Goal: Task Accomplishment & Management: Use online tool/utility

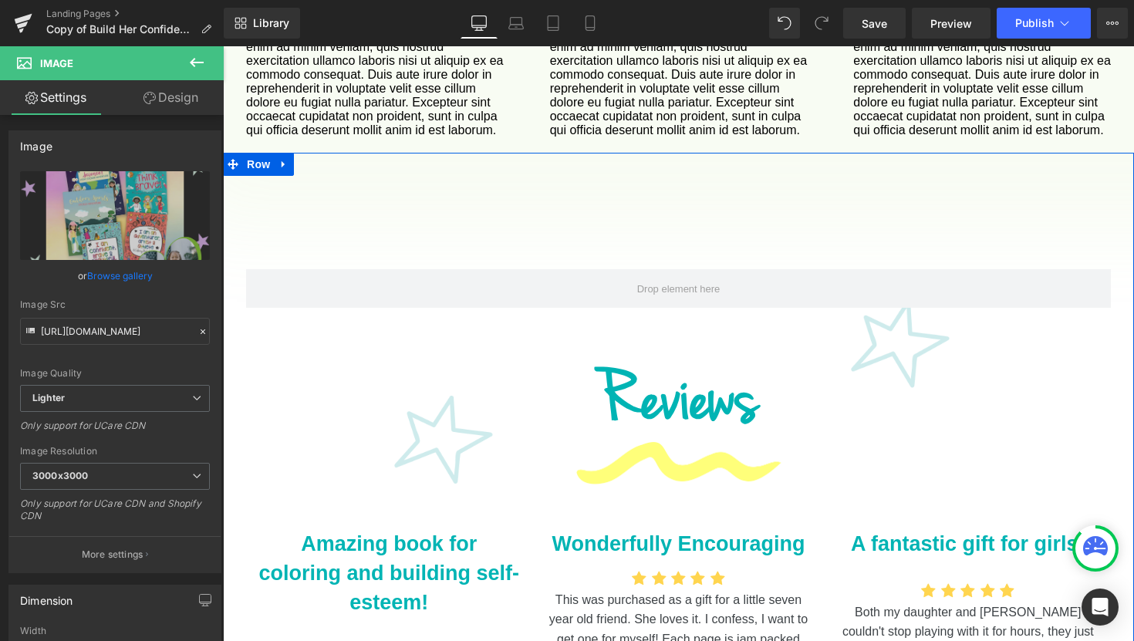
scroll to position [1999, 0]
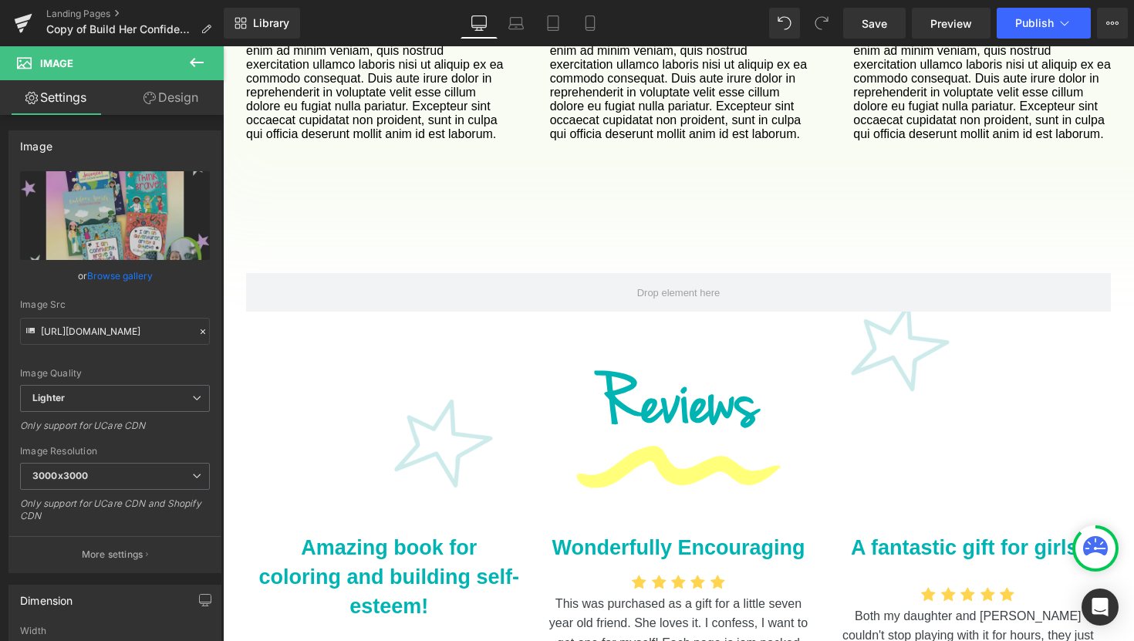
click at [194, 65] on icon at bounding box center [196, 62] width 19 height 19
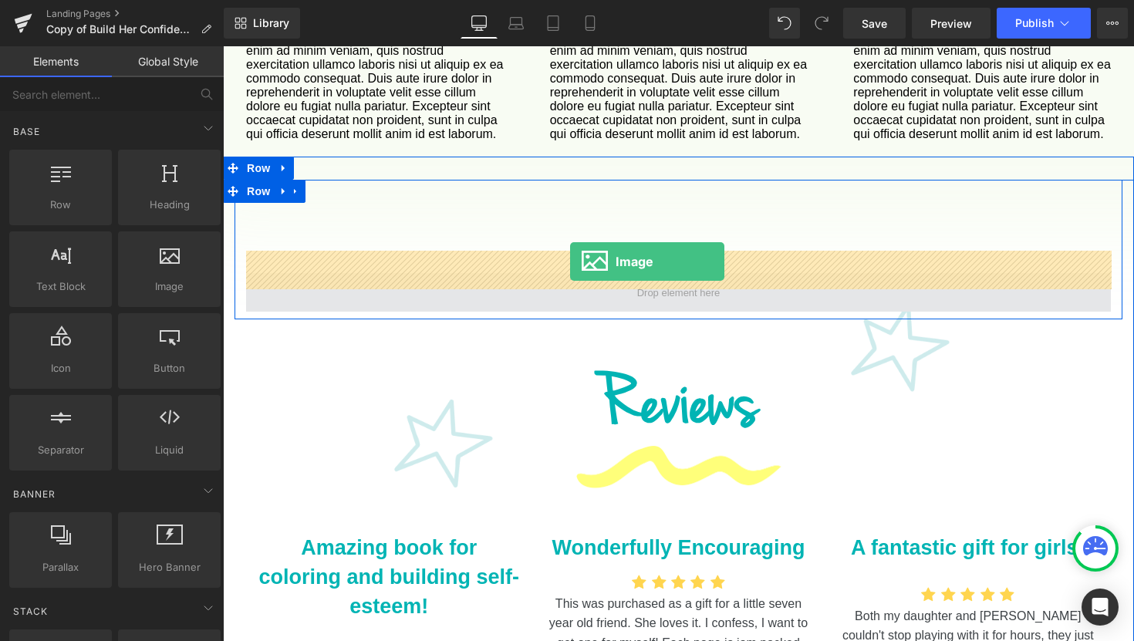
drag, startPoint x: 393, startPoint y: 278, endPoint x: 570, endPoint y: 261, distance: 177.4
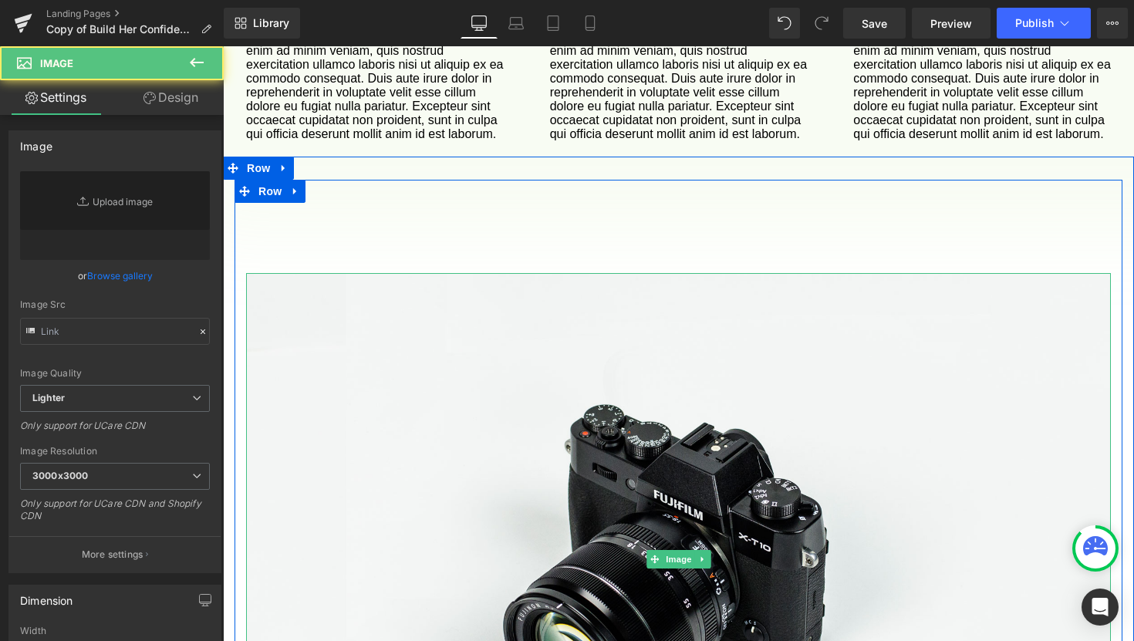
type input "//[DOMAIN_NAME][URL]"
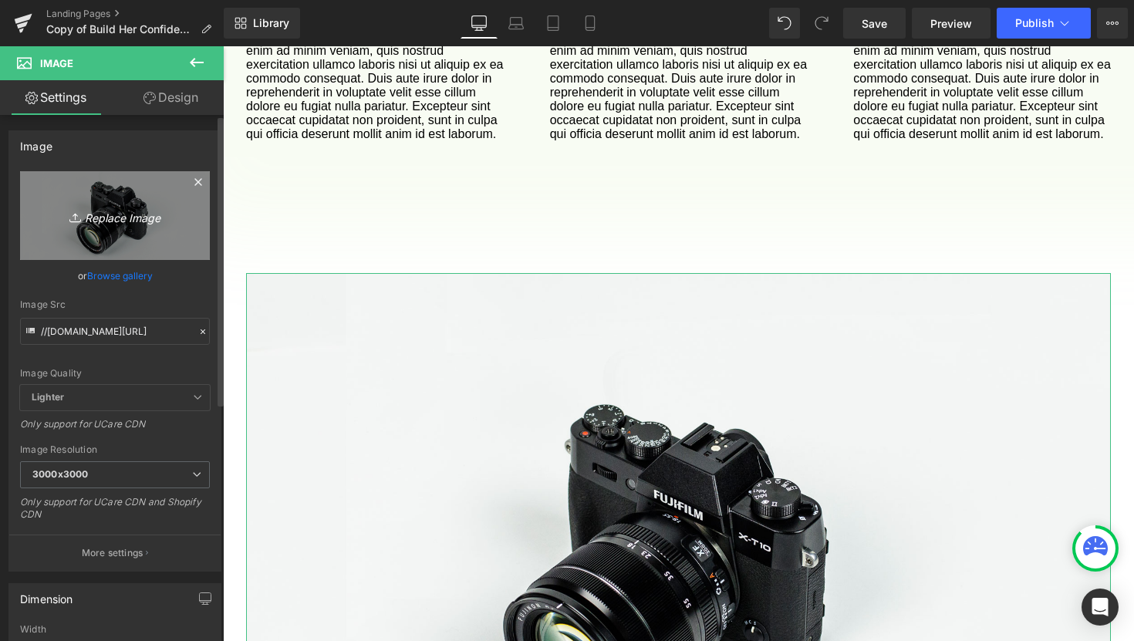
click at [120, 217] on icon "Replace Image" at bounding box center [114, 215] width 123 height 19
type input "C:\fakepath\Filled with fun, whimsical art.png"
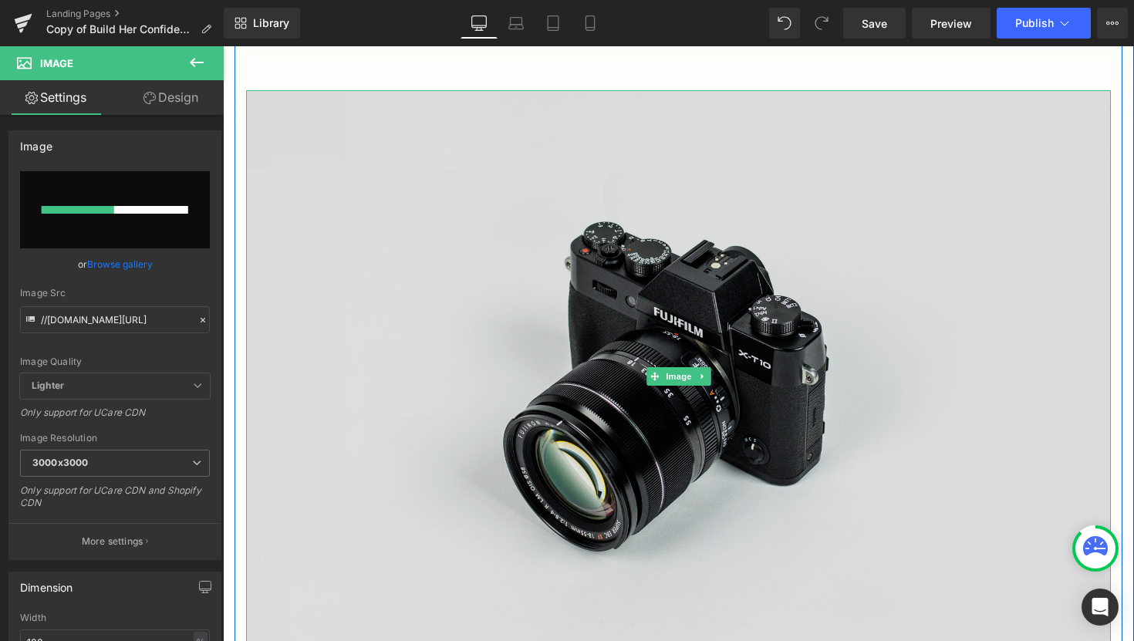
scroll to position [2183, 0]
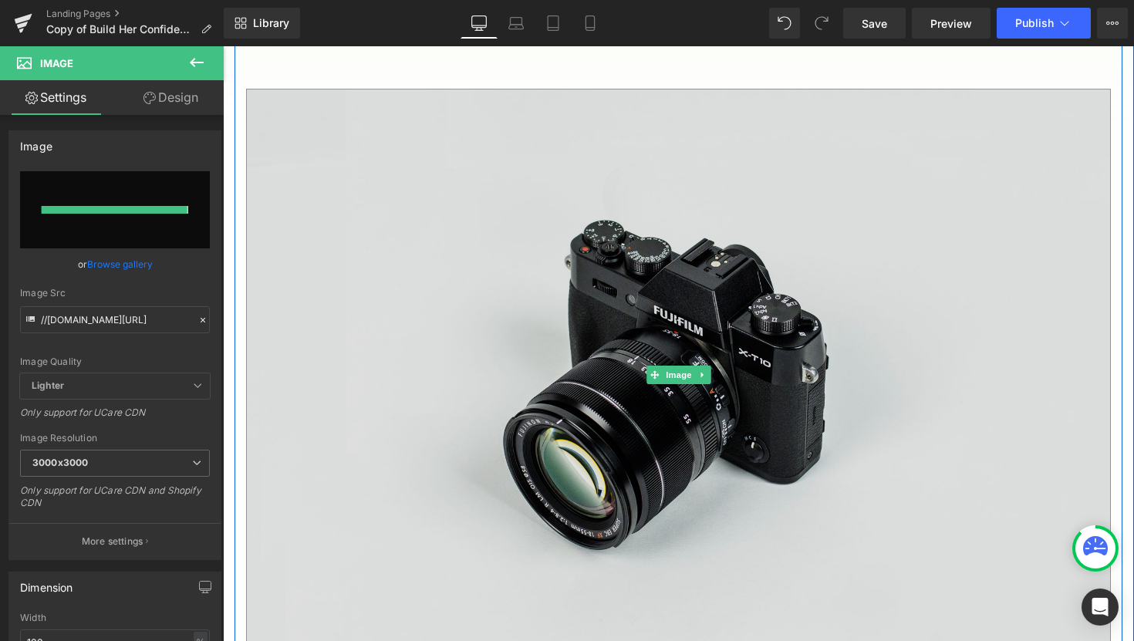
type input "[URL][DOMAIN_NAME]"
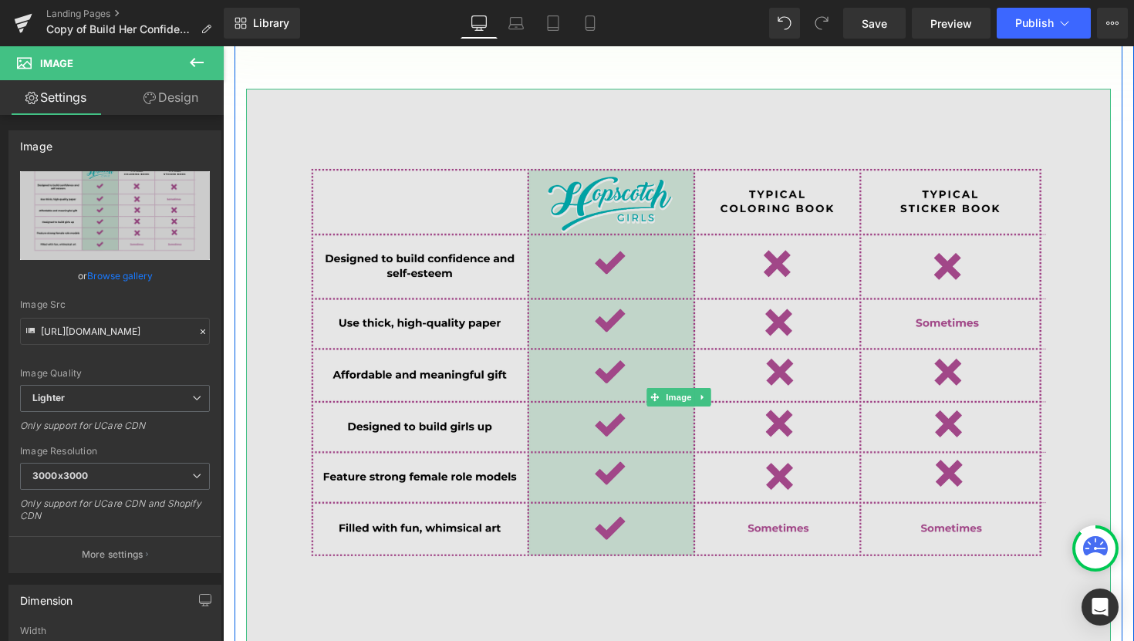
scroll to position [2150, 0]
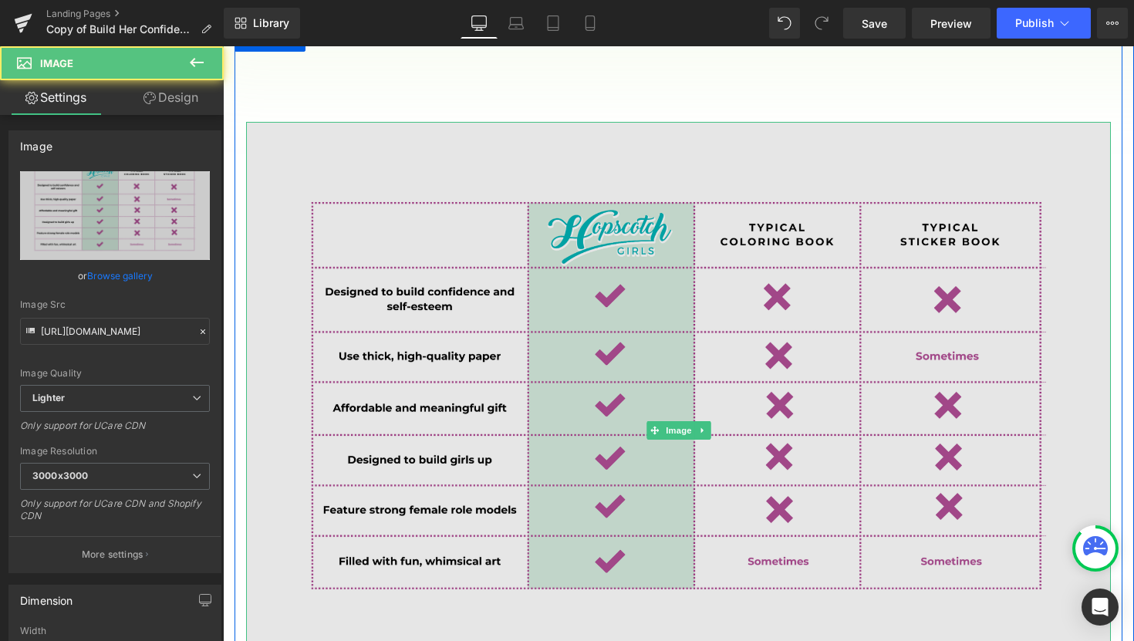
click at [1004, 531] on img at bounding box center [678, 430] width 865 height 617
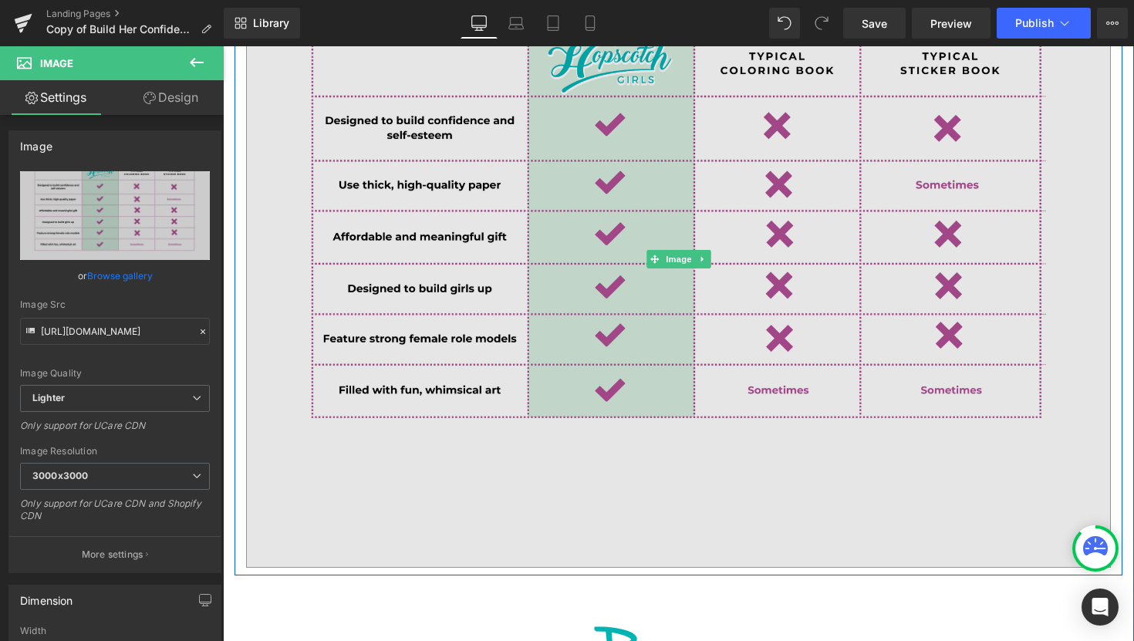
scroll to position [2334, 0]
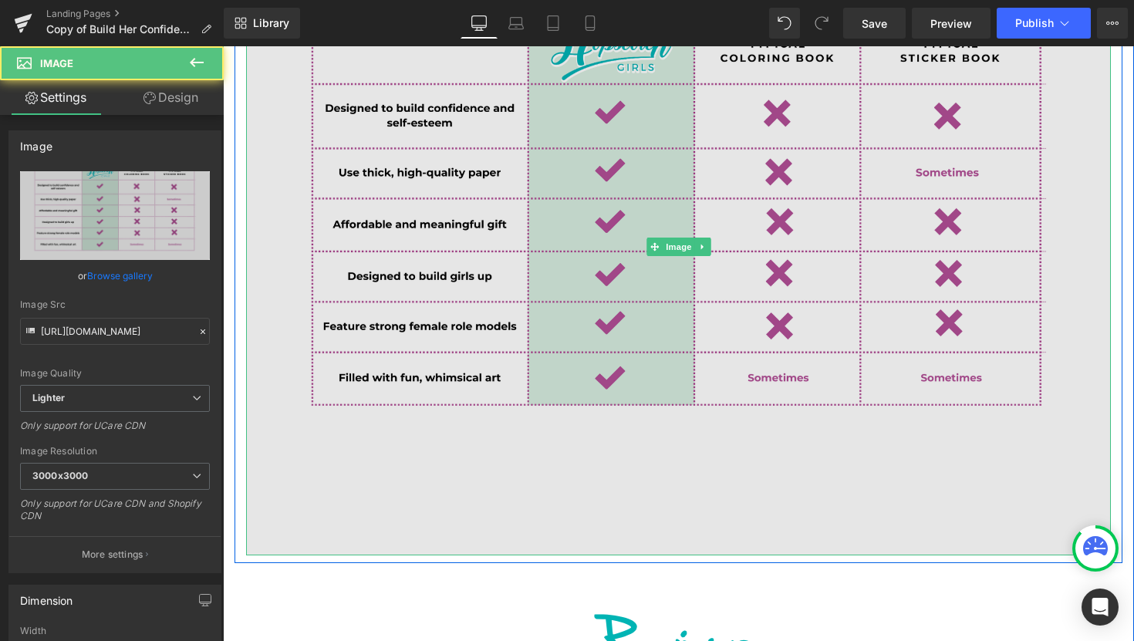
click at [1099, 488] on img at bounding box center [678, 246] width 865 height 617
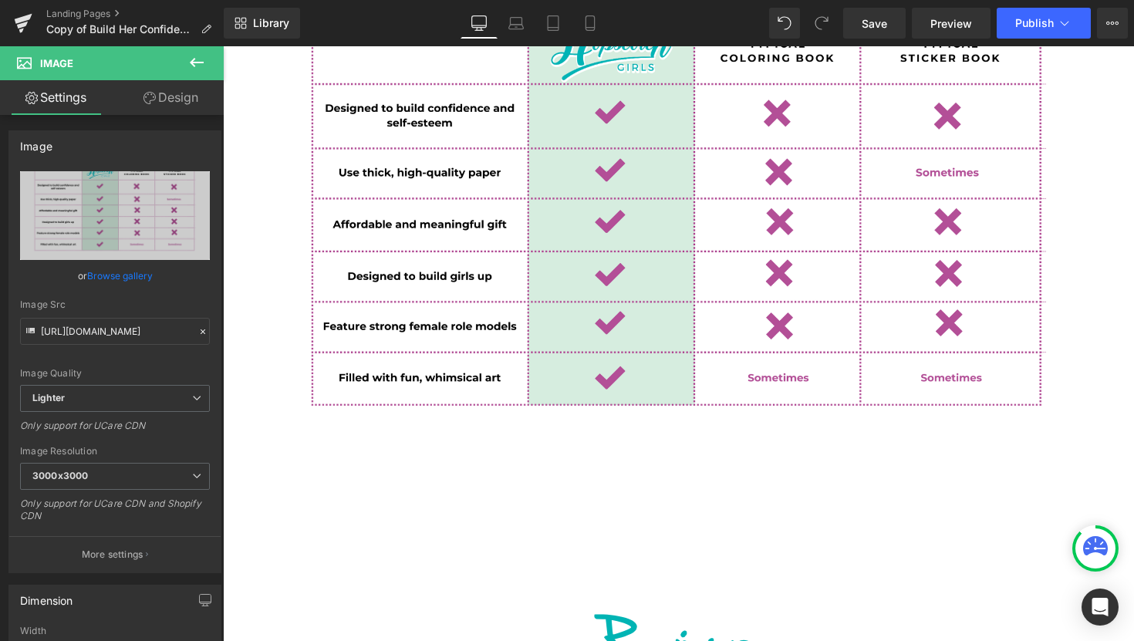
click at [197, 62] on icon at bounding box center [197, 62] width 14 height 9
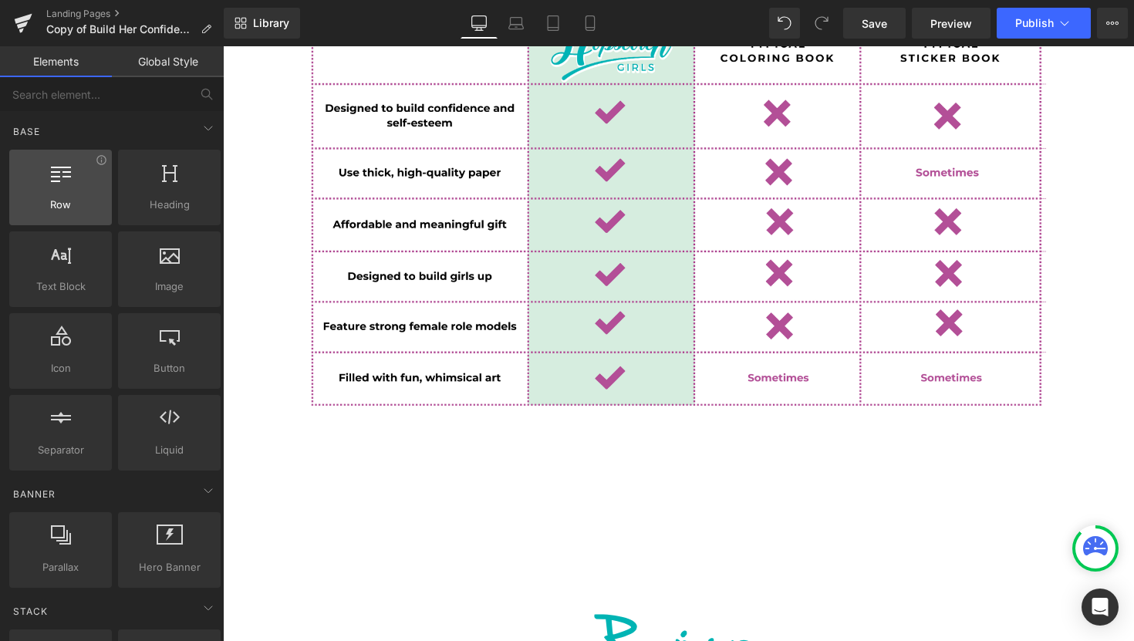
click at [99, 197] on span "Row" at bounding box center [60, 205] width 93 height 16
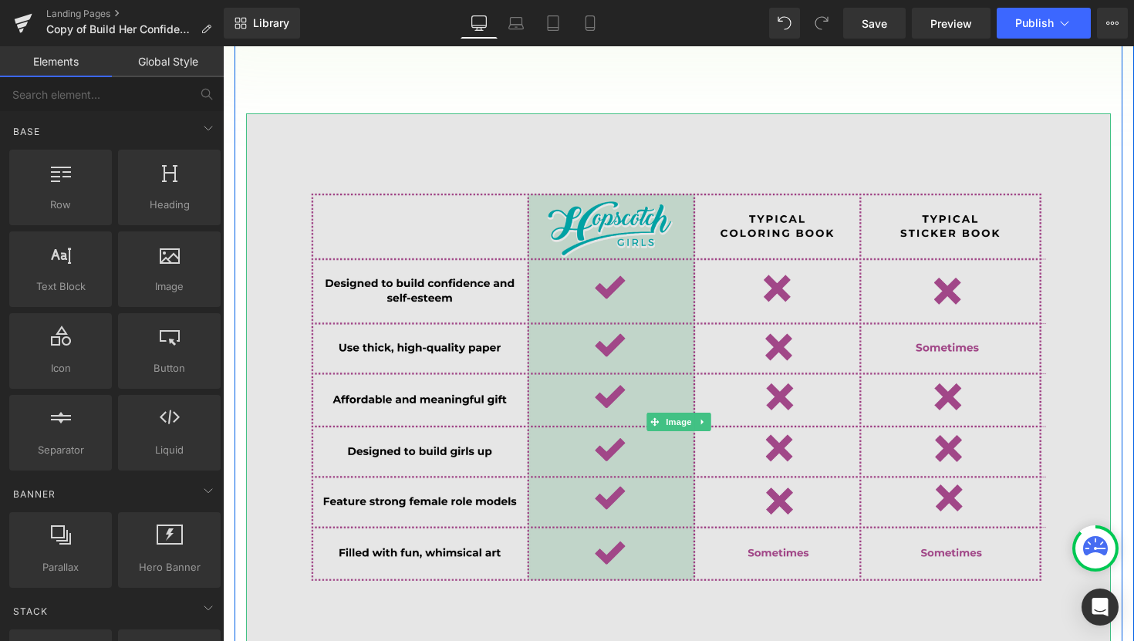
scroll to position [2157, 0]
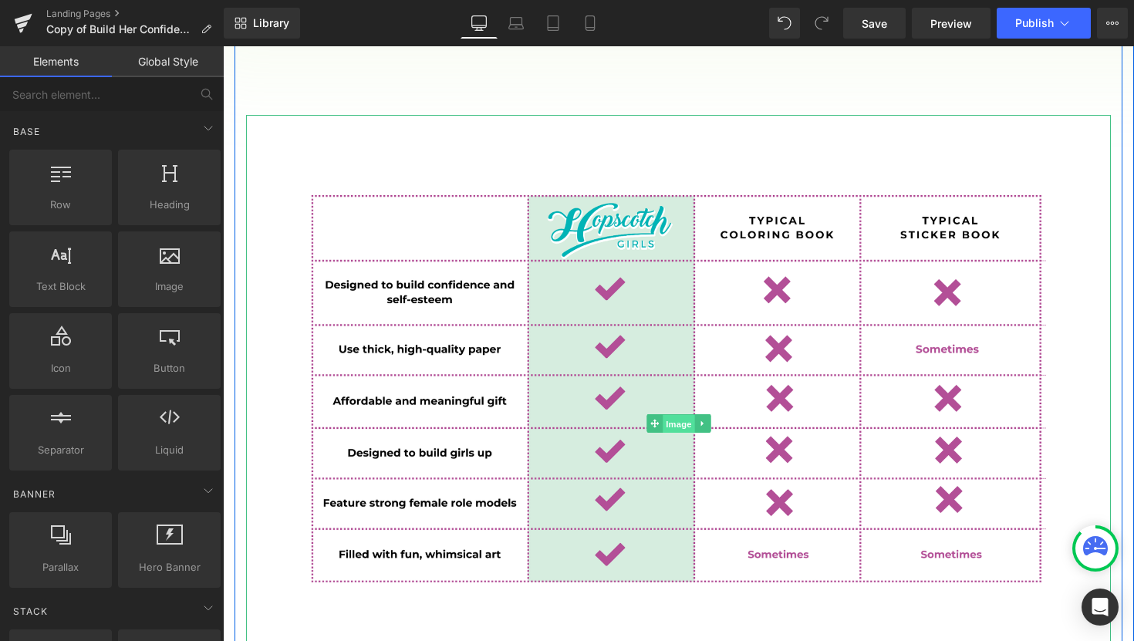
click at [686, 415] on span "Image" at bounding box center [678, 424] width 32 height 19
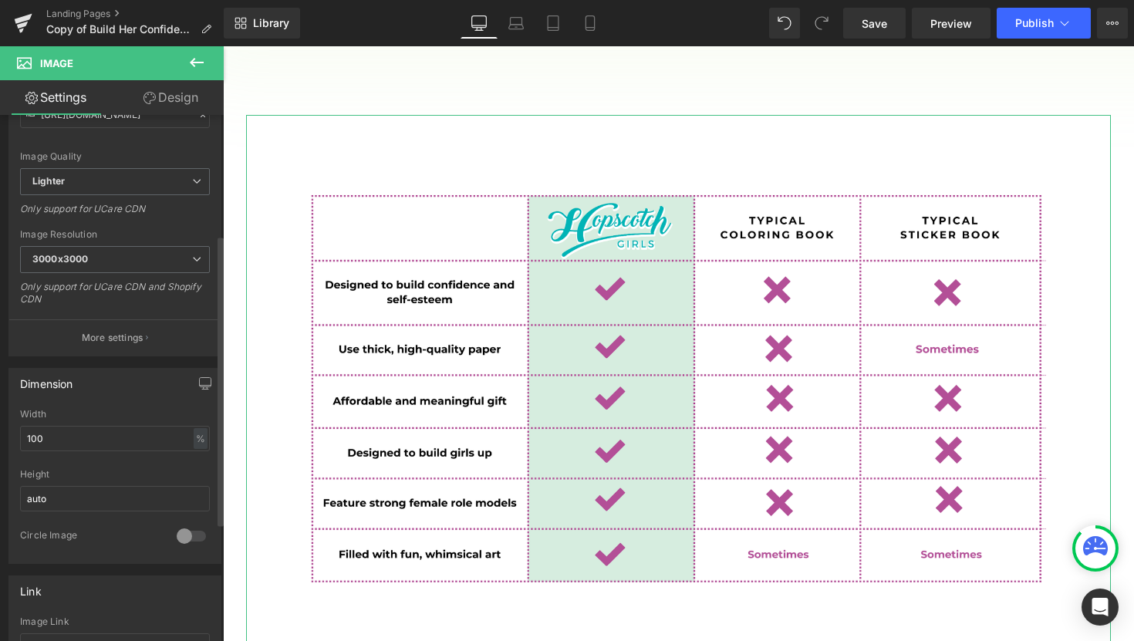
scroll to position [224, 0]
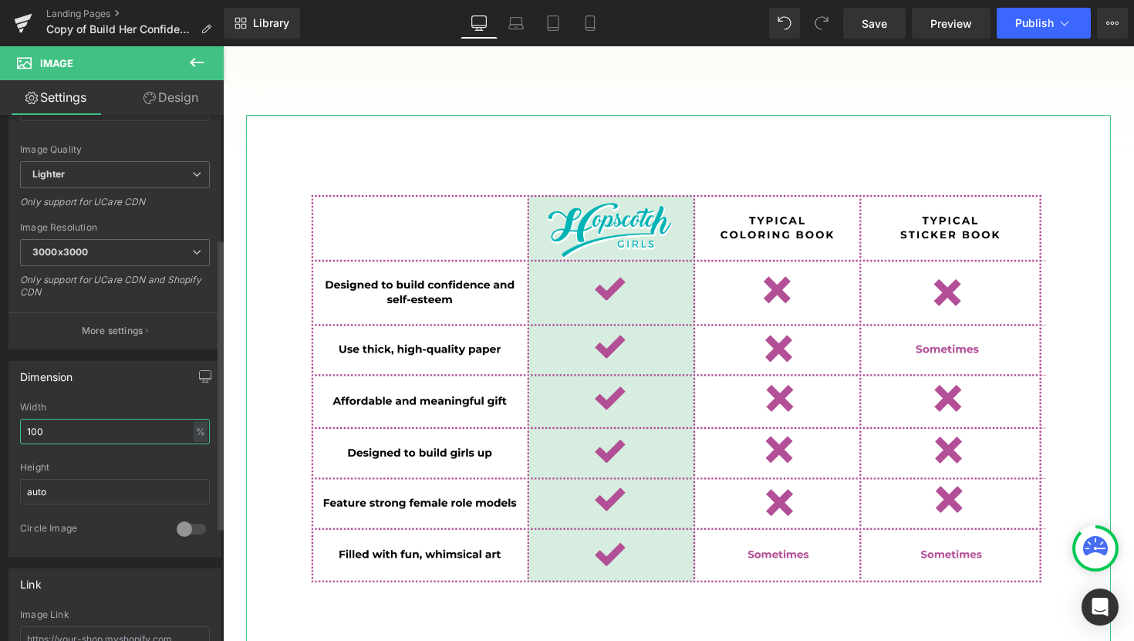
click at [117, 432] on input "100" at bounding box center [115, 431] width 190 height 25
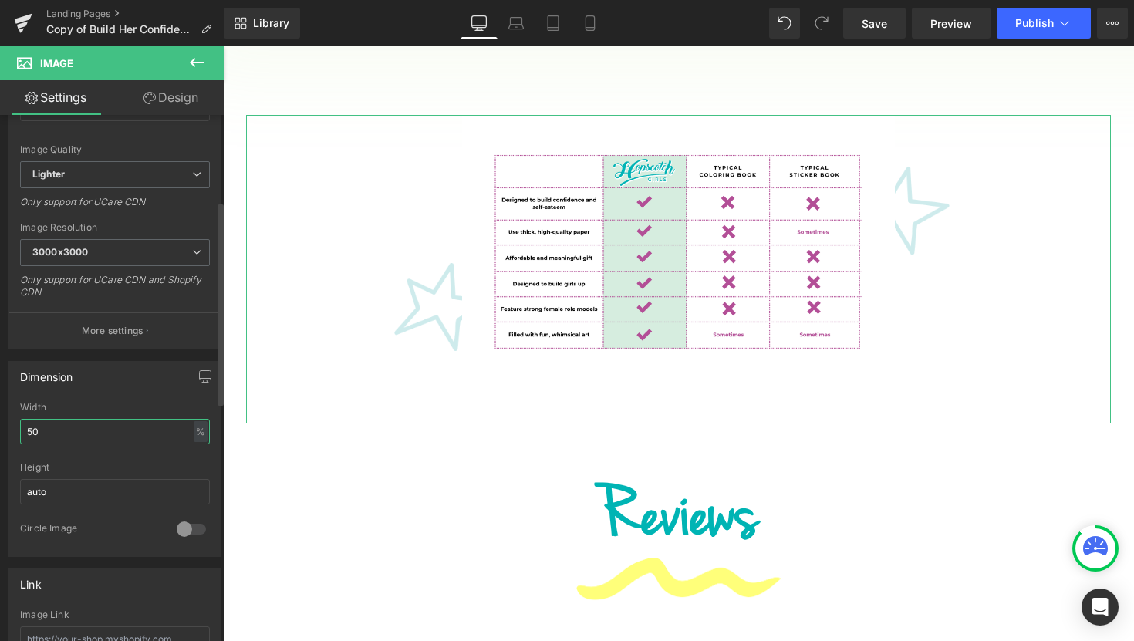
type input "5"
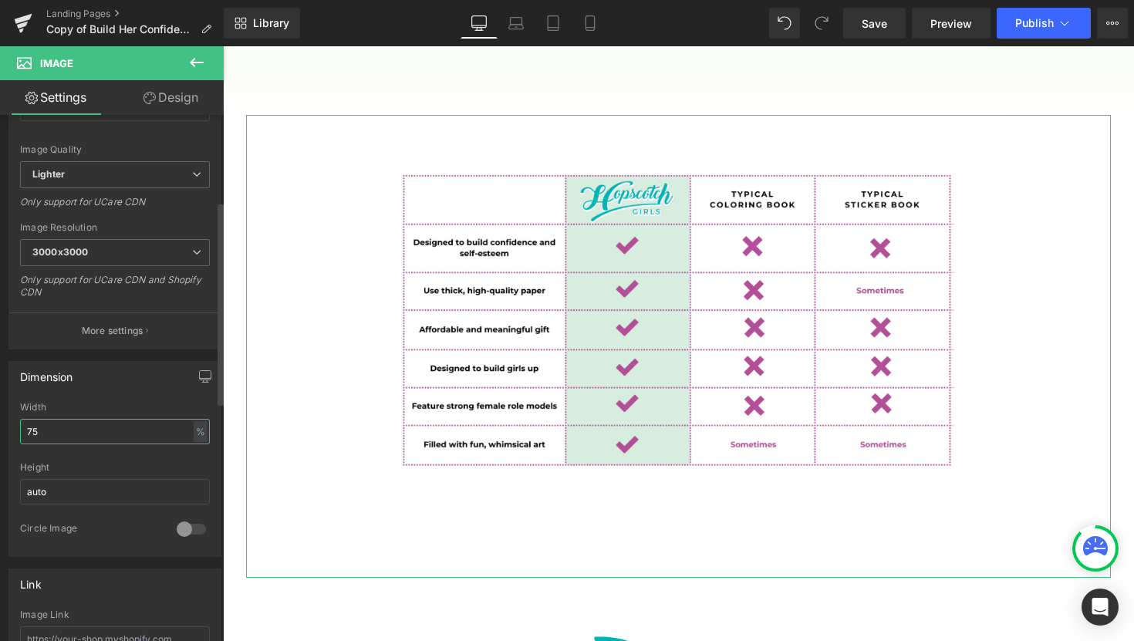
type input "7"
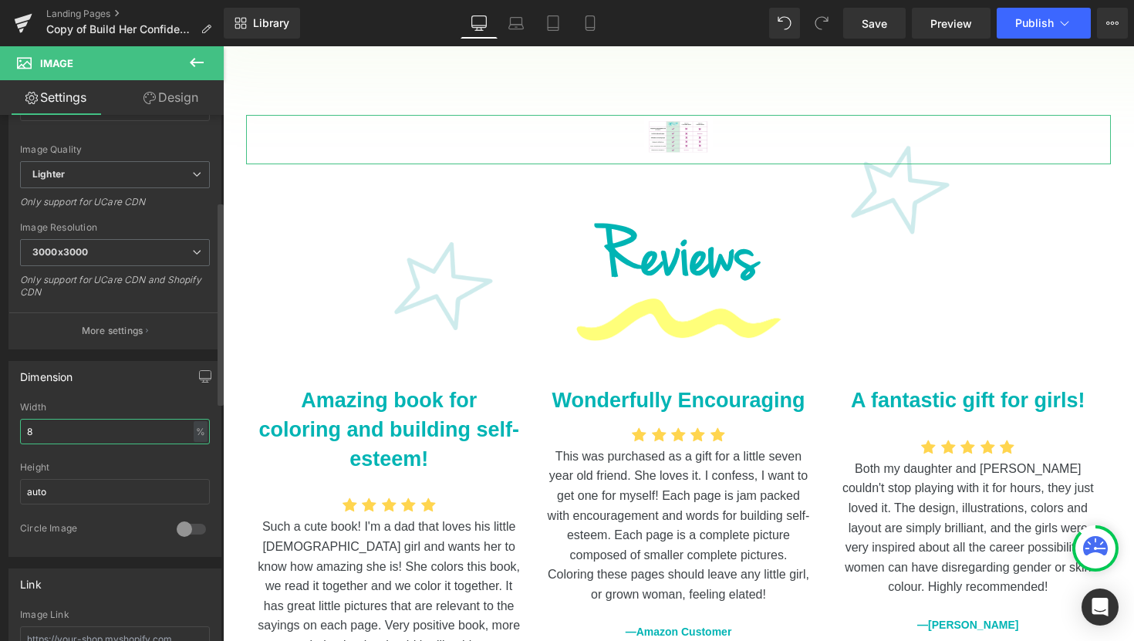
type input "80"
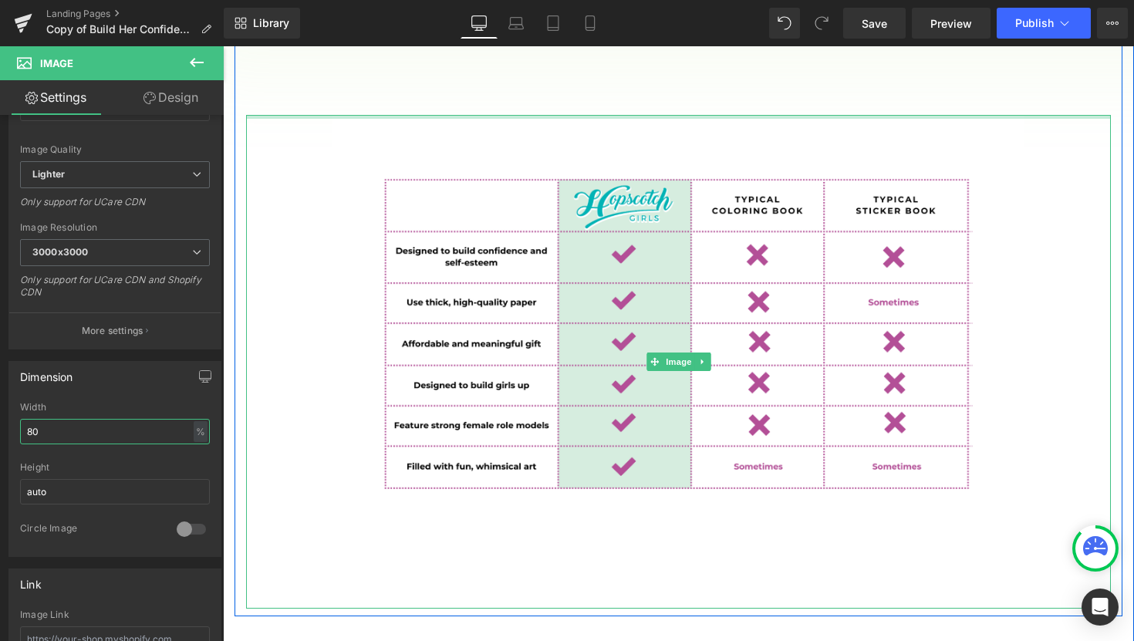
click at [528, 115] on div at bounding box center [678, 117] width 865 height 4
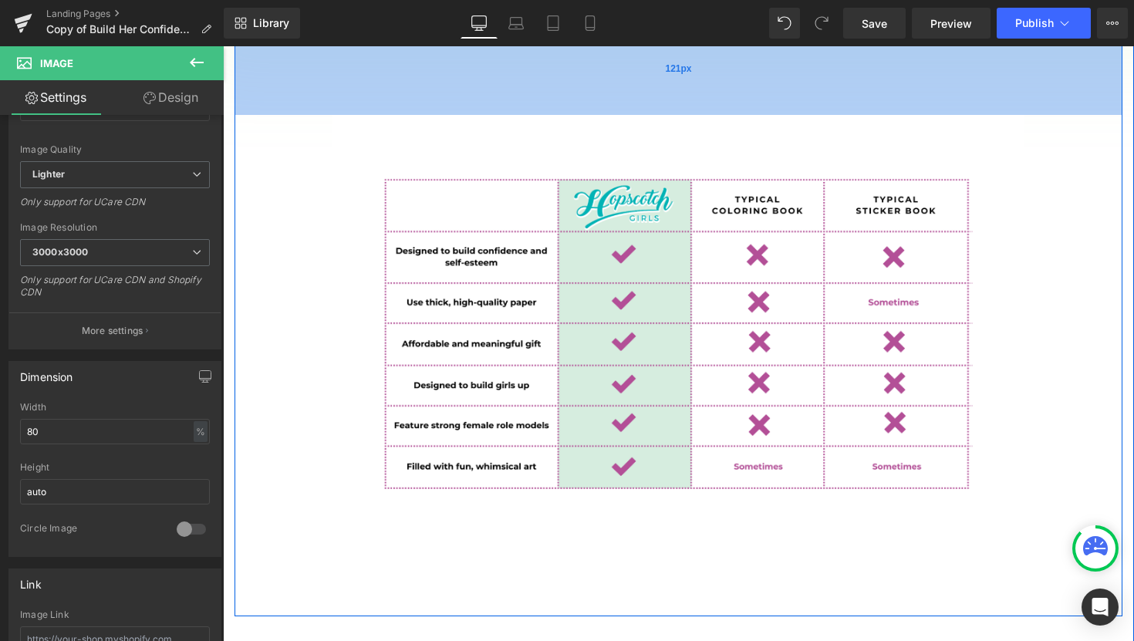
click at [564, 83] on div "121px" at bounding box center [678, 68] width 888 height 93
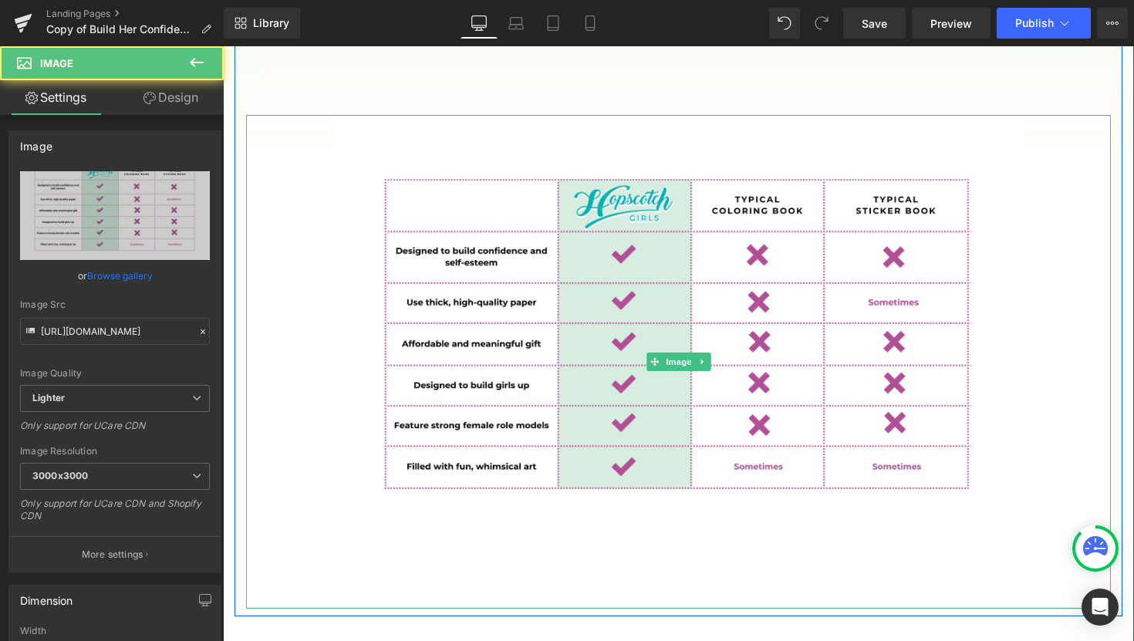
click at [274, 565] on div at bounding box center [678, 362] width 865 height 494
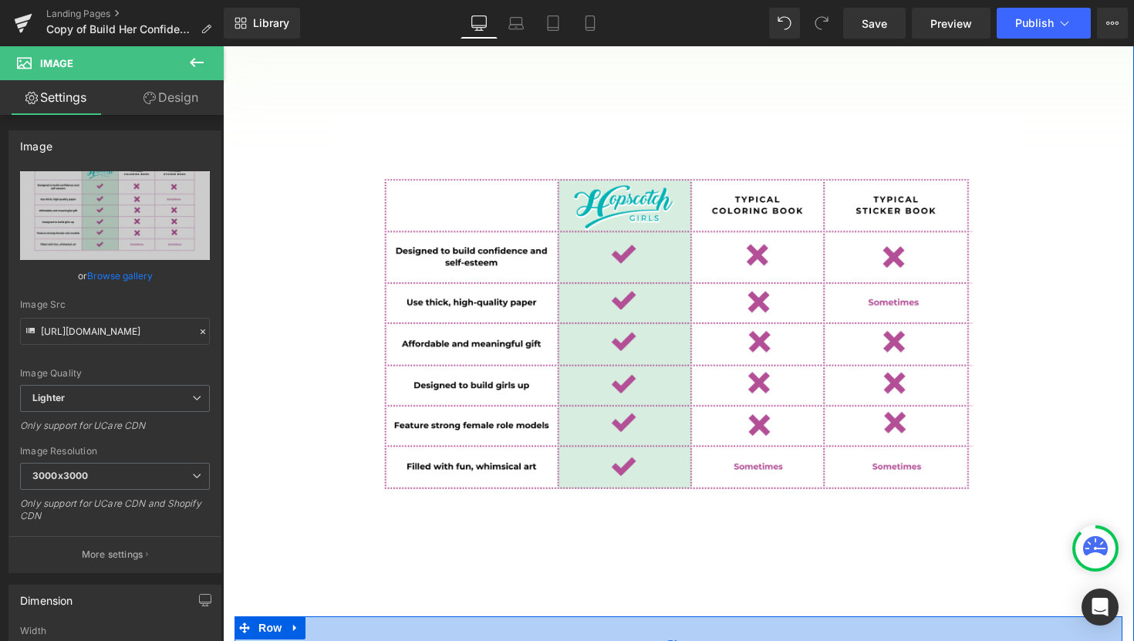
click at [401, 616] on div "71px" at bounding box center [678, 643] width 888 height 55
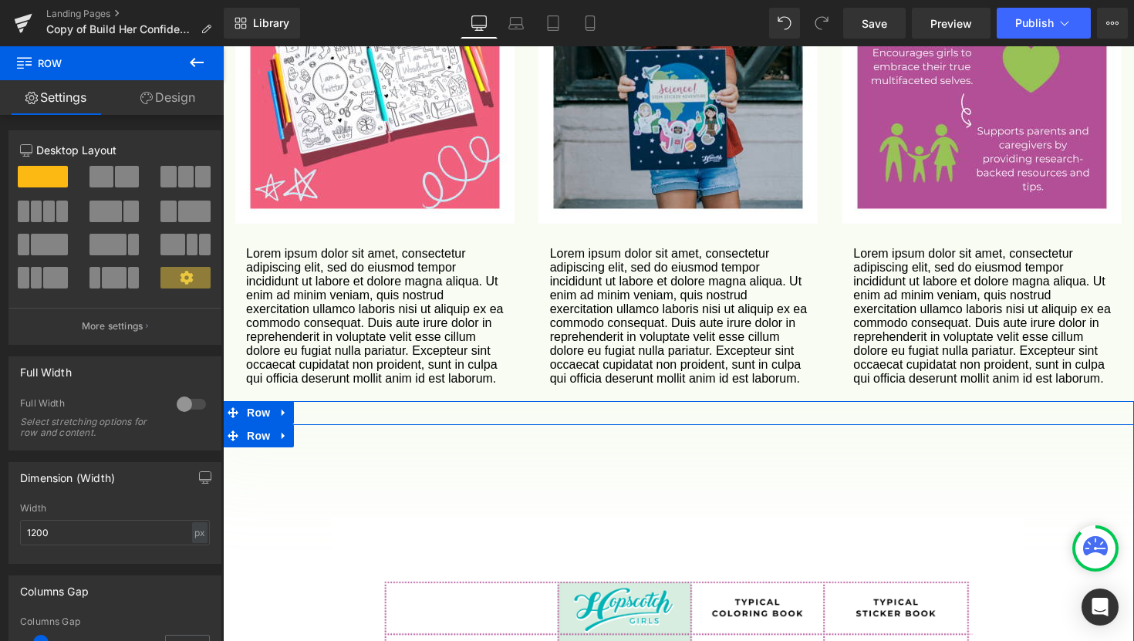
scroll to position [1758, 0]
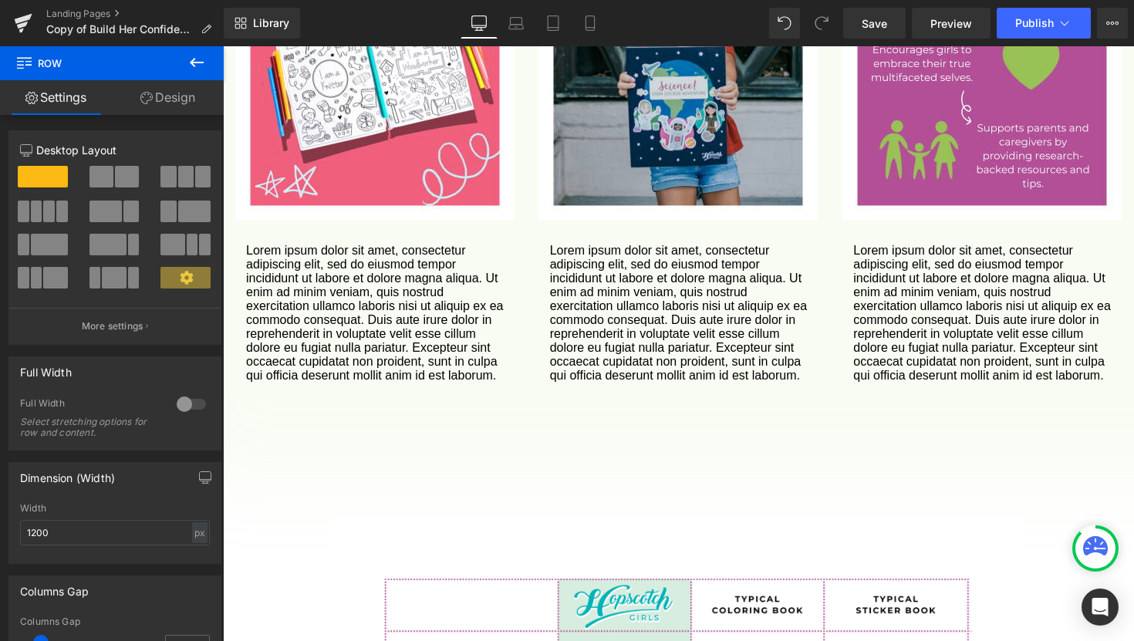
click at [199, 59] on icon at bounding box center [196, 62] width 19 height 19
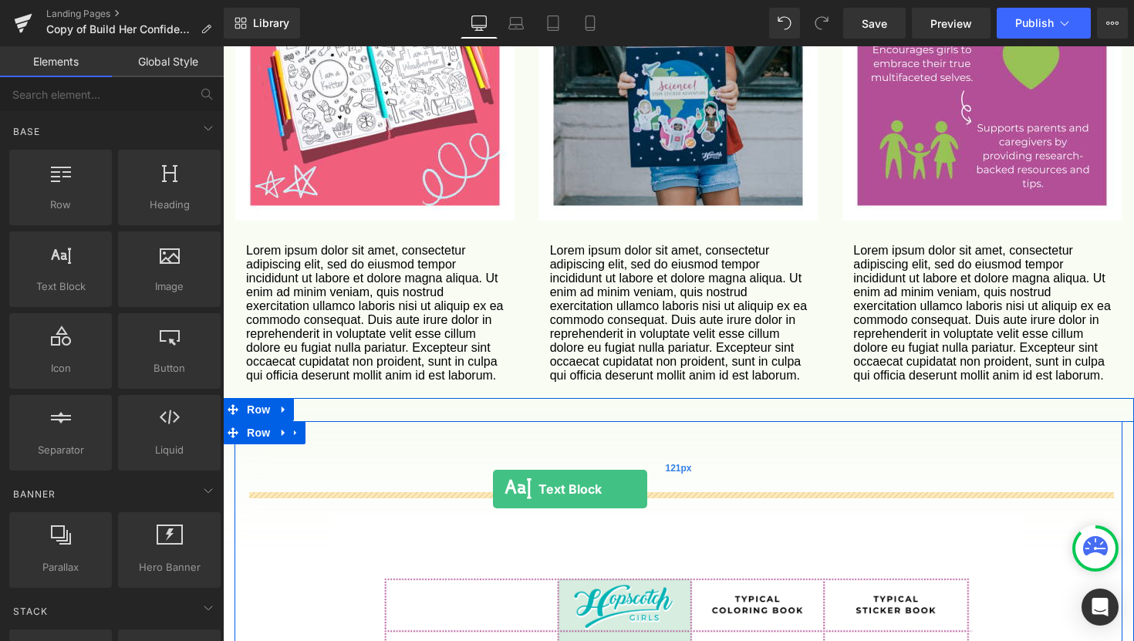
drag, startPoint x: 290, startPoint y: 296, endPoint x: 493, endPoint y: 489, distance: 279.8
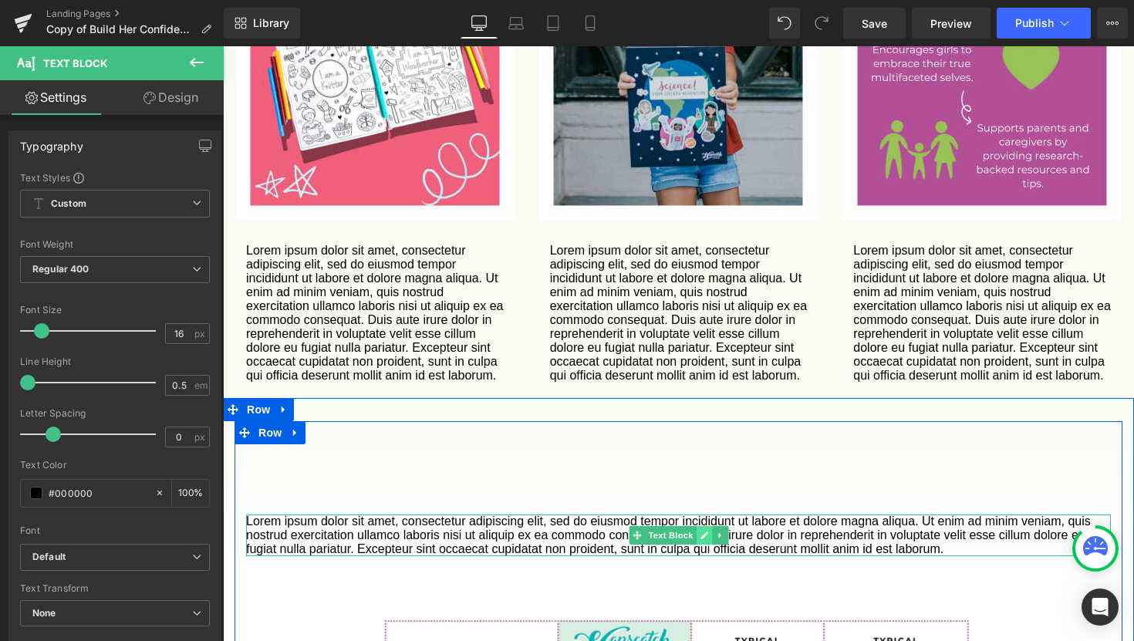
click at [703, 532] on icon at bounding box center [704, 536] width 8 height 8
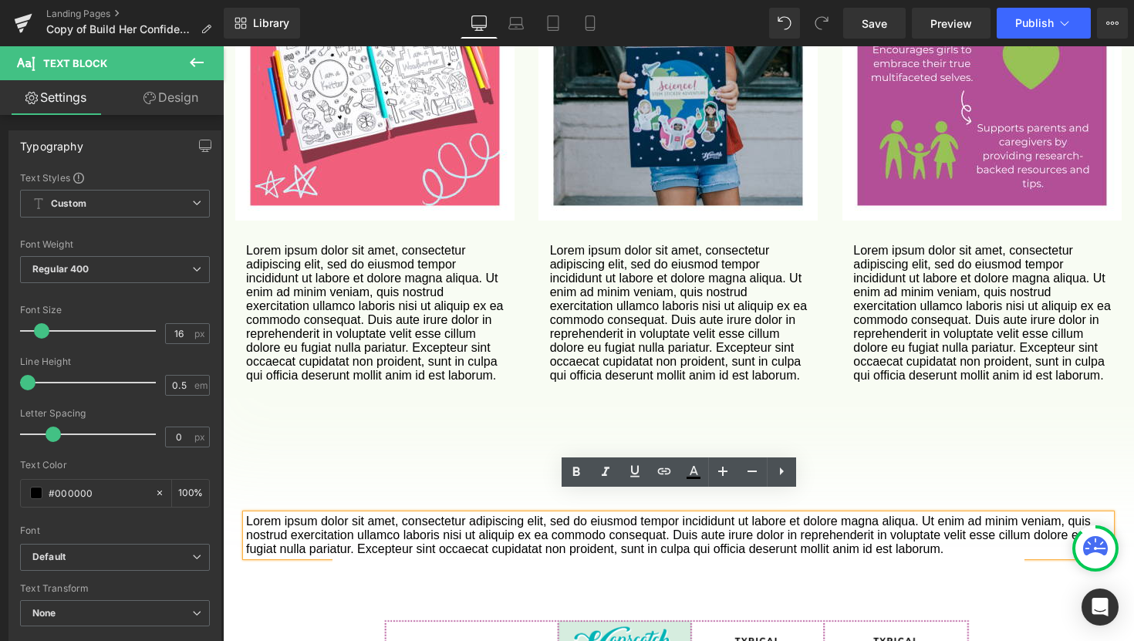
click at [703, 516] on p "Lorem ipsum dolor sit amet, consectetur adipiscing elit, sed do eiusmod tempor …" at bounding box center [678, 535] width 865 height 42
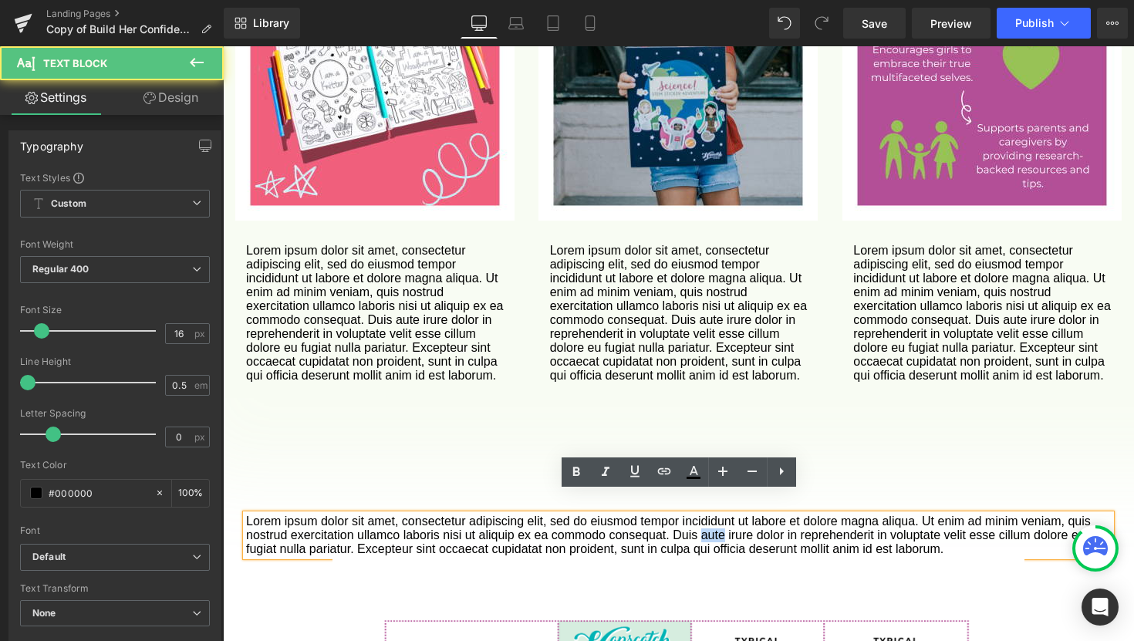
click at [703, 516] on p "Lorem ipsum dolor sit amet, consectetur adipiscing elit, sed do eiusmod tempor …" at bounding box center [678, 535] width 865 height 42
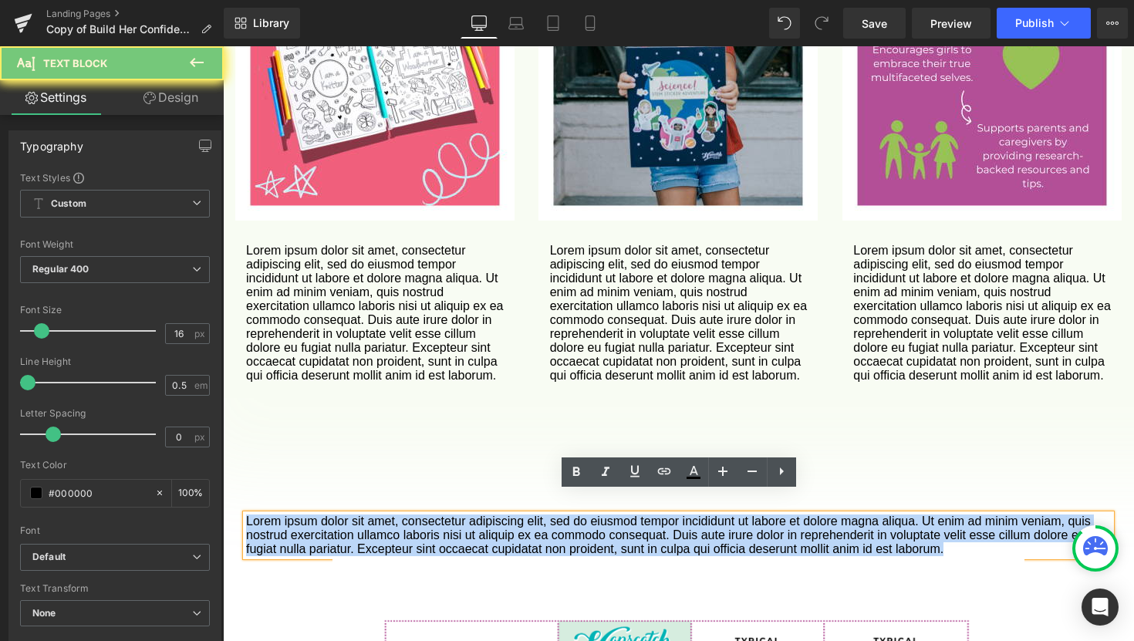
click at [703, 516] on p "Lorem ipsum dolor sit amet, consectetur adipiscing elit, sed do eiusmod tempor …" at bounding box center [678, 535] width 865 height 42
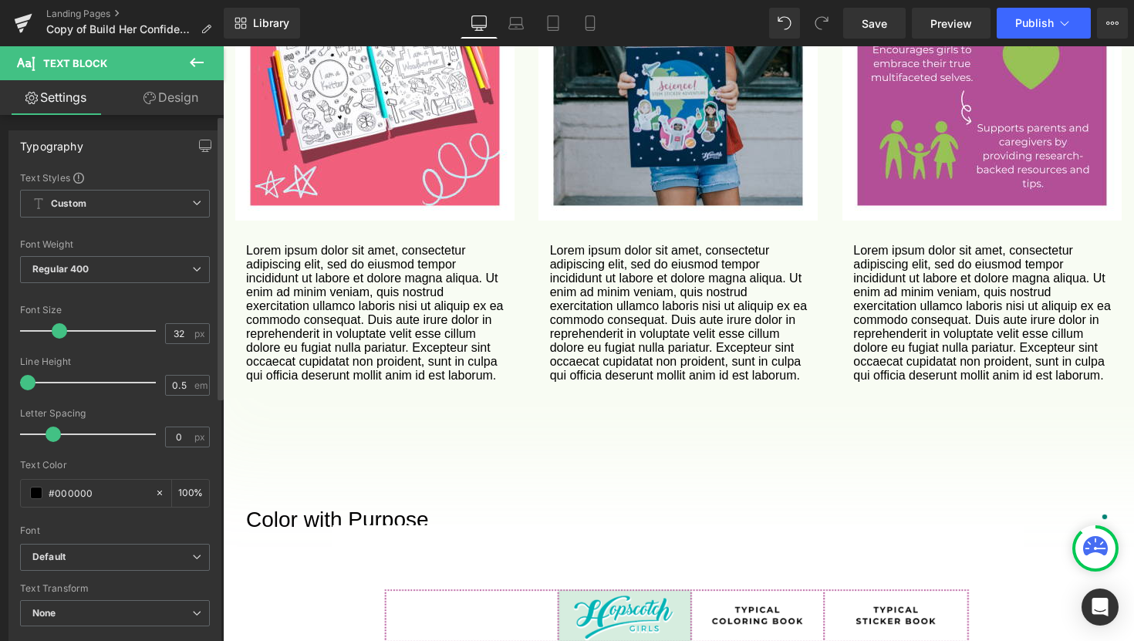
type input "33"
drag, startPoint x: 42, startPoint y: 329, endPoint x: 65, endPoint y: 329, distance: 22.4
click at [65, 329] on span at bounding box center [64, 330] width 15 height 15
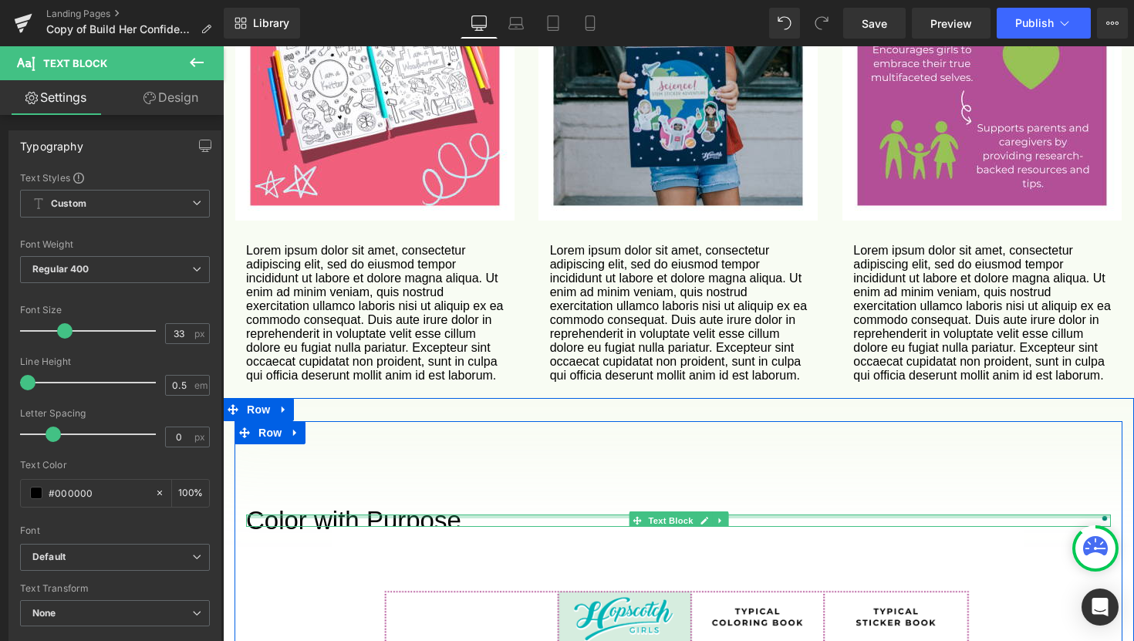
click at [499, 514] on div at bounding box center [678, 516] width 865 height 4
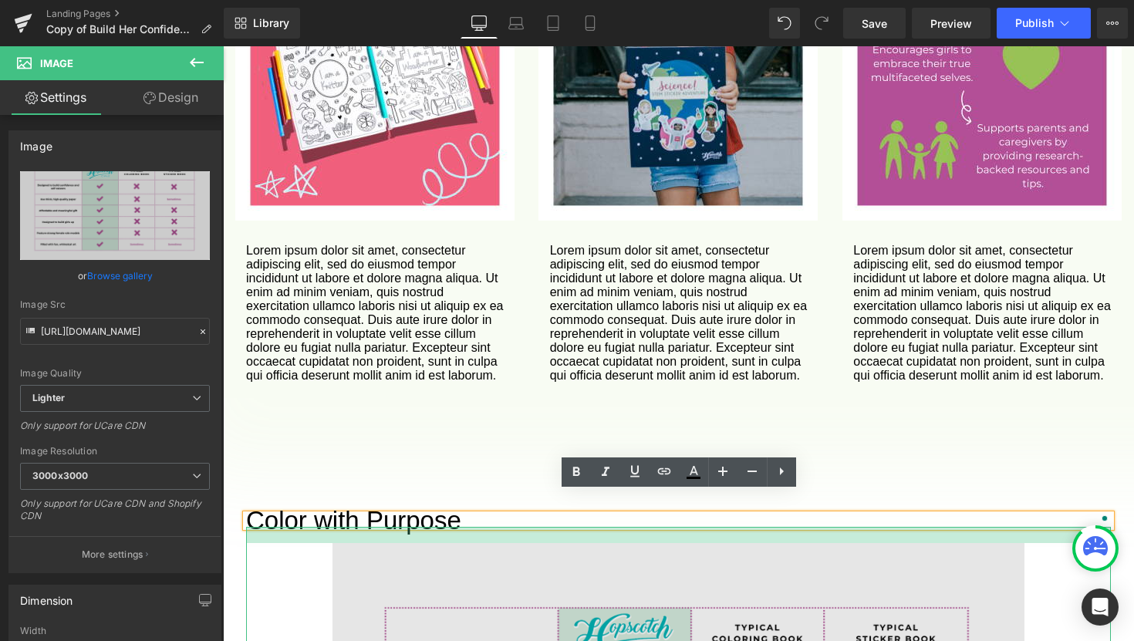
drag, startPoint x: 486, startPoint y: 505, endPoint x: 485, endPoint y: 521, distance: 16.2
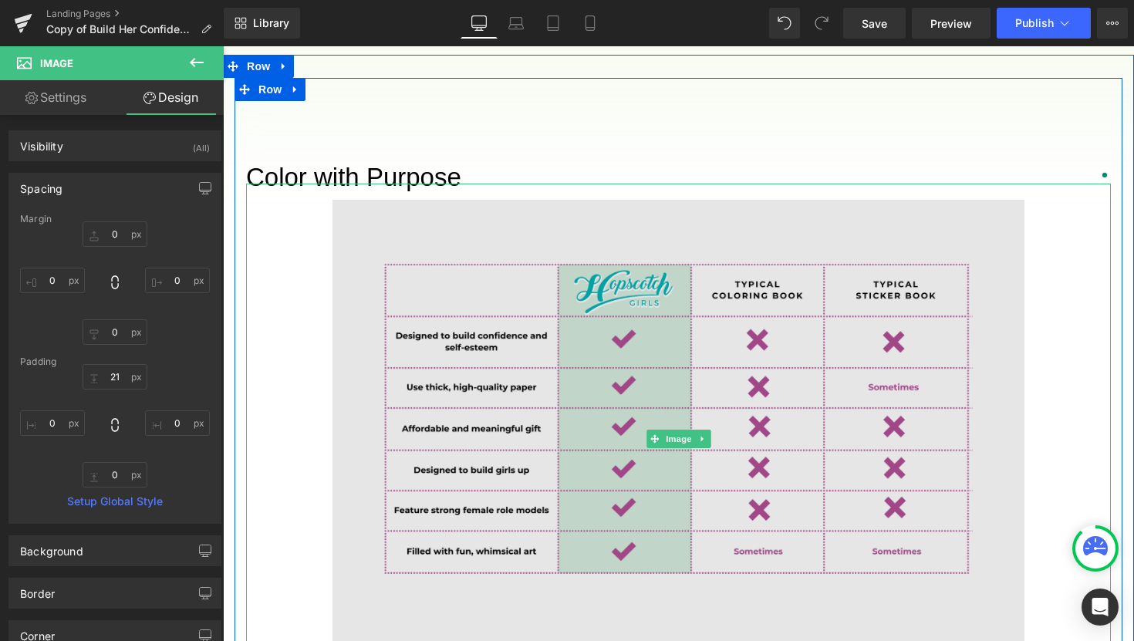
scroll to position [2104, 0]
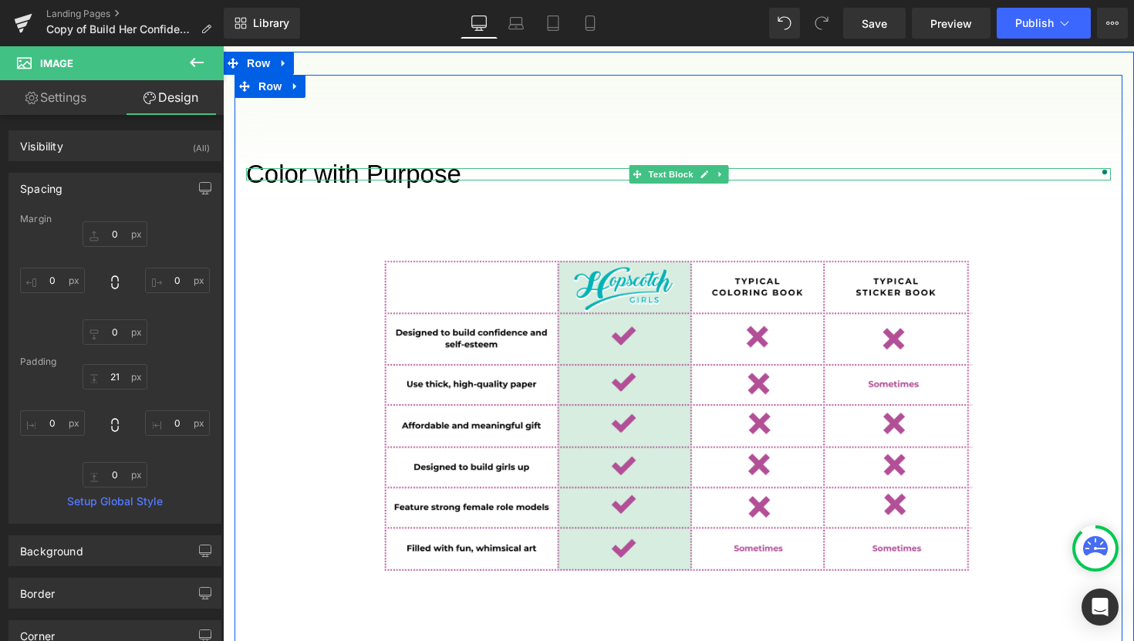
click at [372, 168] on div at bounding box center [678, 170] width 865 height 4
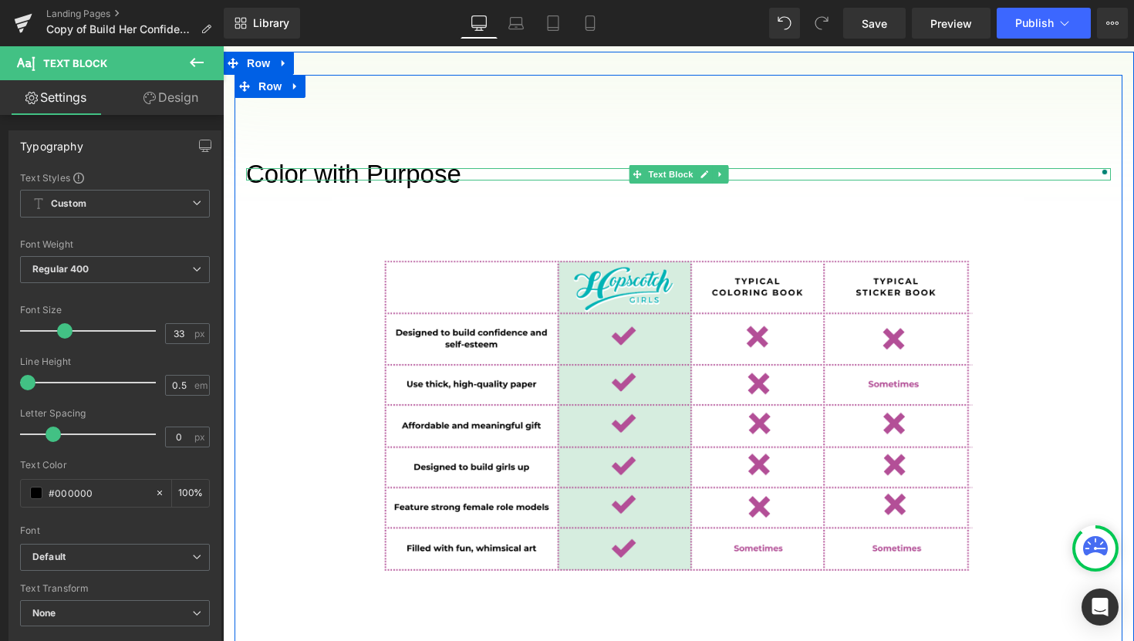
click at [460, 168] on p "Color with Purpose" at bounding box center [678, 174] width 865 height 13
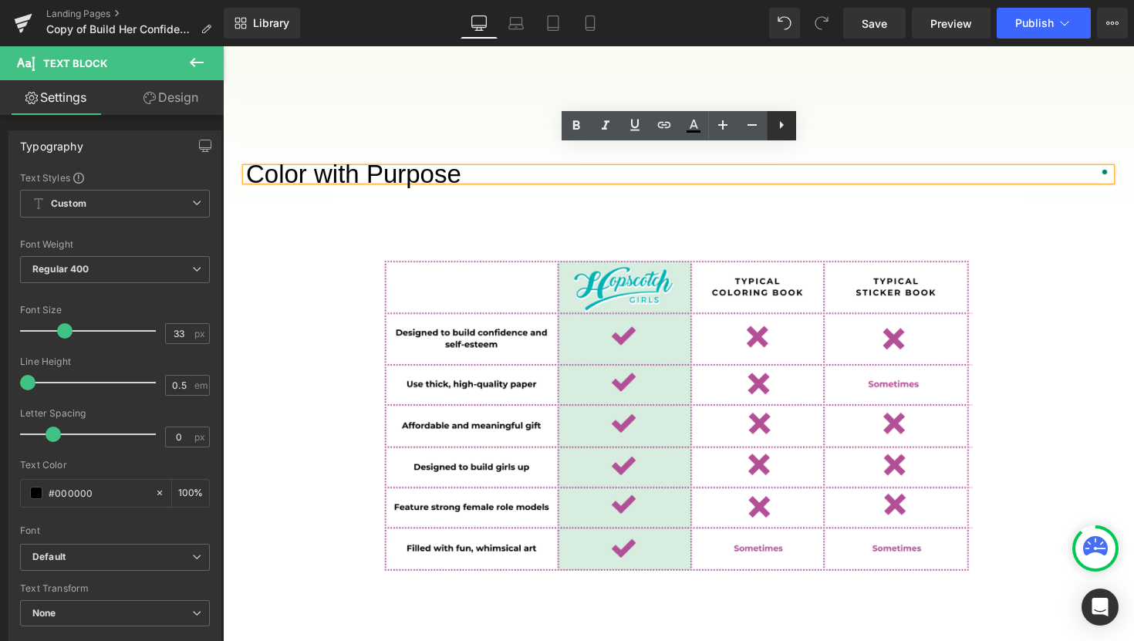
click at [783, 130] on icon at bounding box center [781, 125] width 19 height 19
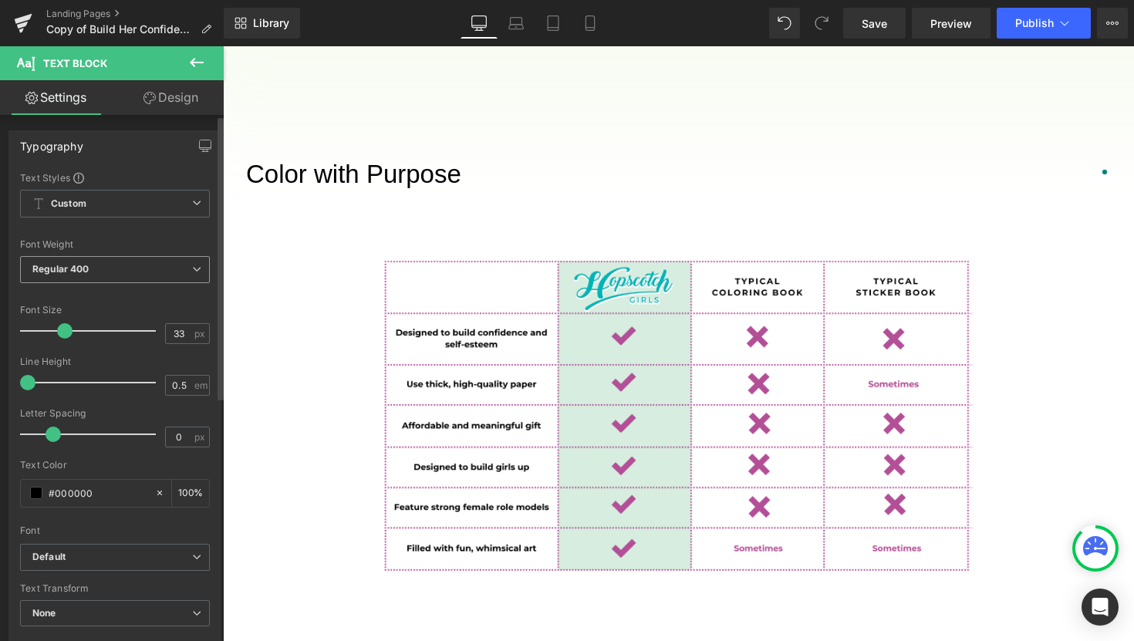
click at [143, 271] on span "Regular 400" at bounding box center [115, 269] width 190 height 27
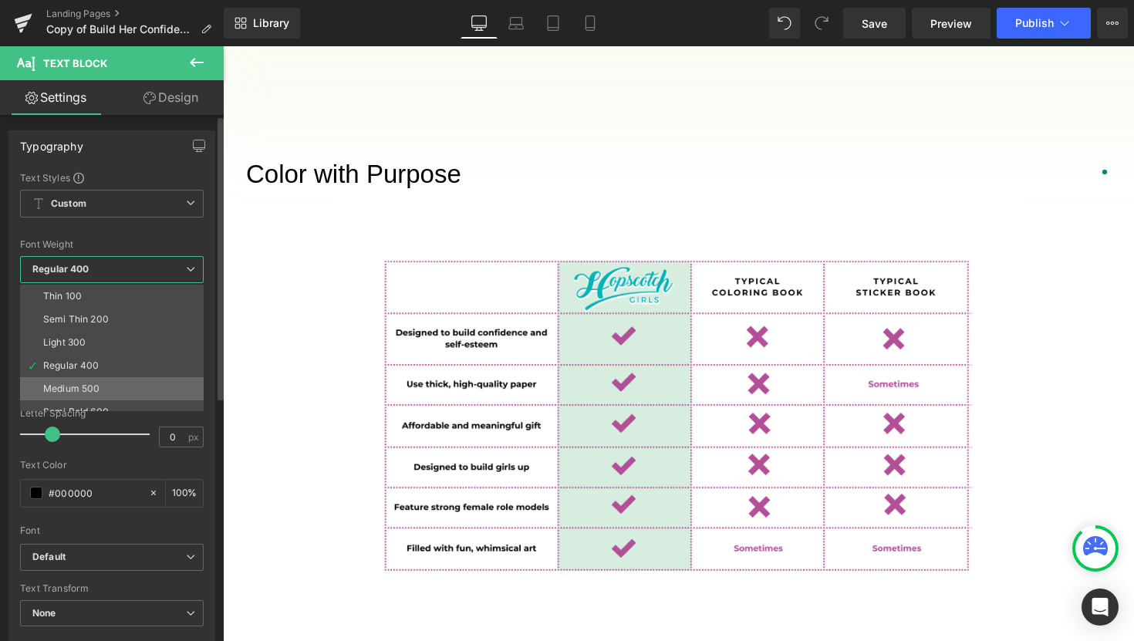
click at [103, 391] on li "Medium 500" at bounding box center [115, 388] width 190 height 23
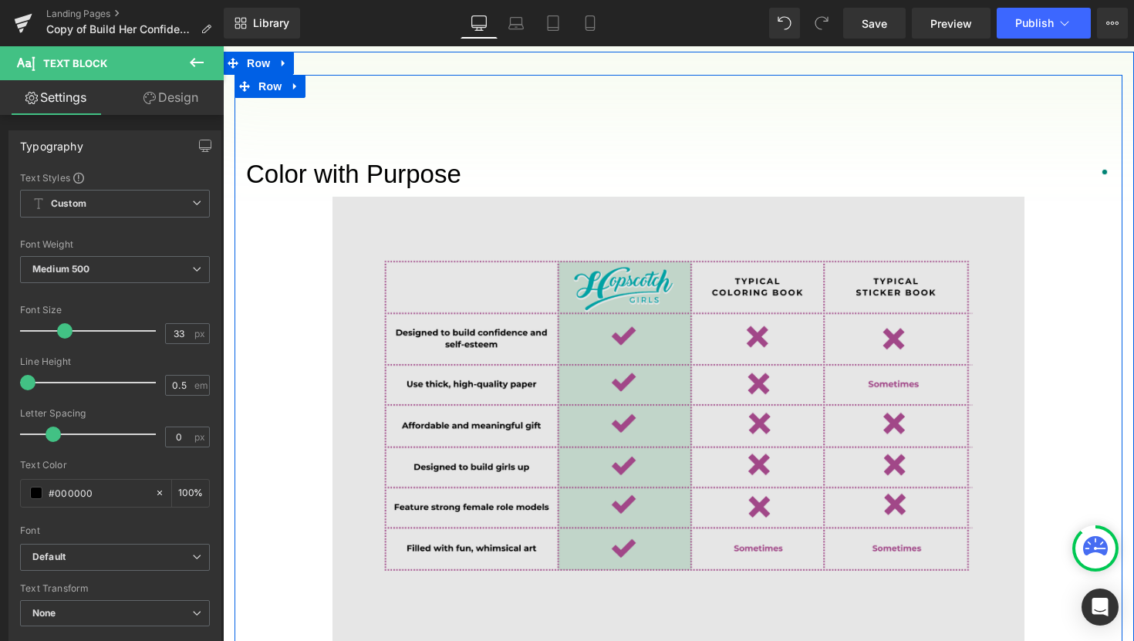
click at [223, 46] on div at bounding box center [223, 46] width 0 height 0
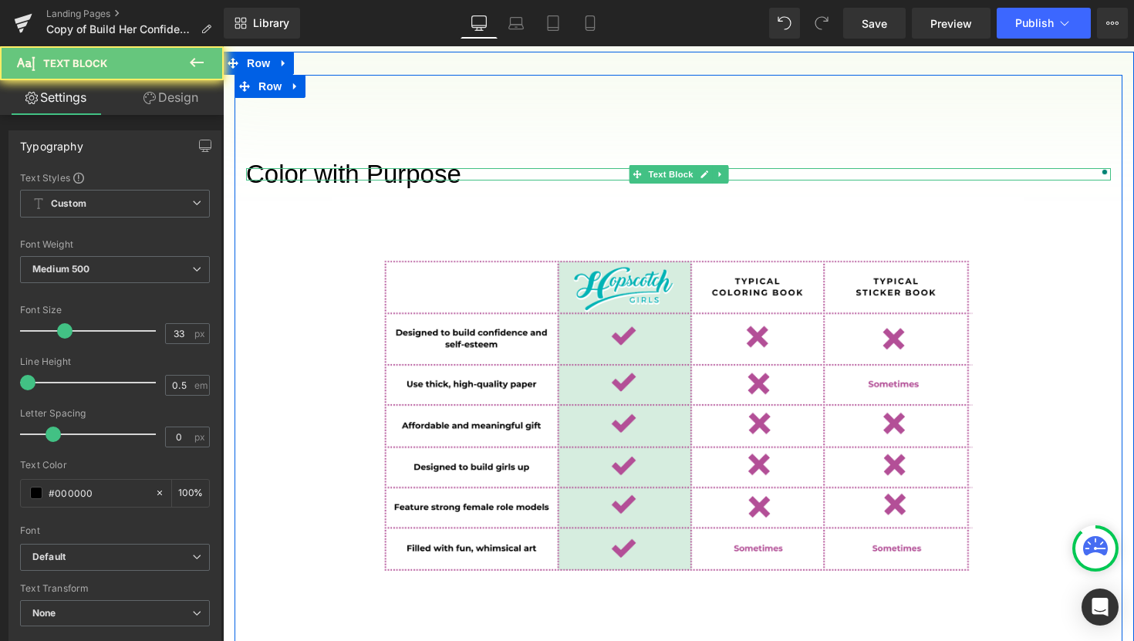
click at [342, 168] on p "Color with Purpose" at bounding box center [678, 174] width 865 height 13
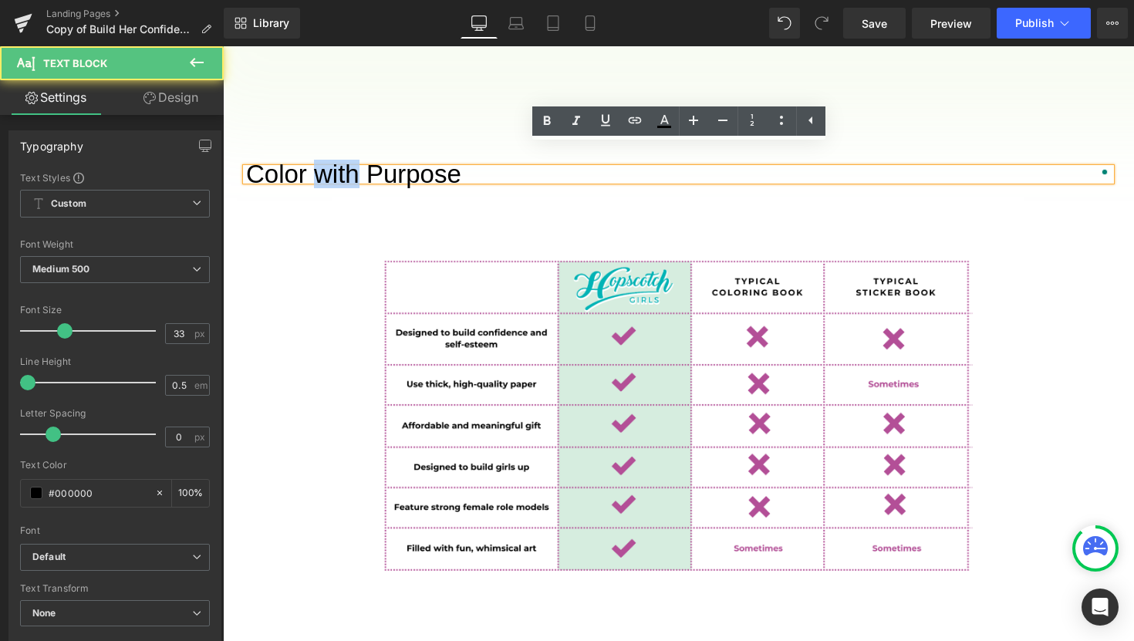
click at [342, 168] on p "Color with Purpose" at bounding box center [678, 174] width 865 height 13
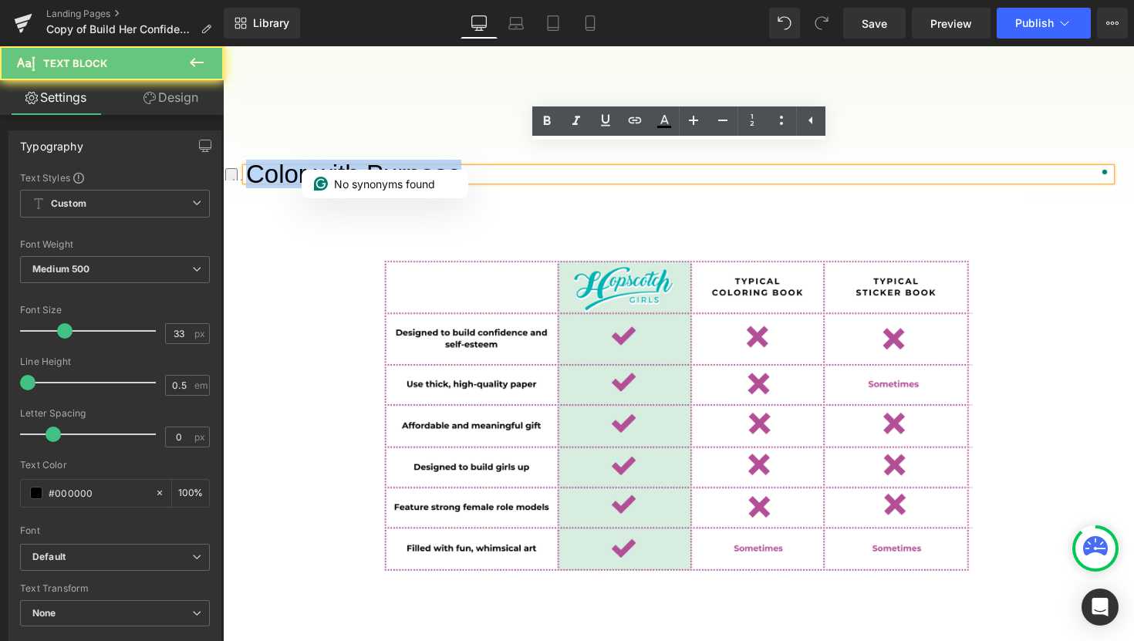
click at [342, 168] on p "Color with Purpose" at bounding box center [678, 174] width 865 height 13
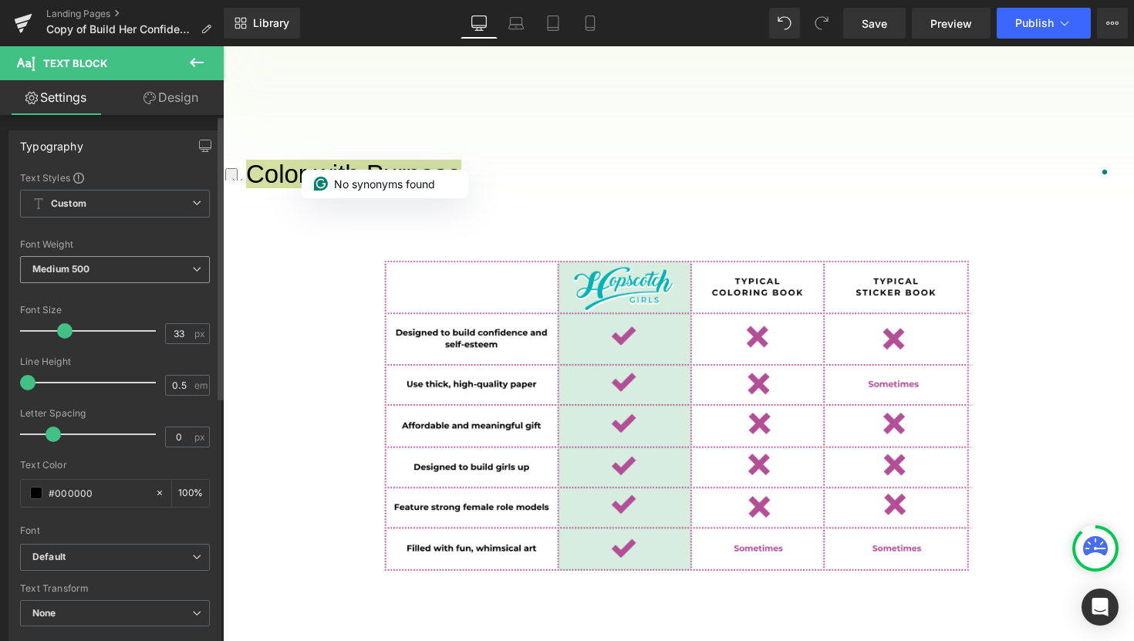
click at [153, 271] on span "Medium 500" at bounding box center [115, 269] width 190 height 27
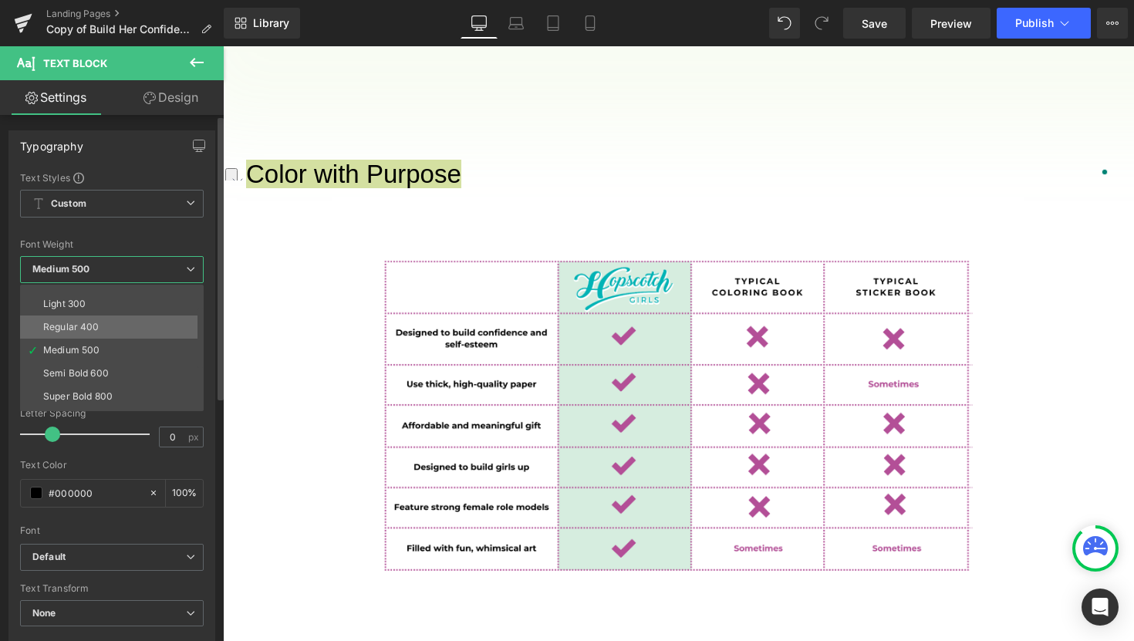
scroll to position [51, 0]
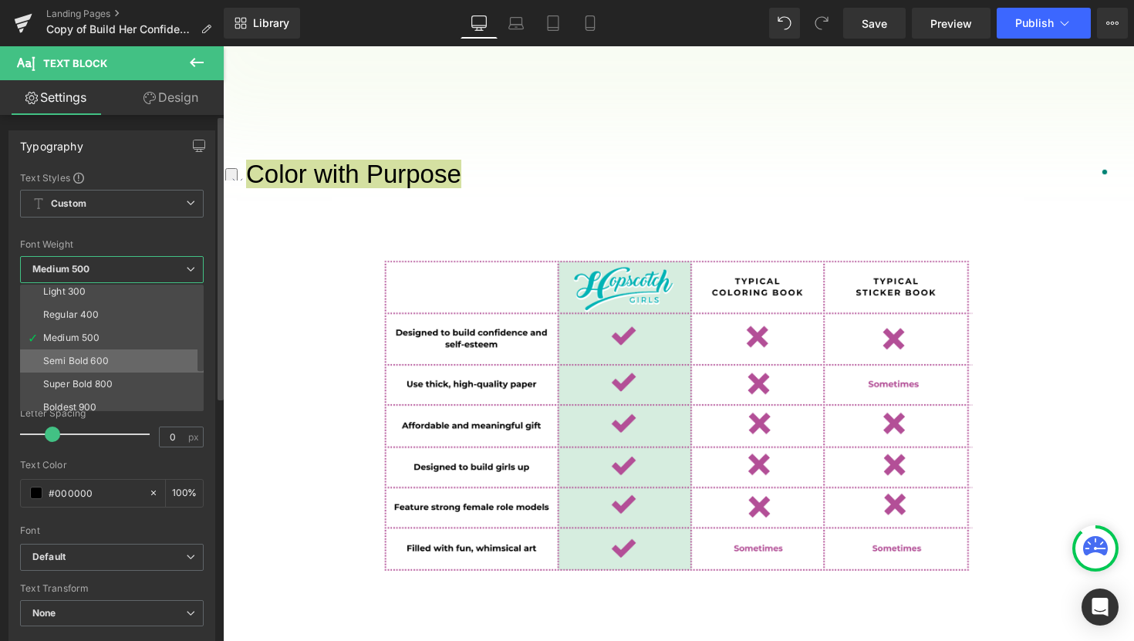
click at [101, 363] on div "Semi Bold 600" at bounding box center [76, 361] width 66 height 11
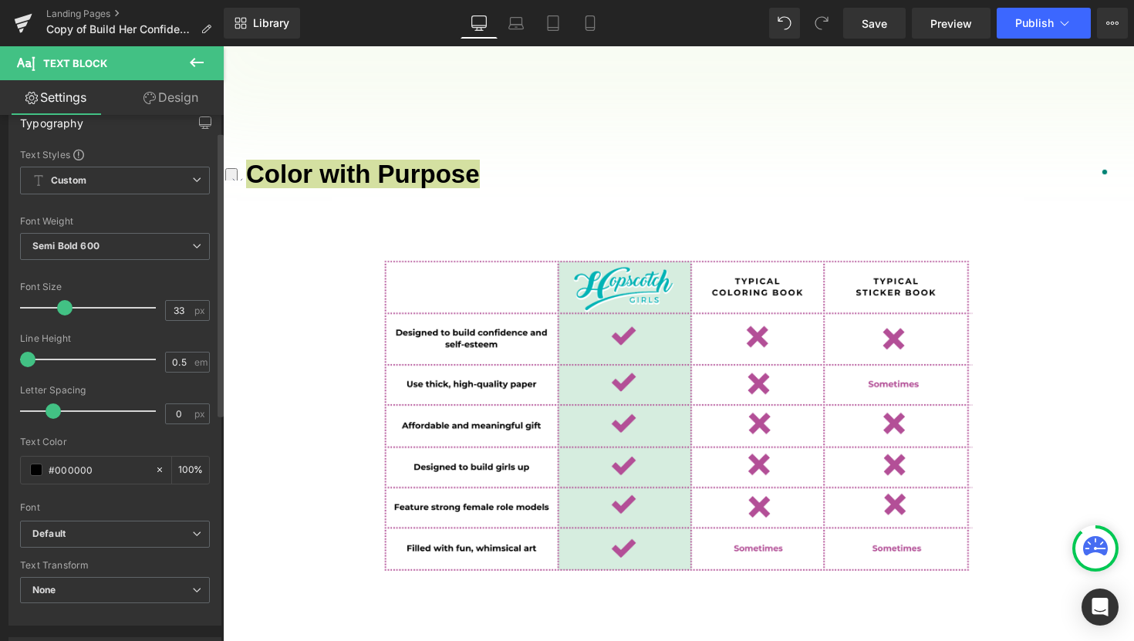
scroll to position [31, 0]
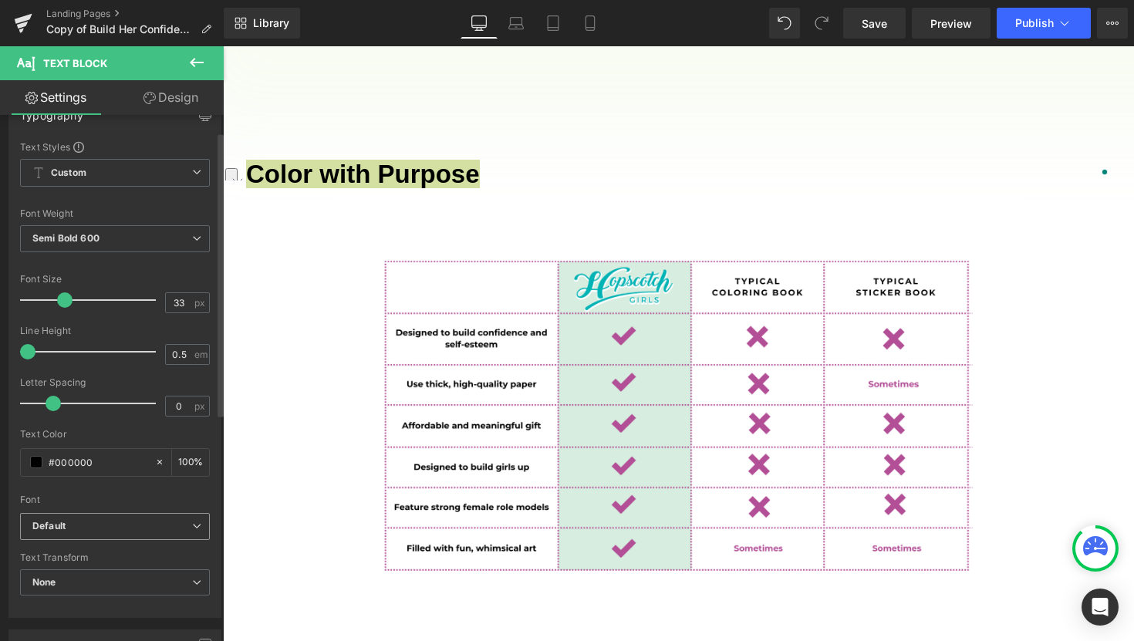
click at [97, 534] on span "Default" at bounding box center [115, 526] width 190 height 27
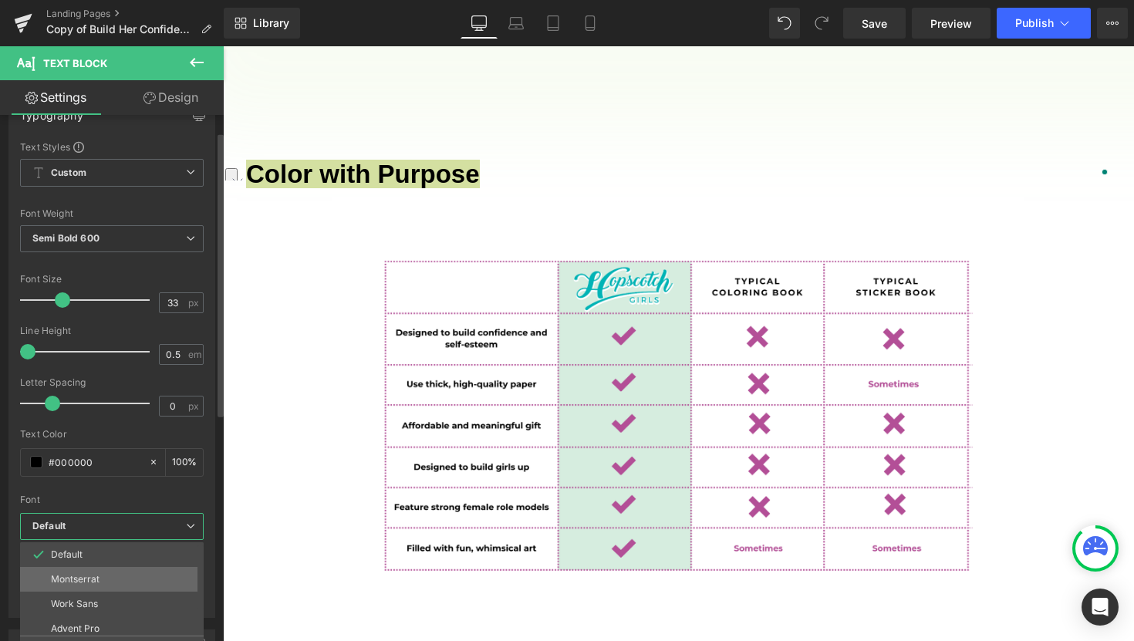
click at [84, 576] on p "Montserrat" at bounding box center [75, 579] width 49 height 11
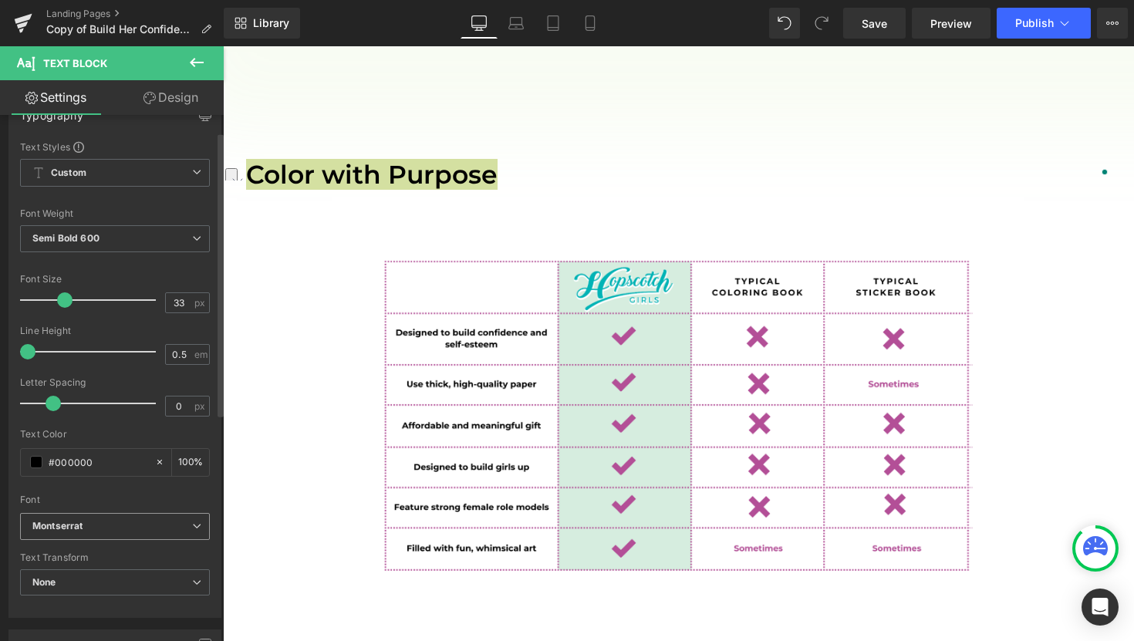
click at [84, 576] on span "None" at bounding box center [115, 582] width 190 height 27
click at [66, 630] on div "Uppercase" at bounding box center [67, 632] width 49 height 11
click at [73, 587] on b "Uppercase" at bounding box center [57, 582] width 51 height 12
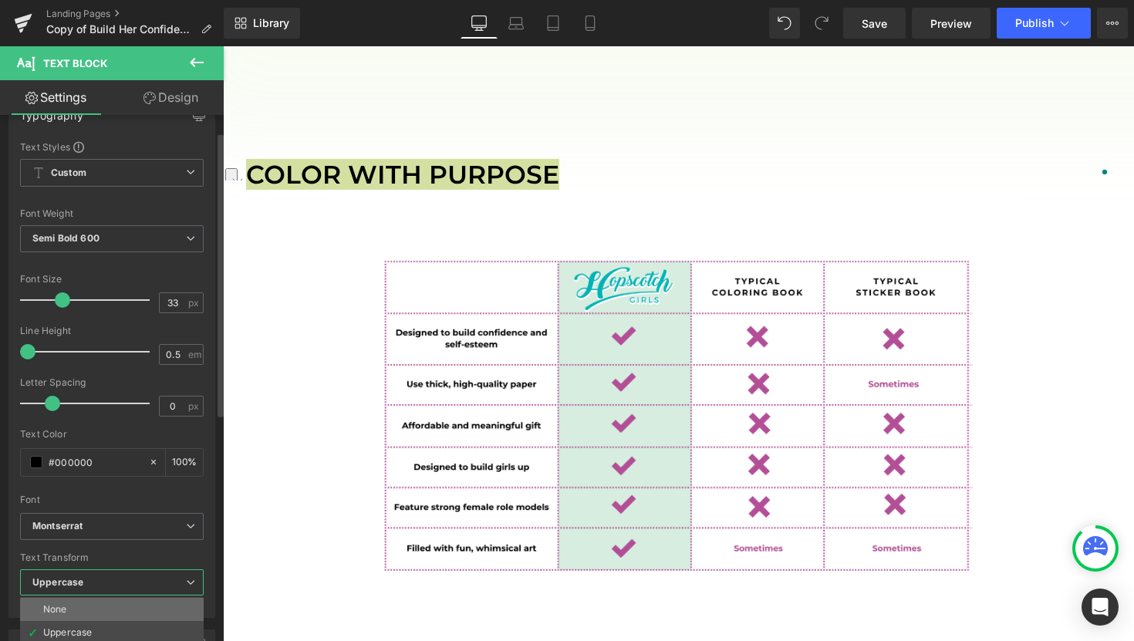
click at [63, 611] on div "None" at bounding box center [55, 609] width 24 height 11
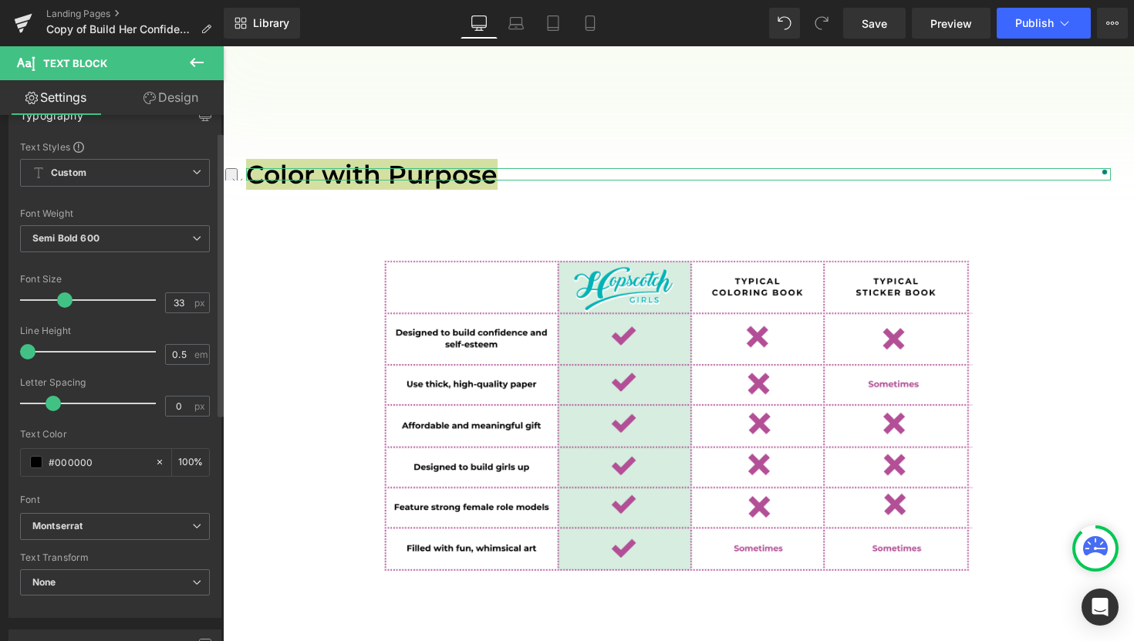
scroll to position [0, 0]
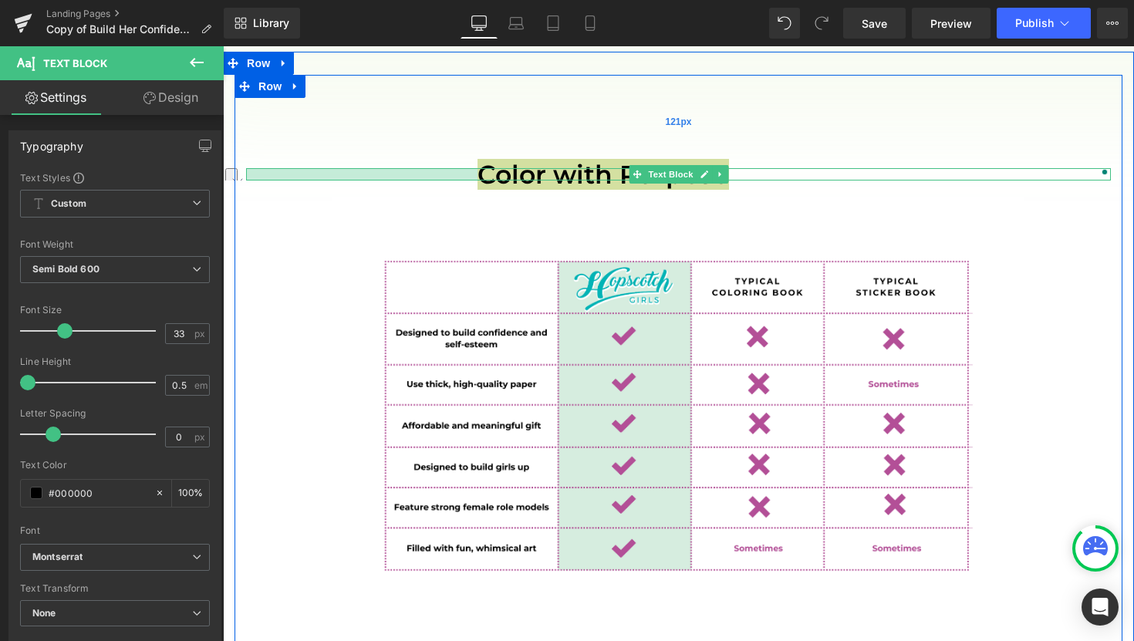
drag, startPoint x: 247, startPoint y: 153, endPoint x: 482, endPoint y: 132, distance: 236.1
click at [482, 132] on div "Color with Purpose Text Block 300px Image Row 121px" at bounding box center [678, 387] width 888 height 624
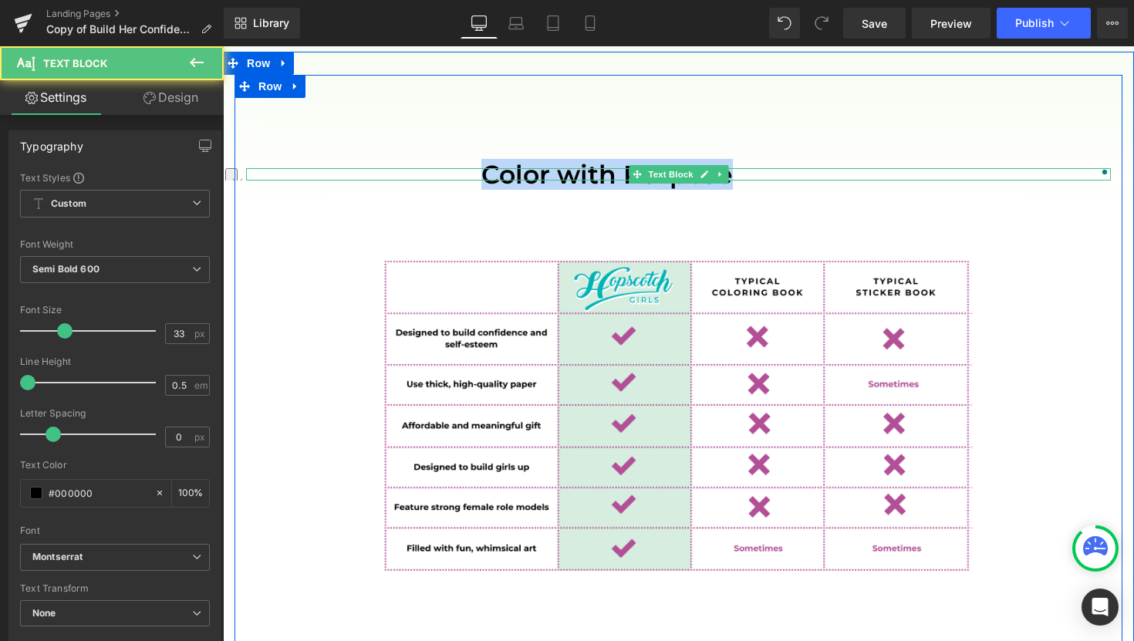
click at [482, 168] on p "Color with Purpose" at bounding box center [795, 174] width 629 height 13
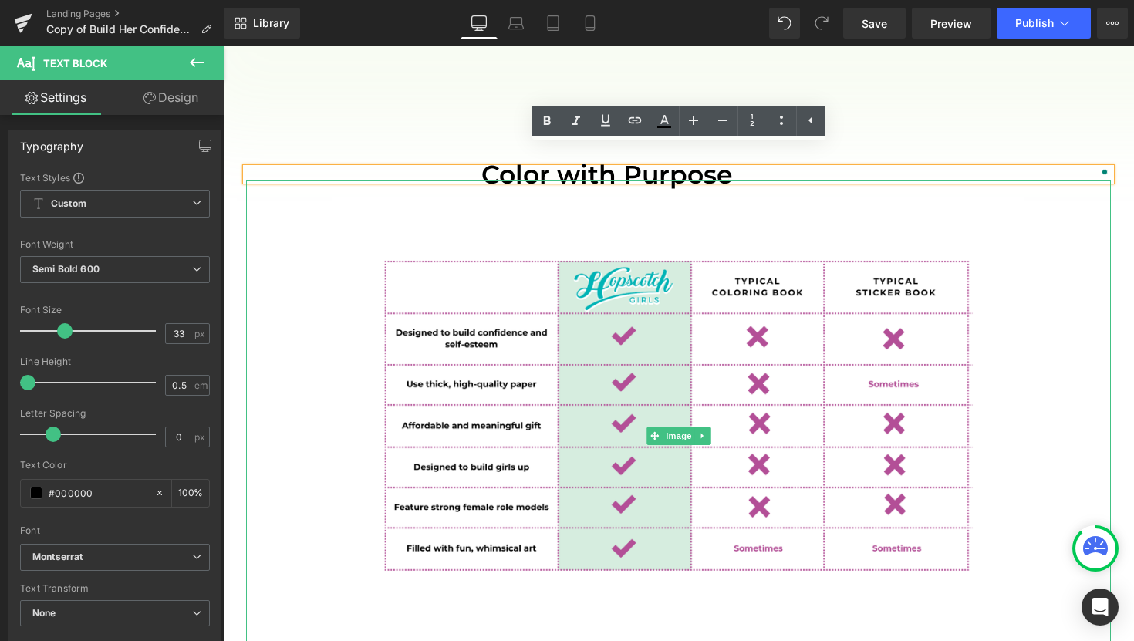
click at [320, 235] on div at bounding box center [678, 435] width 865 height 510
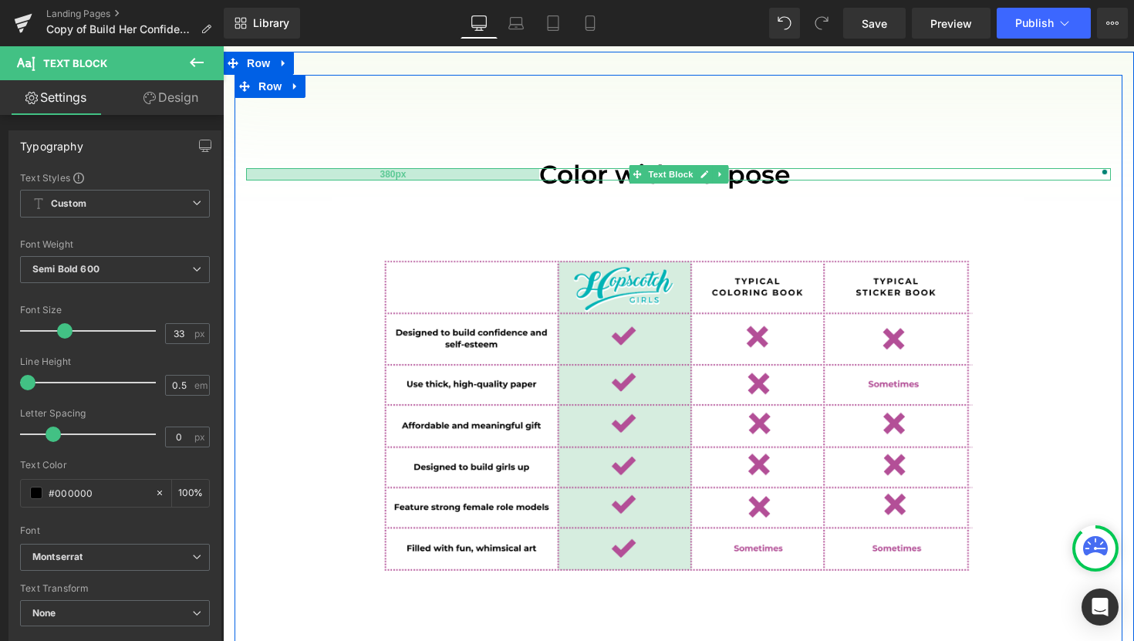
drag, startPoint x: 468, startPoint y: 150, endPoint x: 526, endPoint y: 153, distance: 57.9
click at [526, 168] on div "380px" at bounding box center [392, 174] width 293 height 13
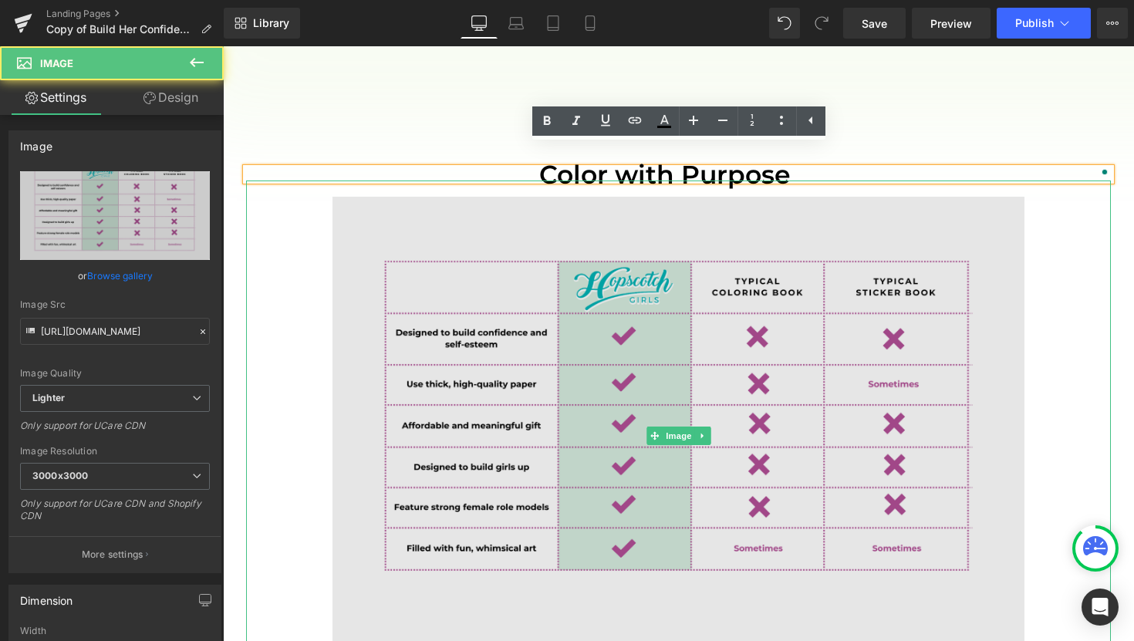
click at [681, 215] on img at bounding box center [678, 435] width 692 height 510
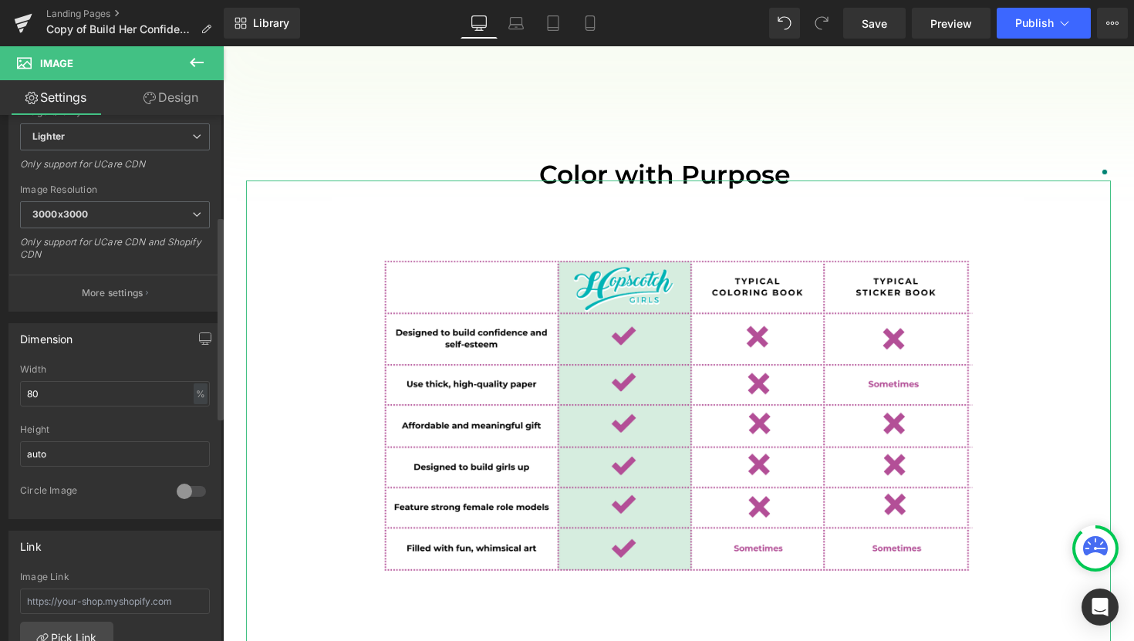
scroll to position [187, 0]
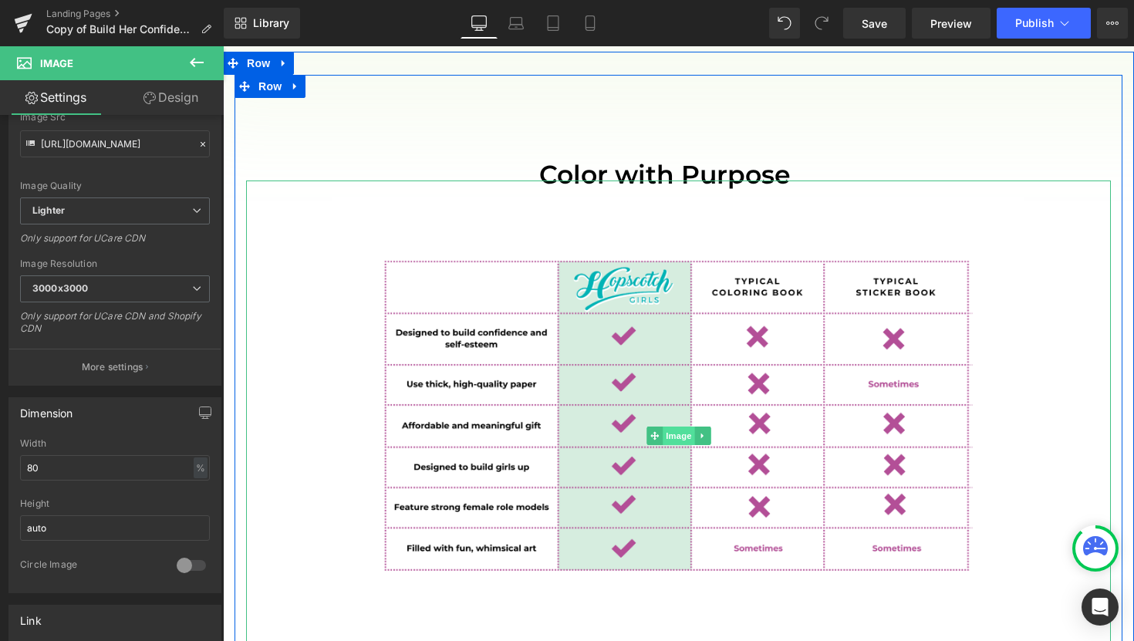
click at [681, 426] on span "Image" at bounding box center [678, 435] width 32 height 19
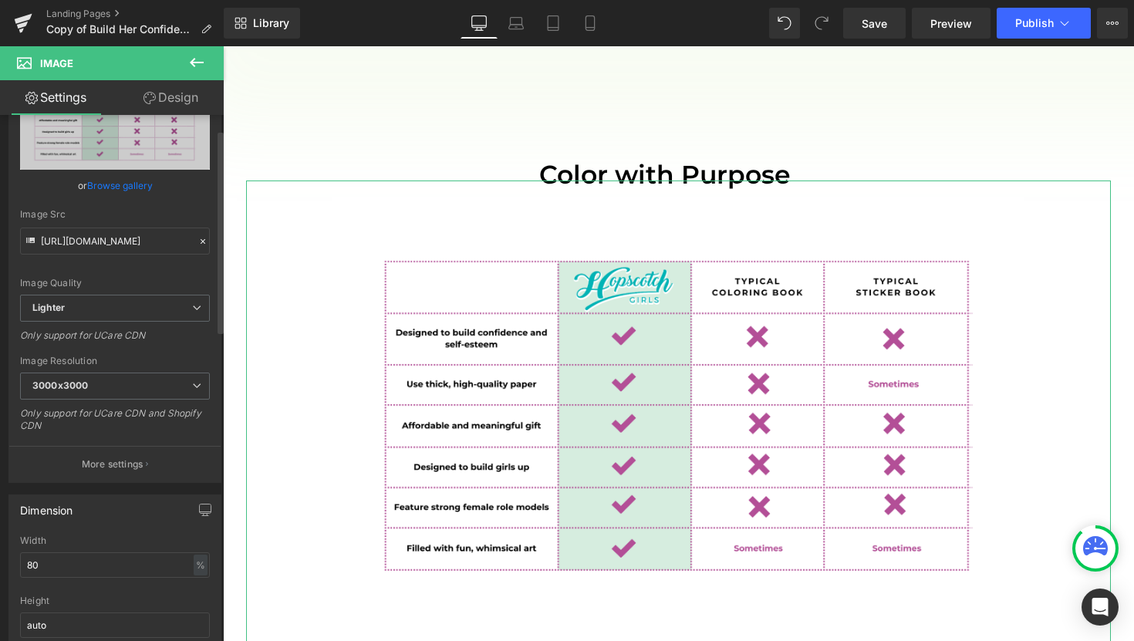
scroll to position [0, 0]
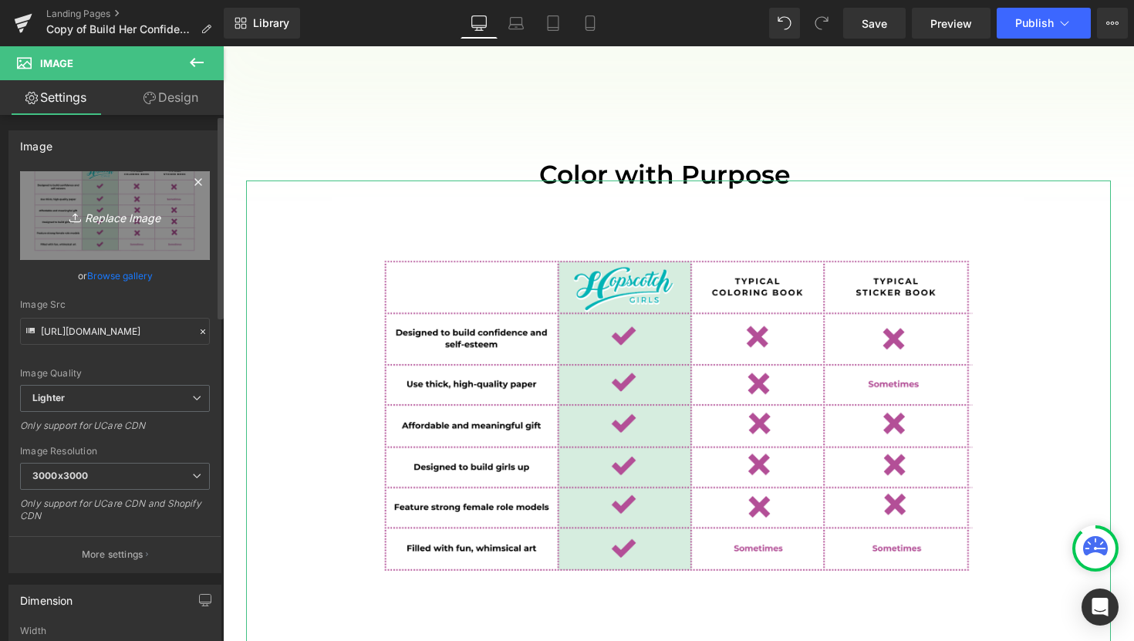
click at [120, 219] on icon "Replace Image" at bounding box center [114, 215] width 123 height 19
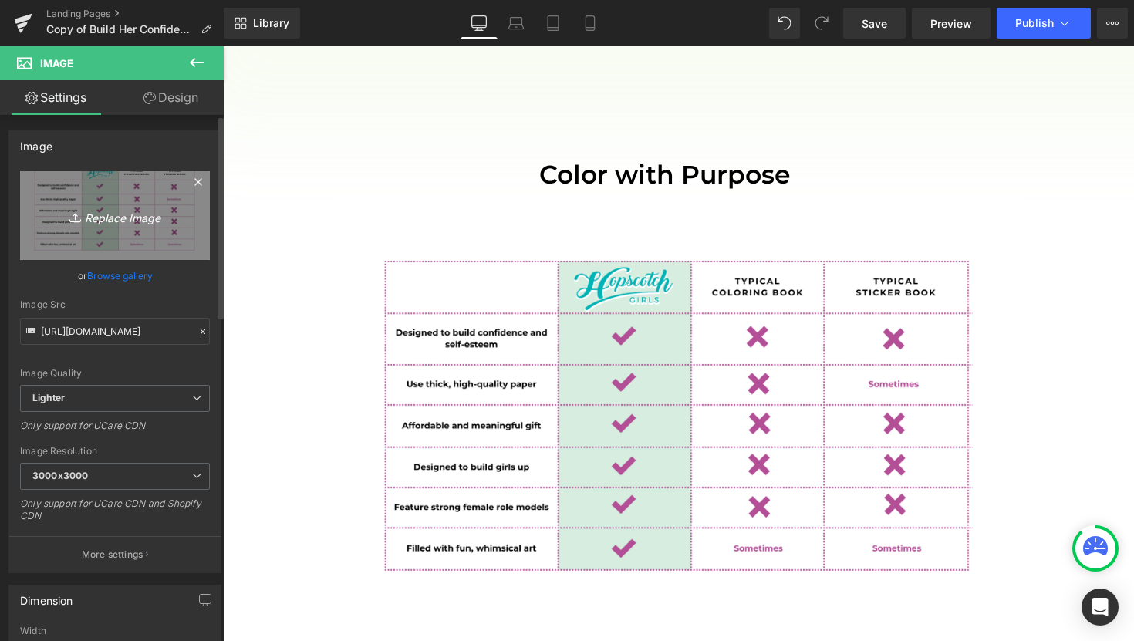
type input "C:\fakepath\Filled with fun, whimsical art.jpg"
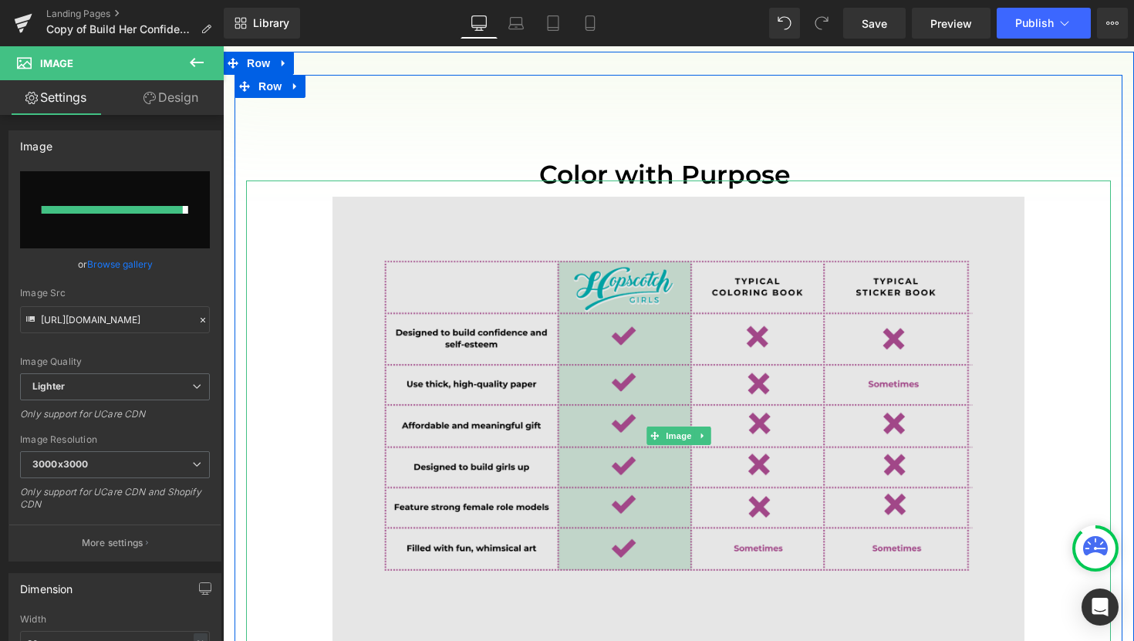
type input "https://ucarecdn.com/8ce4ea74-f935-43a4-8eee-7f24bb76677b/-/format/auto/-/previ…"
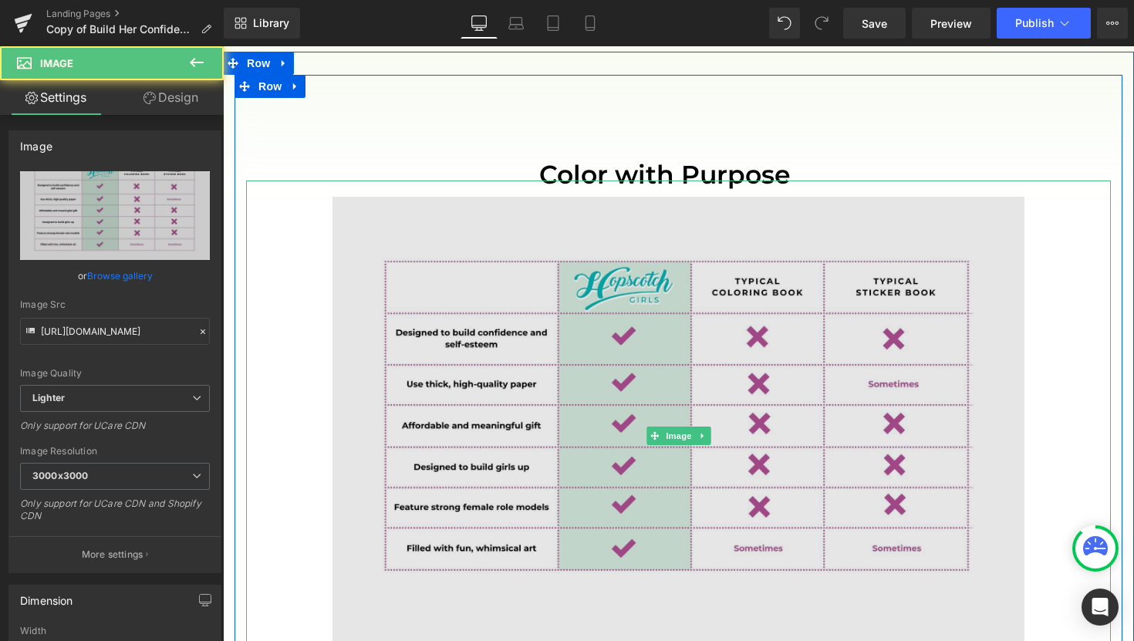
click at [884, 207] on img at bounding box center [678, 435] width 692 height 510
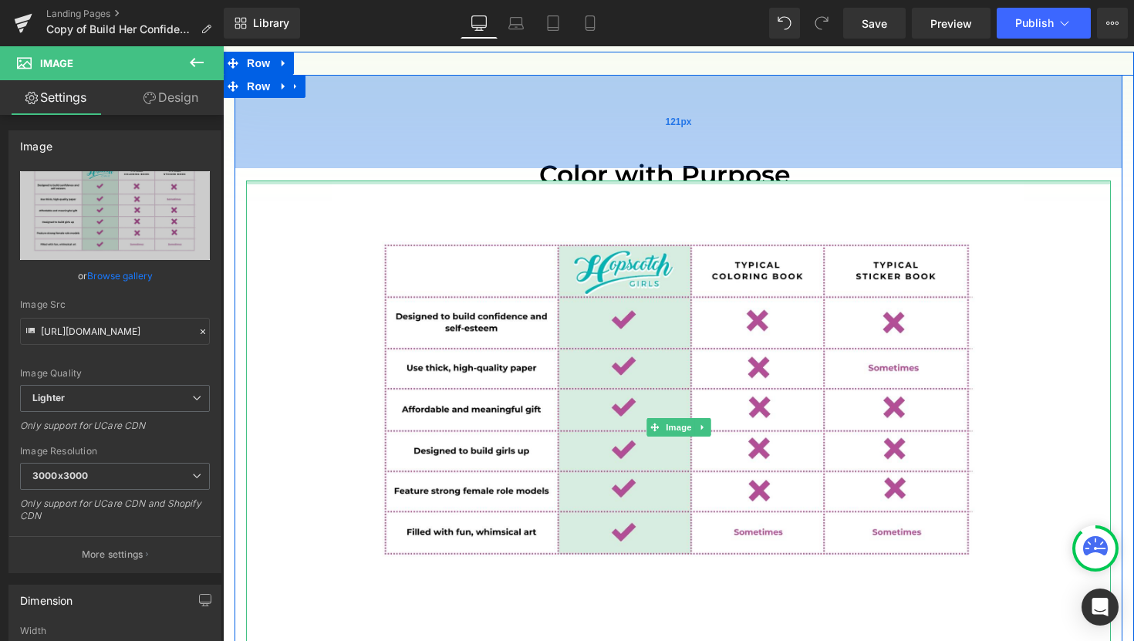
drag, startPoint x: 804, startPoint y: 173, endPoint x: 803, endPoint y: 102, distance: 71.0
click at [803, 102] on div "Color with Purpose Text Block 380px Image Row 121px" at bounding box center [678, 379] width 888 height 608
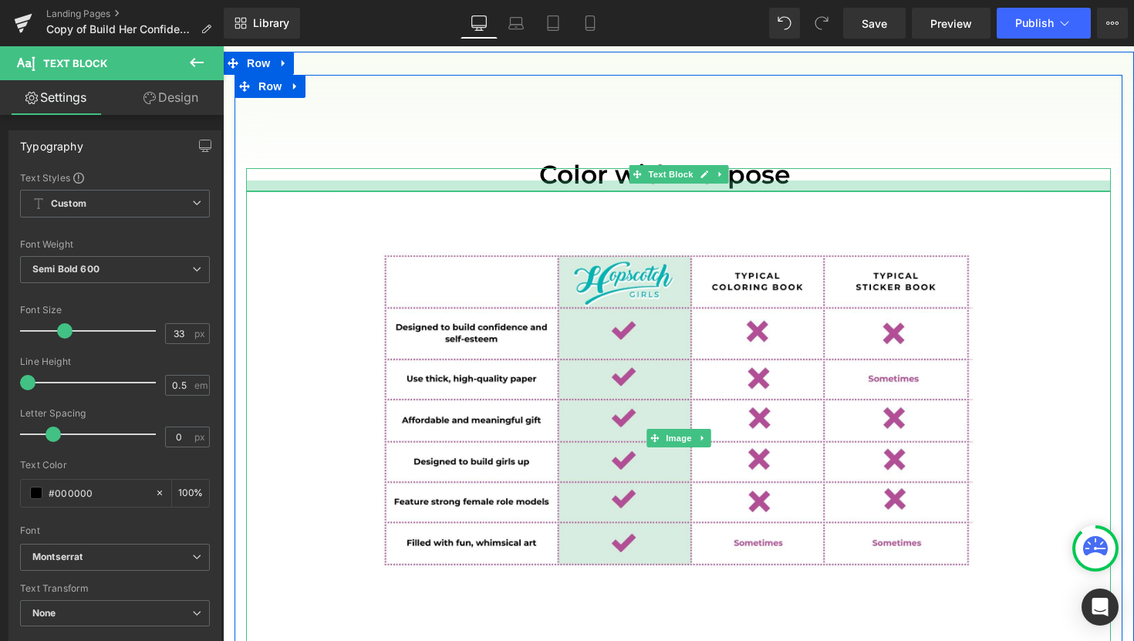
drag, startPoint x: 812, startPoint y: 157, endPoint x: 812, endPoint y: 168, distance: 10.8
click at [812, 180] on div at bounding box center [678, 185] width 865 height 11
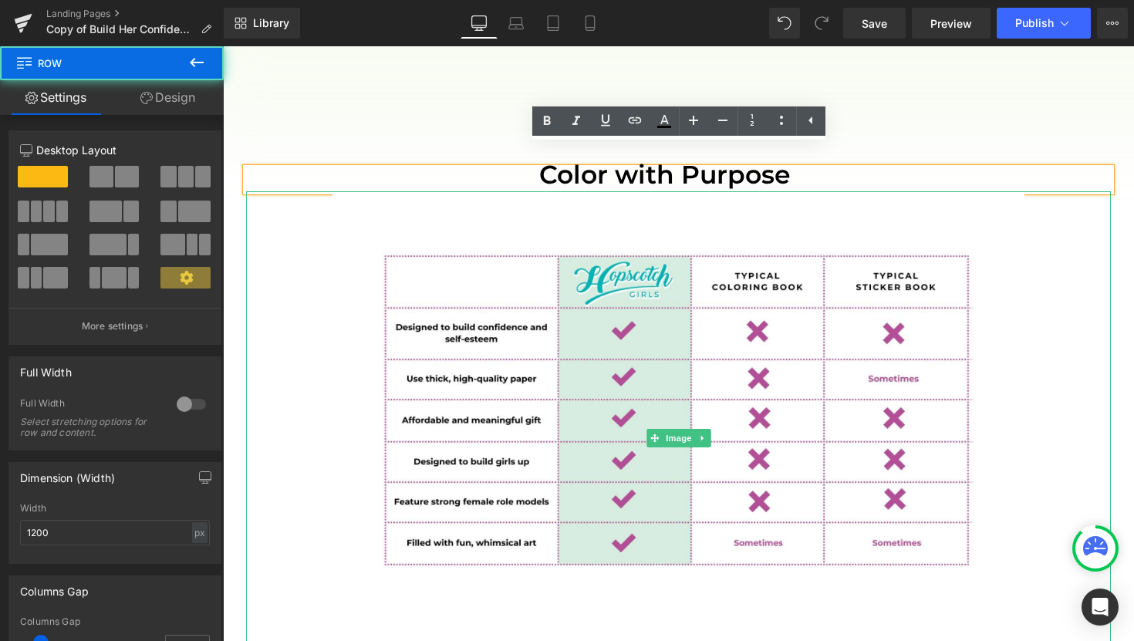
click at [416, 100] on div "Color with Purpose Text Block 380px Image Row 121px" at bounding box center [678, 384] width 888 height 619
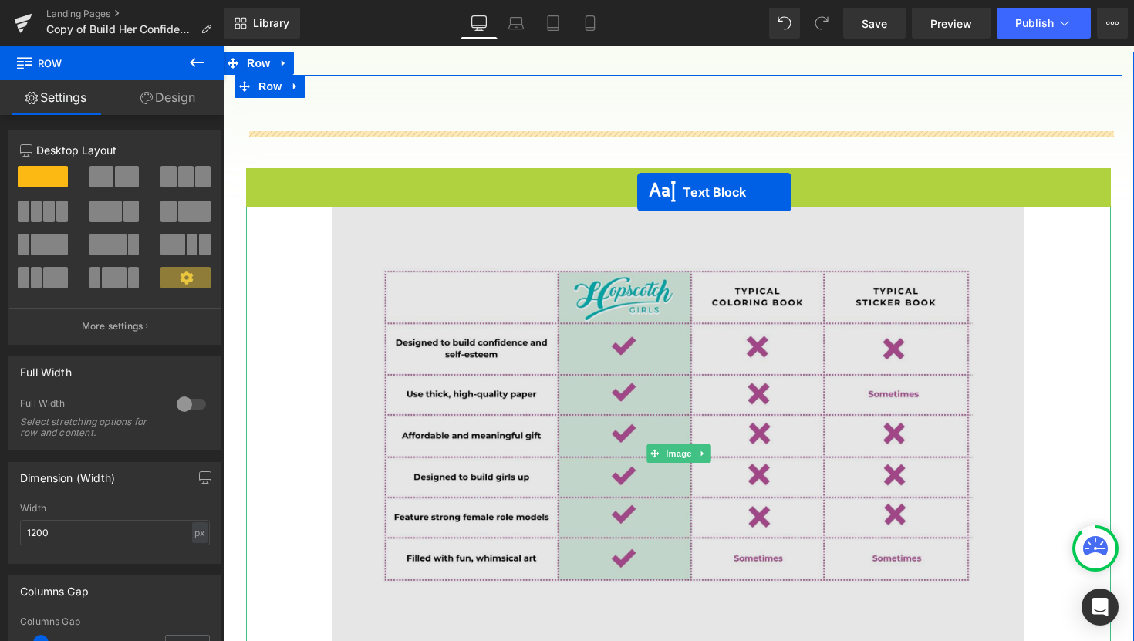
scroll to position [2119, 0]
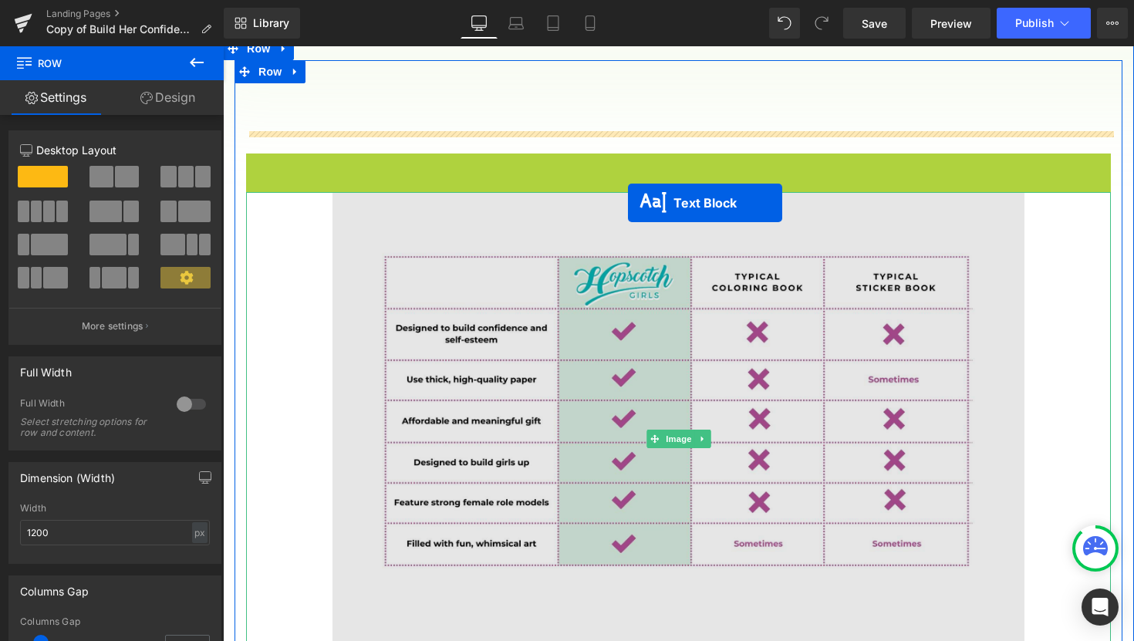
drag, startPoint x: 637, startPoint y: 159, endPoint x: 628, endPoint y: 203, distance: 44.9
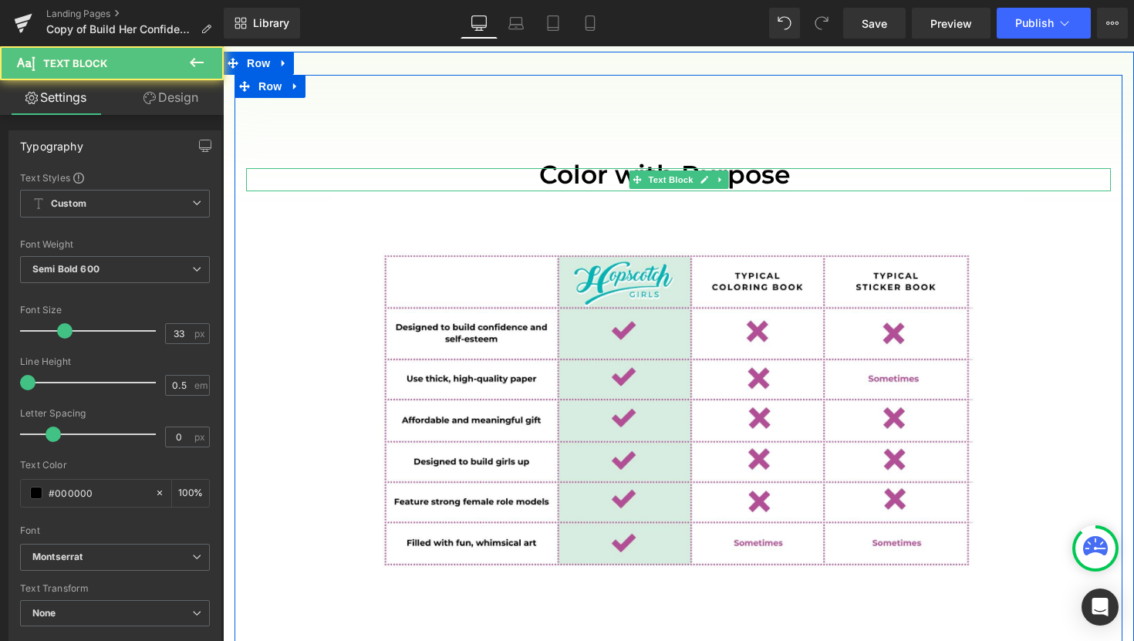
click at [791, 168] on p "Color with Purpose" at bounding box center [824, 174] width 571 height 13
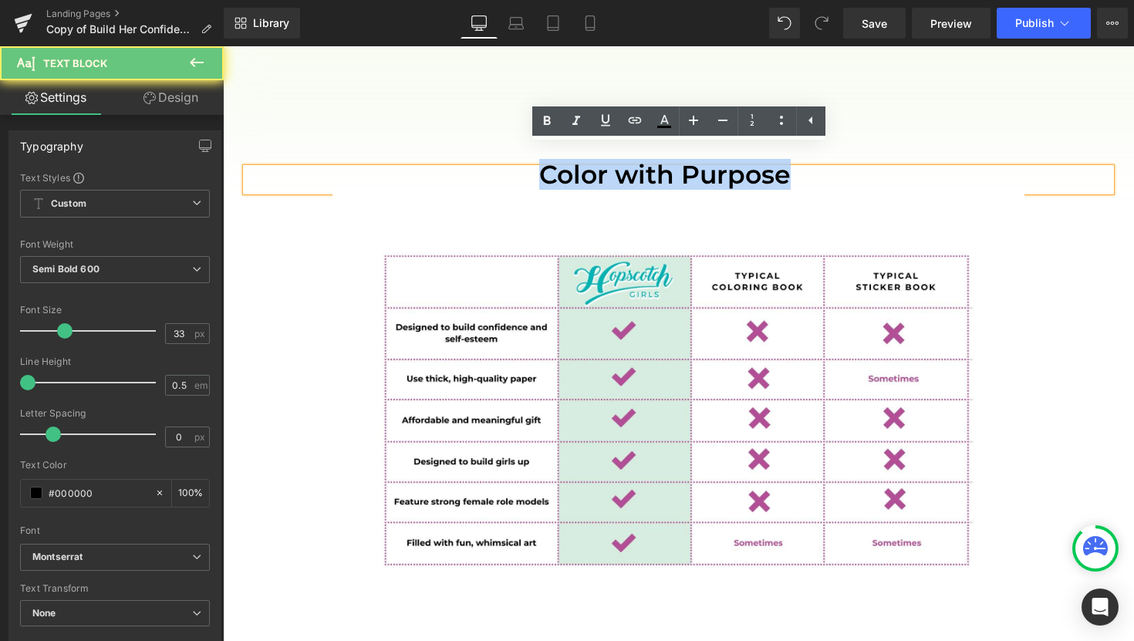
click at [791, 168] on p "Color with Purpose" at bounding box center [824, 174] width 571 height 13
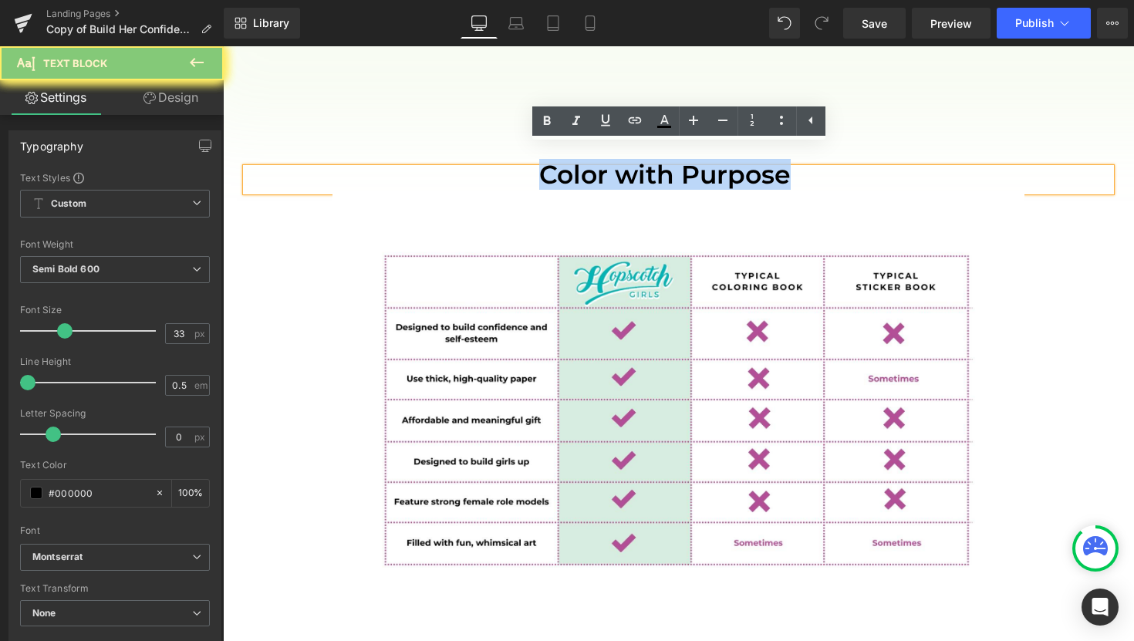
click at [791, 168] on p "Color with Purpose" at bounding box center [824, 174] width 571 height 13
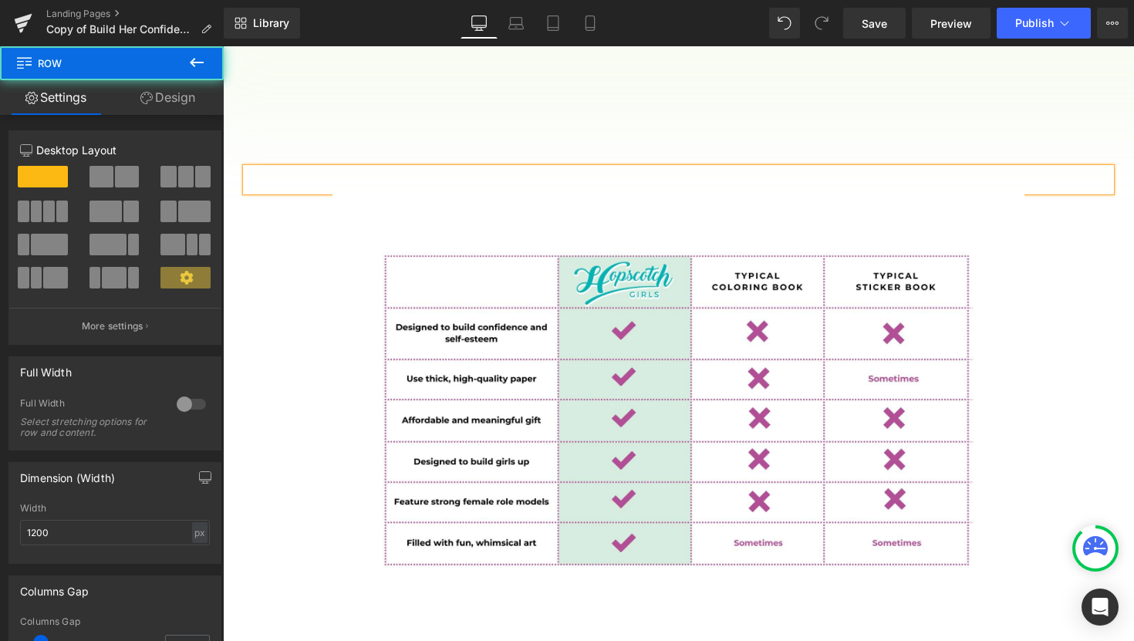
click at [1037, 141] on div "Text Block 380px Image Row 121px" at bounding box center [678, 384] width 888 height 619
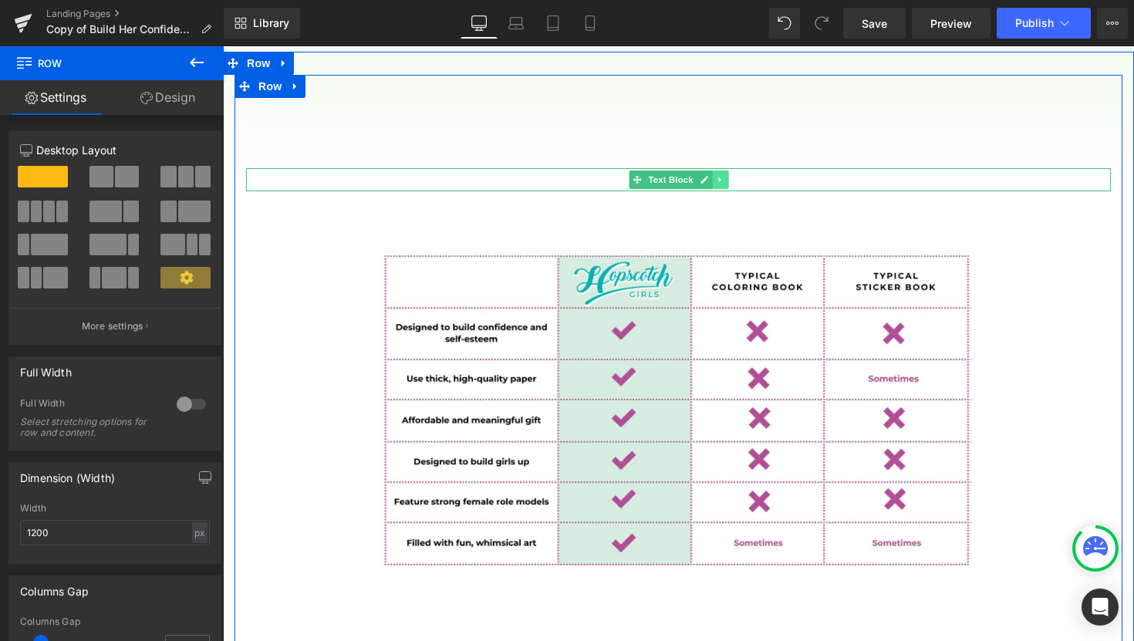
click at [723, 175] on icon at bounding box center [720, 179] width 8 height 9
click at [723, 175] on icon at bounding box center [727, 179] width 8 height 9
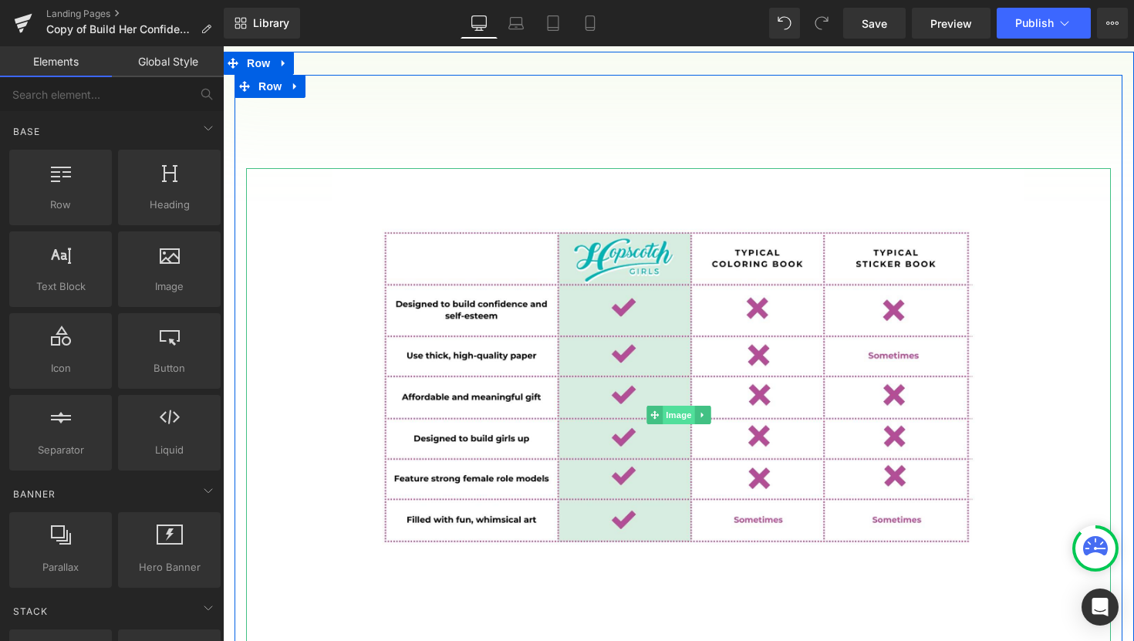
click at [693, 406] on span "Image" at bounding box center [678, 415] width 32 height 19
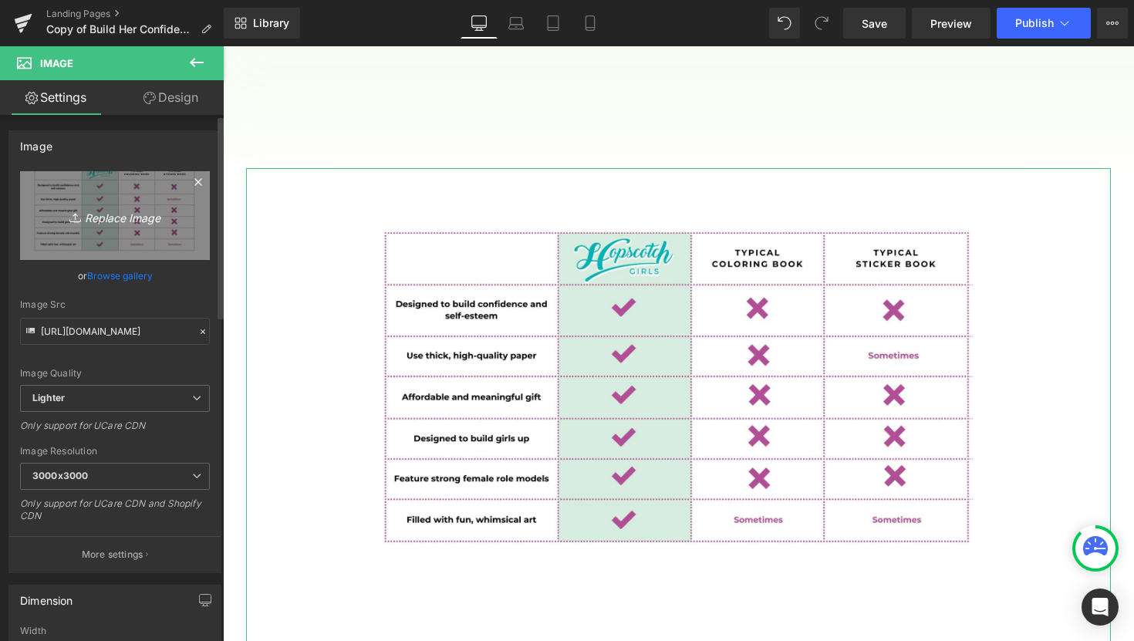
click at [140, 213] on icon "Replace Image" at bounding box center [114, 215] width 123 height 19
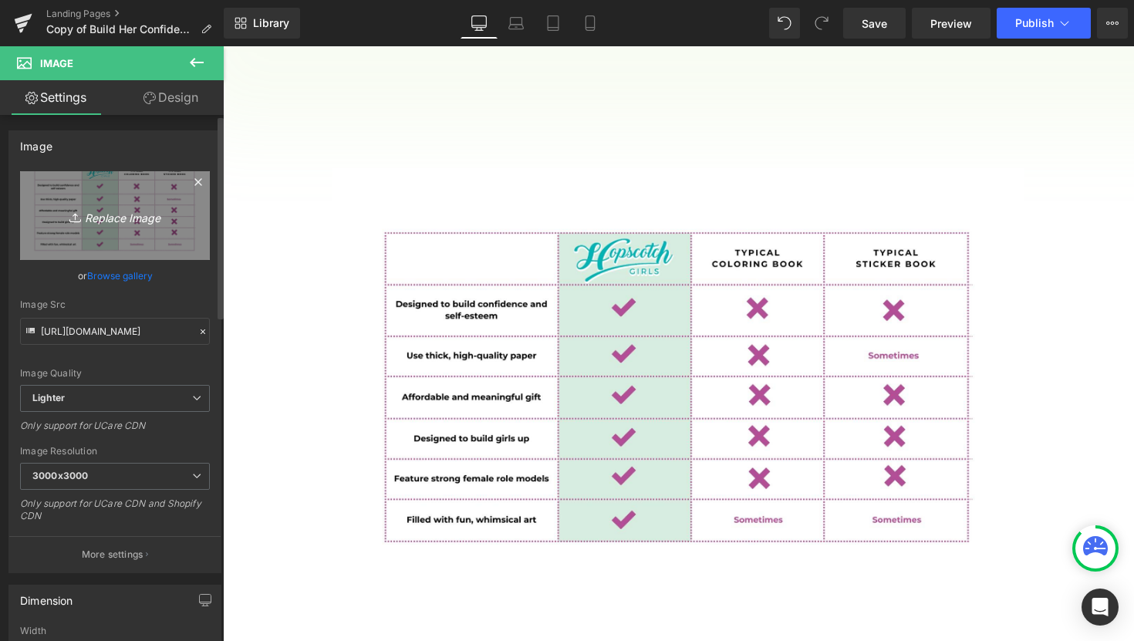
type input "C:\fakepath\Filled with fun, whimsical art (1).png"
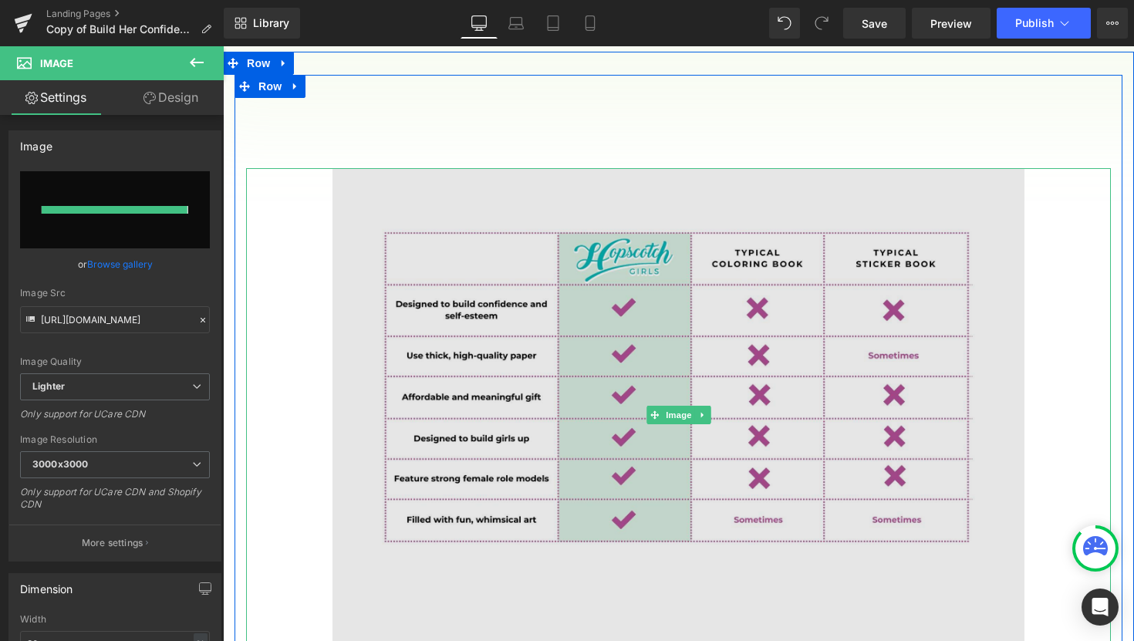
type input "https://ucarecdn.com/89bbcaf9-d1f6-463e-bc97-bce7780484fe/-/format/auto/-/previ…"
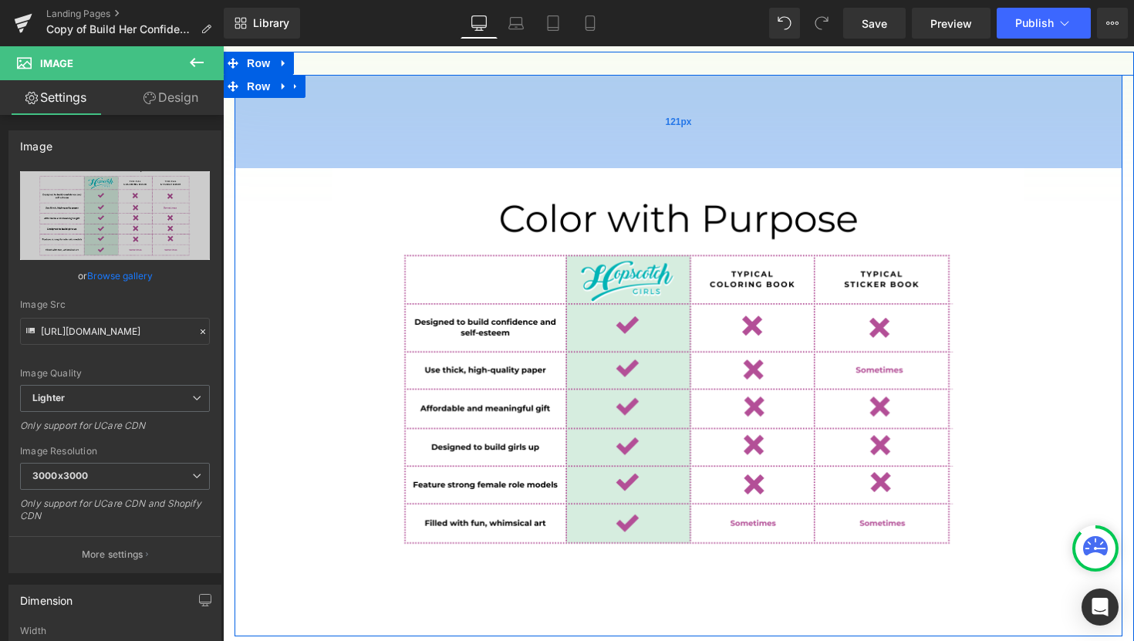
drag, startPoint x: 948, startPoint y: 148, endPoint x: 946, endPoint y: 121, distance: 27.1
click at [946, 121] on div "Image Row 121px" at bounding box center [678, 356] width 888 height 562
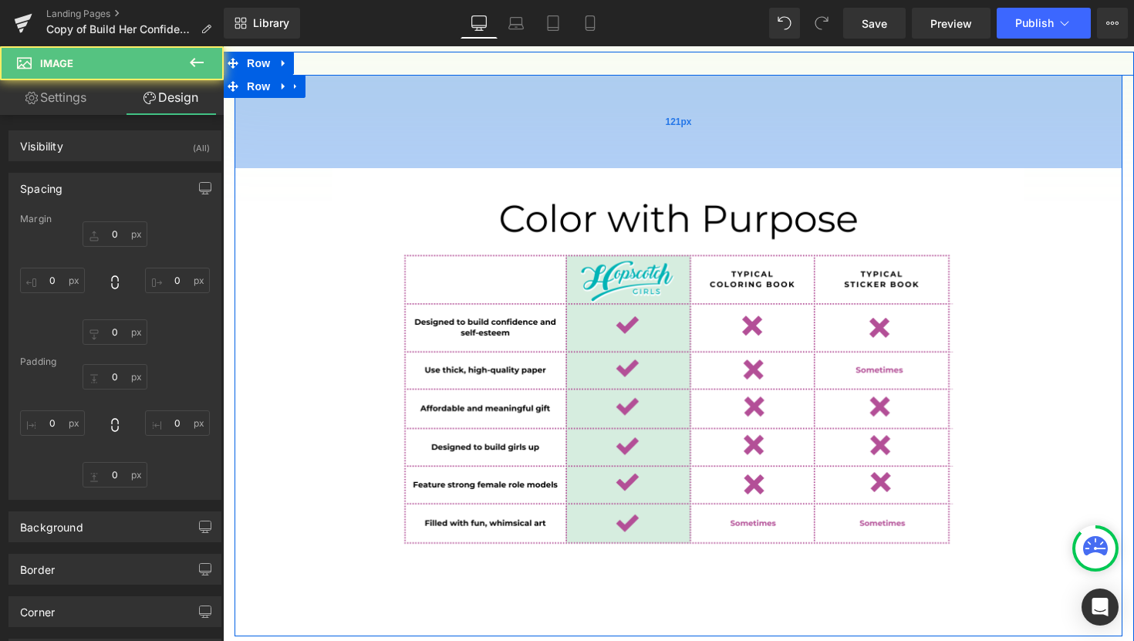
type input "0"
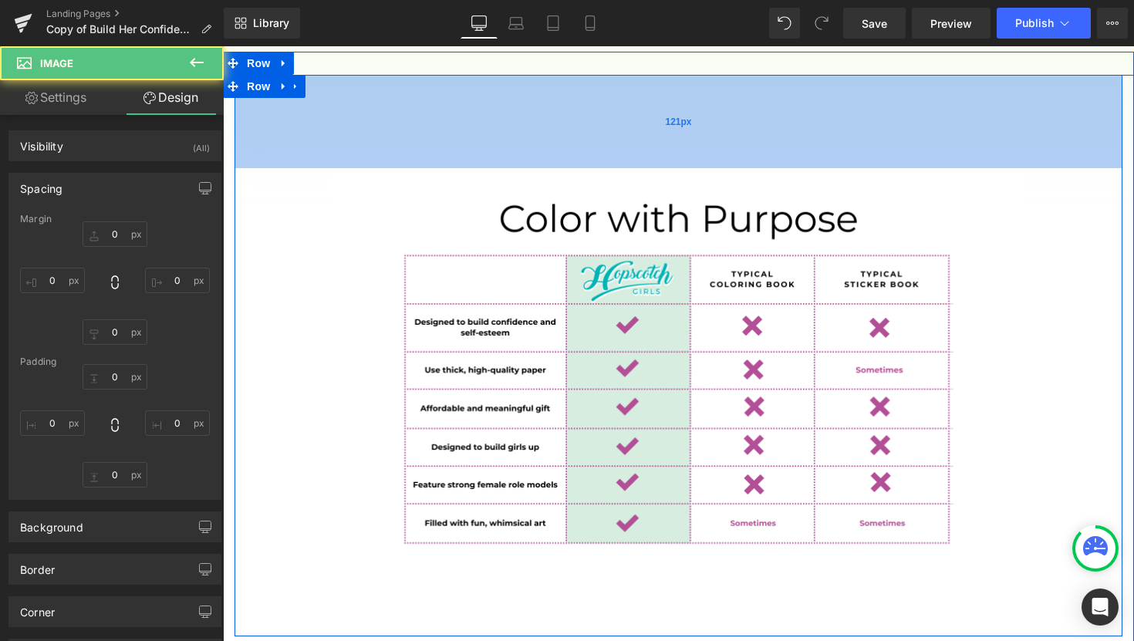
type input "0"
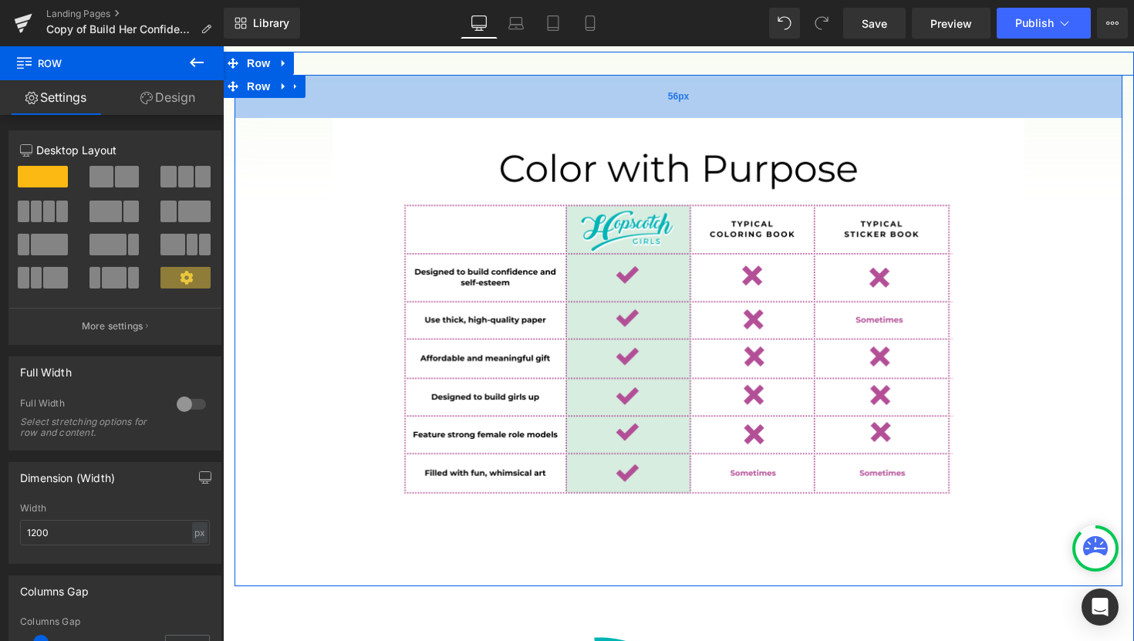
drag, startPoint x: 946, startPoint y: 121, endPoint x: 940, endPoint y: 73, distance: 48.1
click at [940, 75] on div "56px" at bounding box center [678, 96] width 888 height 43
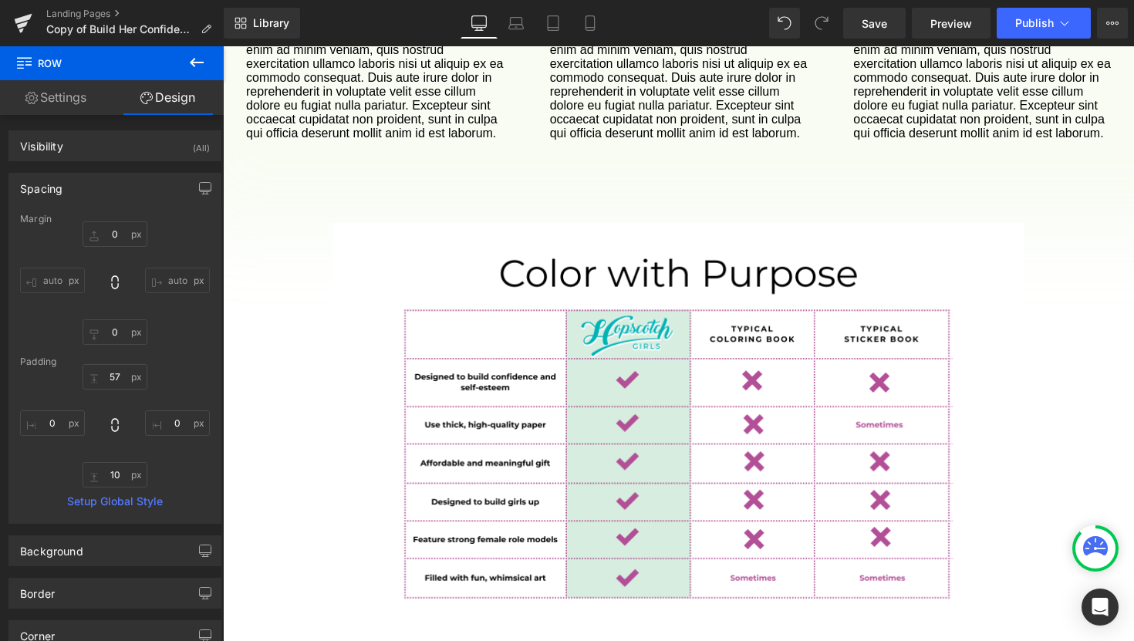
scroll to position [1991, 0]
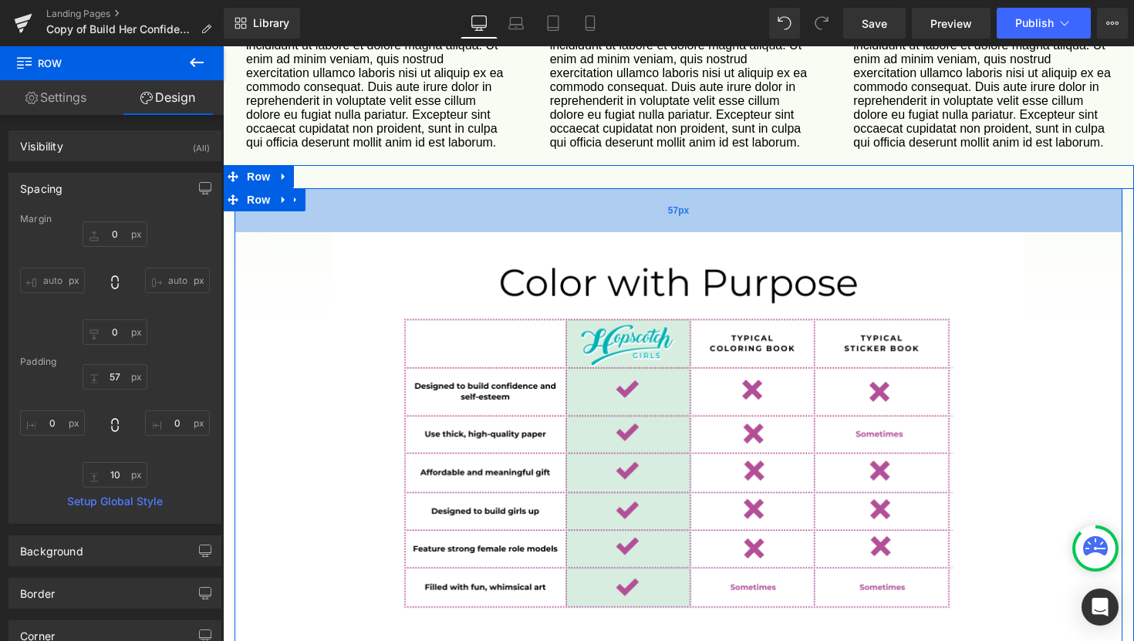
click at [922, 188] on div "57px" at bounding box center [678, 210] width 888 height 44
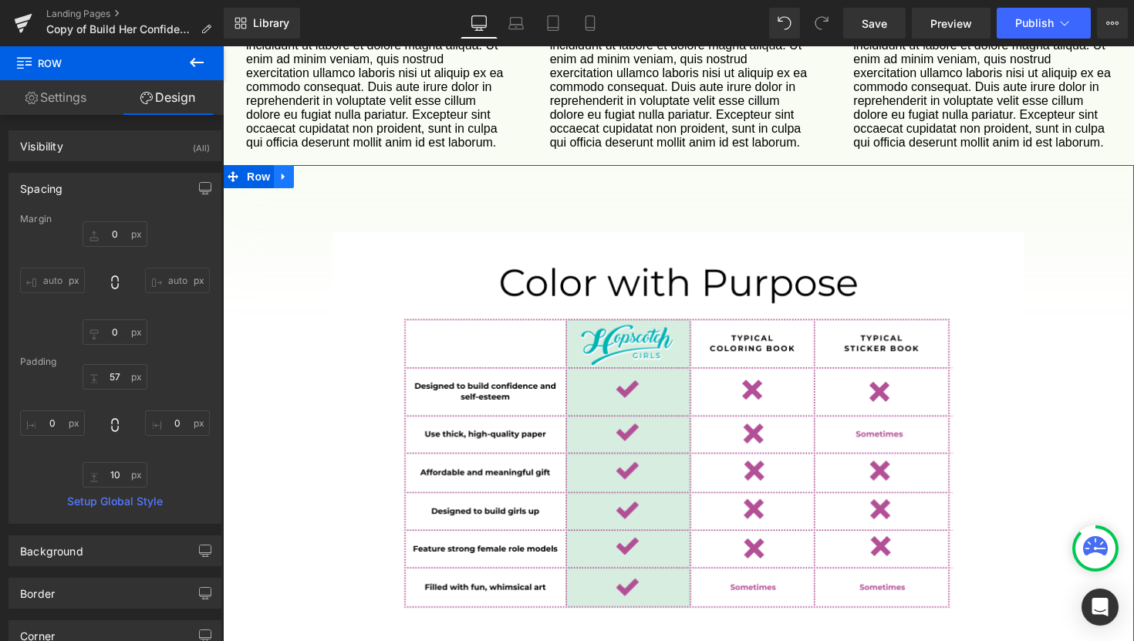
click at [286, 170] on icon at bounding box center [283, 176] width 11 height 12
click at [324, 170] on icon at bounding box center [324, 176] width 11 height 12
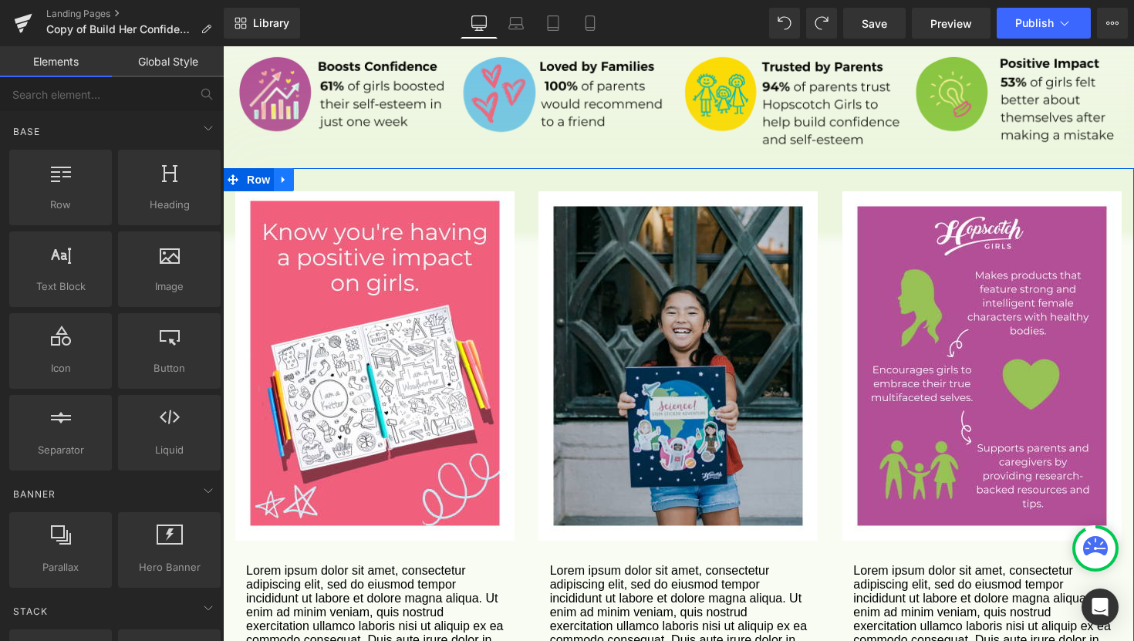
scroll to position [1427, 0]
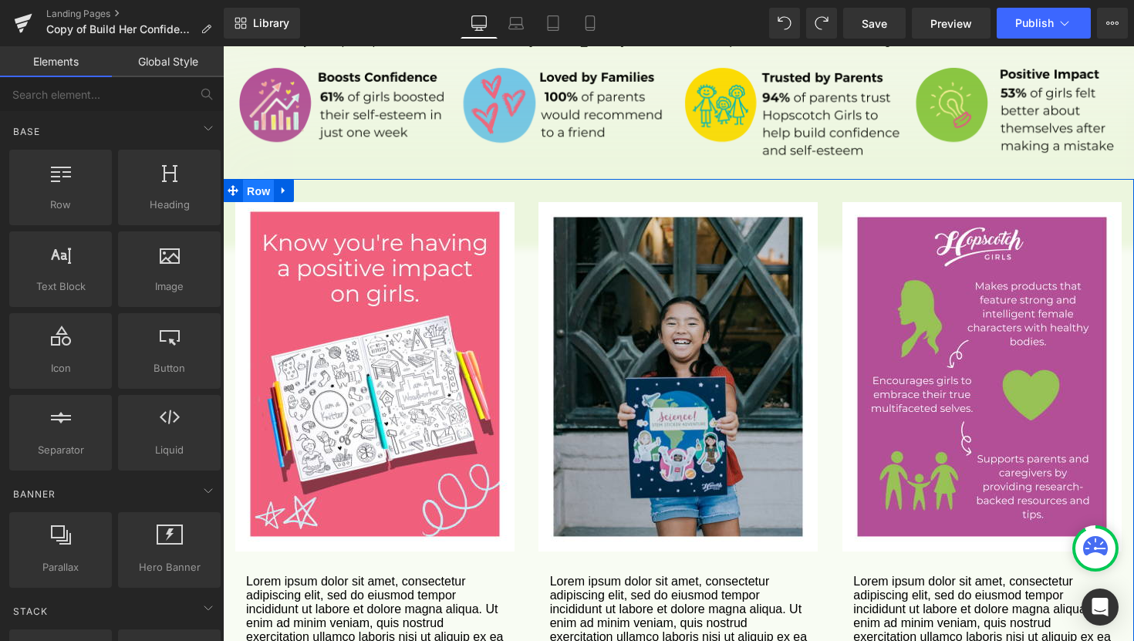
click at [260, 180] on span "Row" at bounding box center [258, 191] width 31 height 23
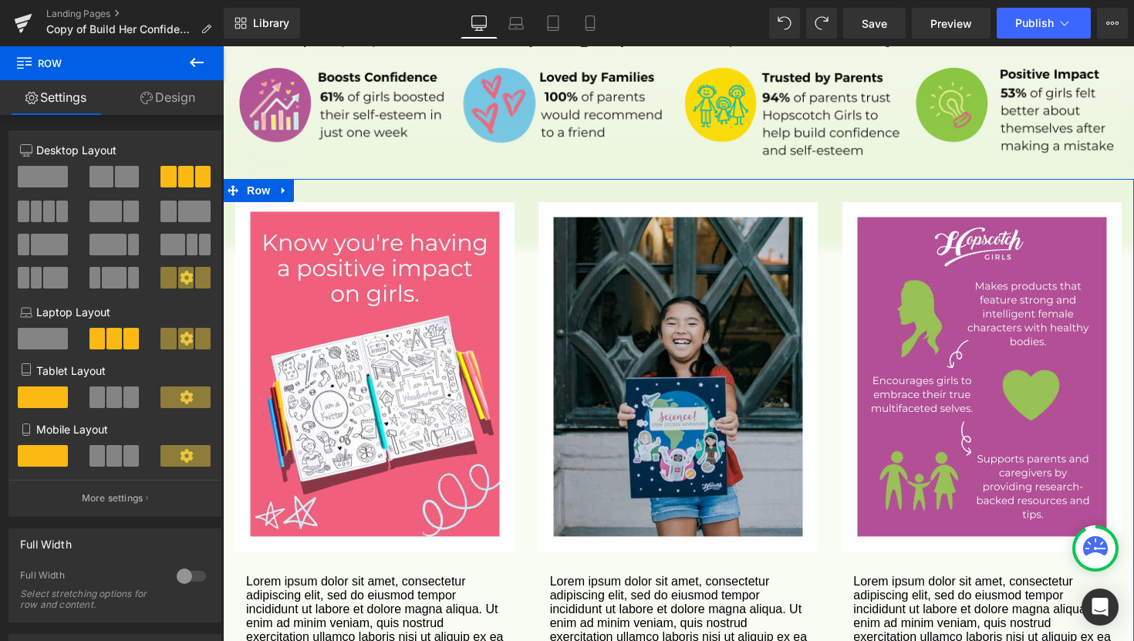
click at [175, 101] on link "Design" at bounding box center [168, 97] width 112 height 35
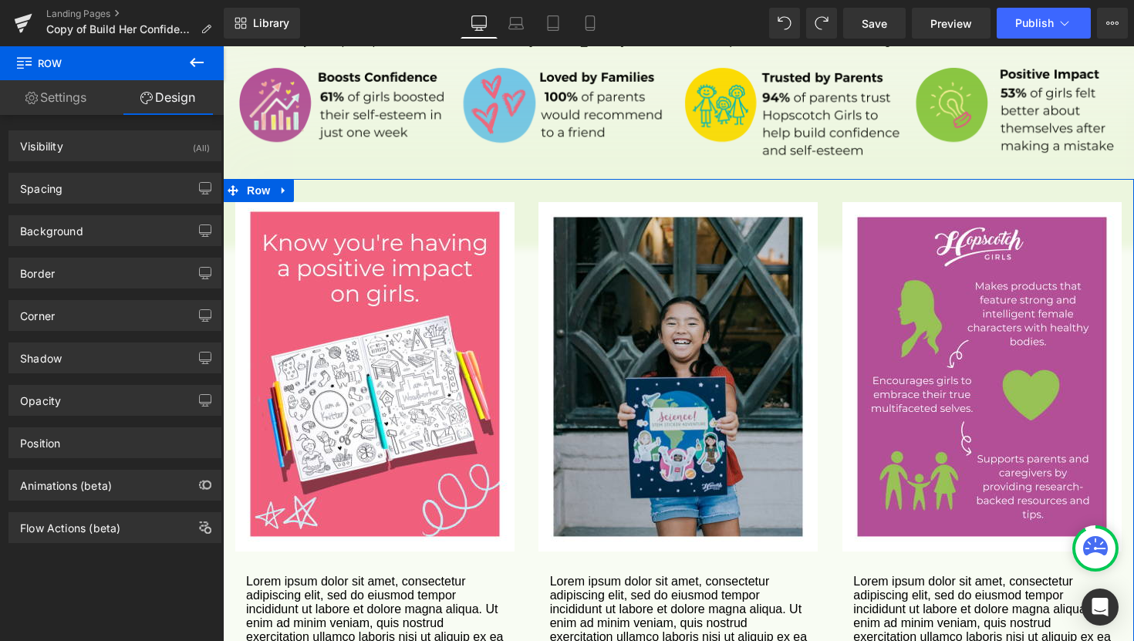
click at [131, 373] on div "Shadow drop Shadow Style Drop Shadow Outer Shadow rgba(189, 221, 142, 0.1) Shad…" at bounding box center [114, 357] width 213 height 31
click at [131, 358] on div "Shadow" at bounding box center [114, 357] width 211 height 29
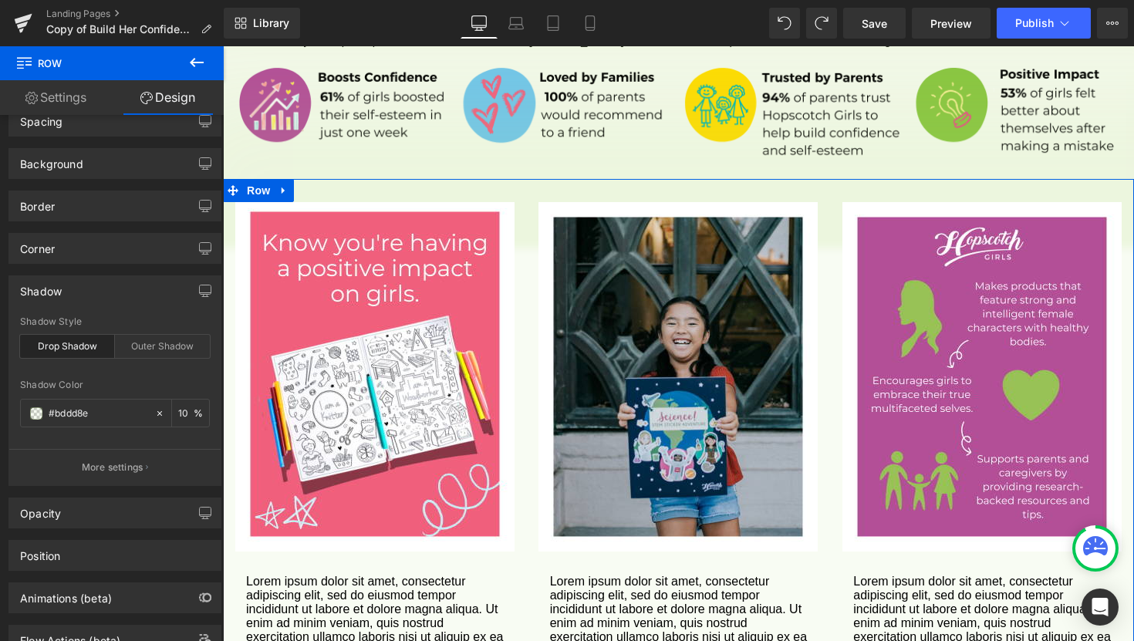
scroll to position [81, 0]
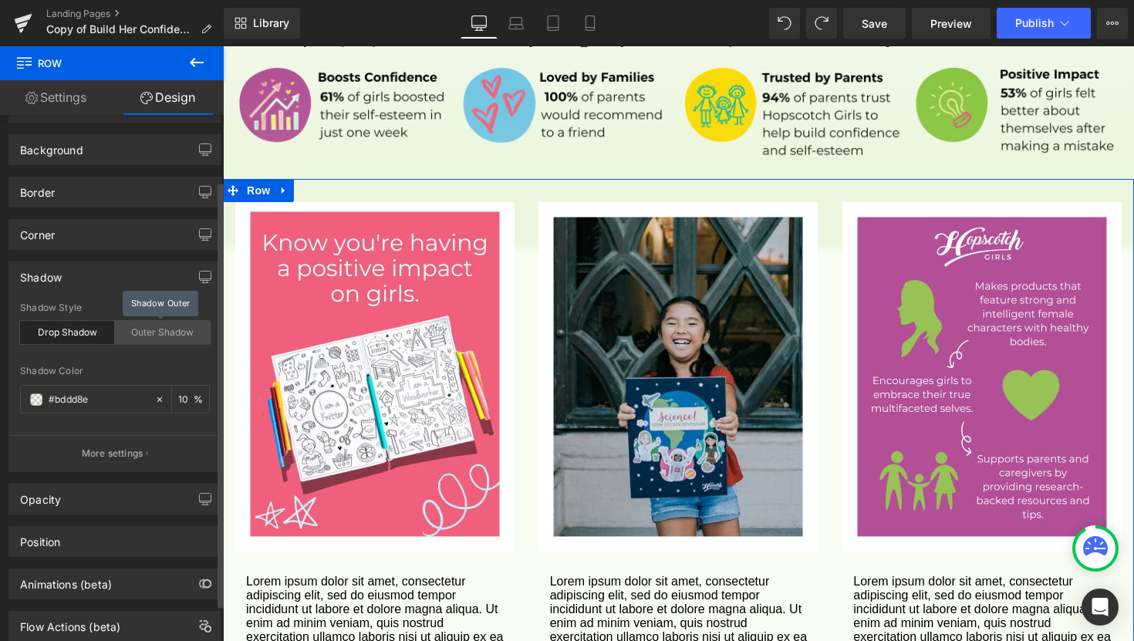
click at [153, 333] on div "Outer Shadow" at bounding box center [162, 332] width 95 height 23
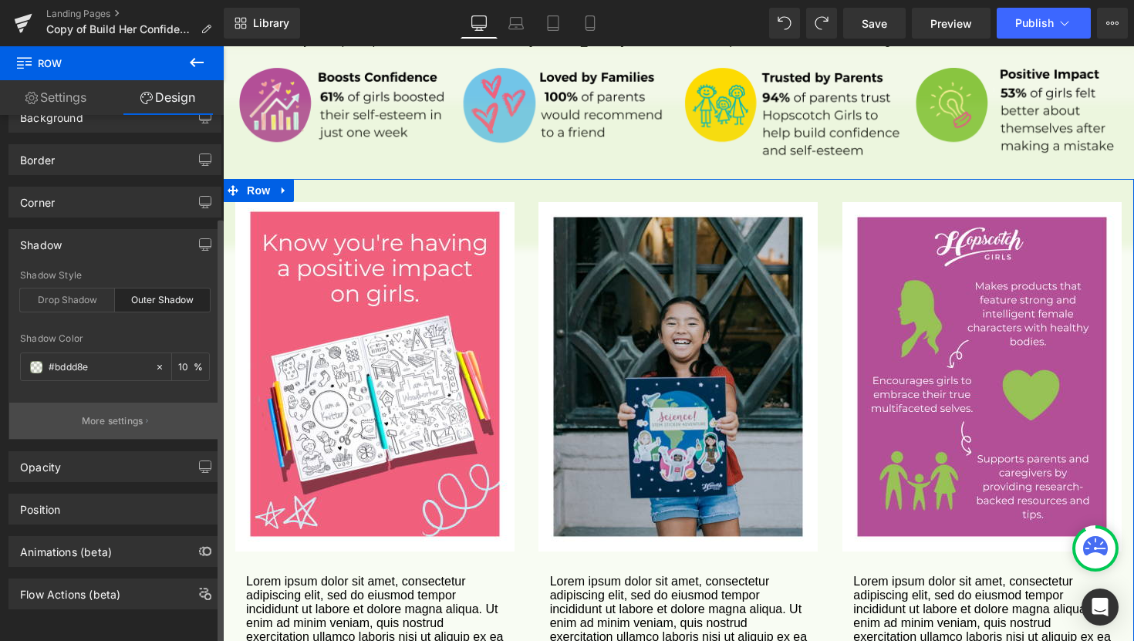
click at [126, 414] on p "More settings" at bounding box center [113, 421] width 62 height 14
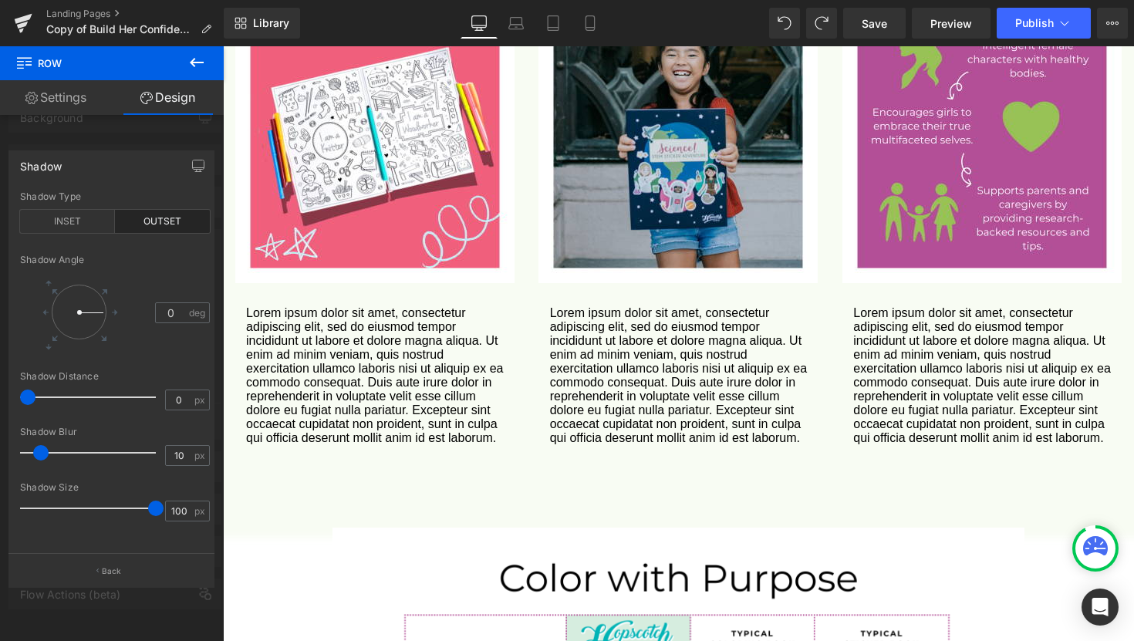
scroll to position [1697, 0]
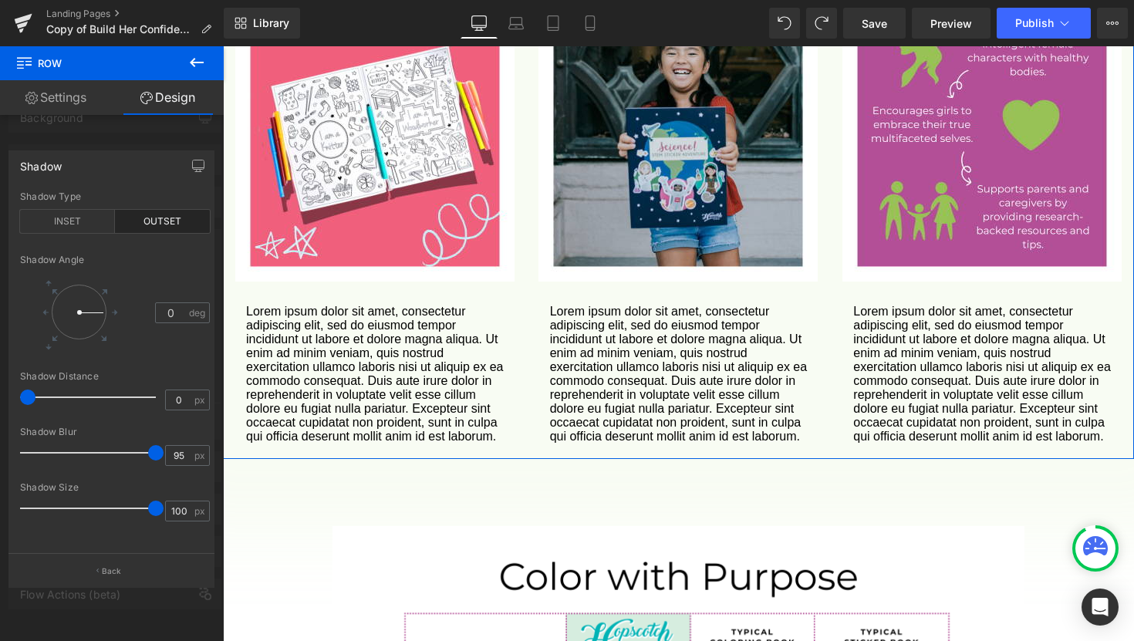
type input "94"
drag, startPoint x: 42, startPoint y: 450, endPoint x: 150, endPoint y: 457, distance: 107.5
click at [150, 457] on span at bounding box center [147, 452] width 15 height 15
type input "100"
drag, startPoint x: 155, startPoint y: 509, endPoint x: 165, endPoint y: 508, distance: 10.1
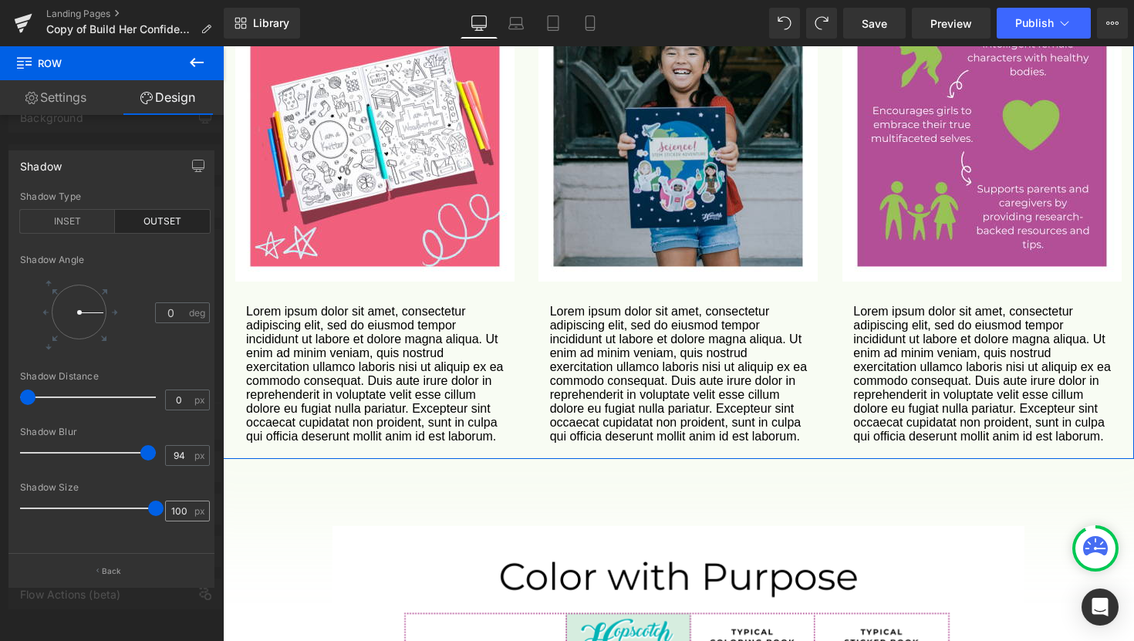
click at [165, 508] on div "Shadow Size 100 px" at bounding box center [115, 508] width 190 height 52
type input "0"
drag, startPoint x: 26, startPoint y: 397, endPoint x: 0, endPoint y: 386, distance: 28.7
click at [0, 386] on div "Shadow outset Shadow Type INSET OUTSET 0 Shadow Angle 0 deg 0px Shadow Distance…" at bounding box center [112, 362] width 224 height 447
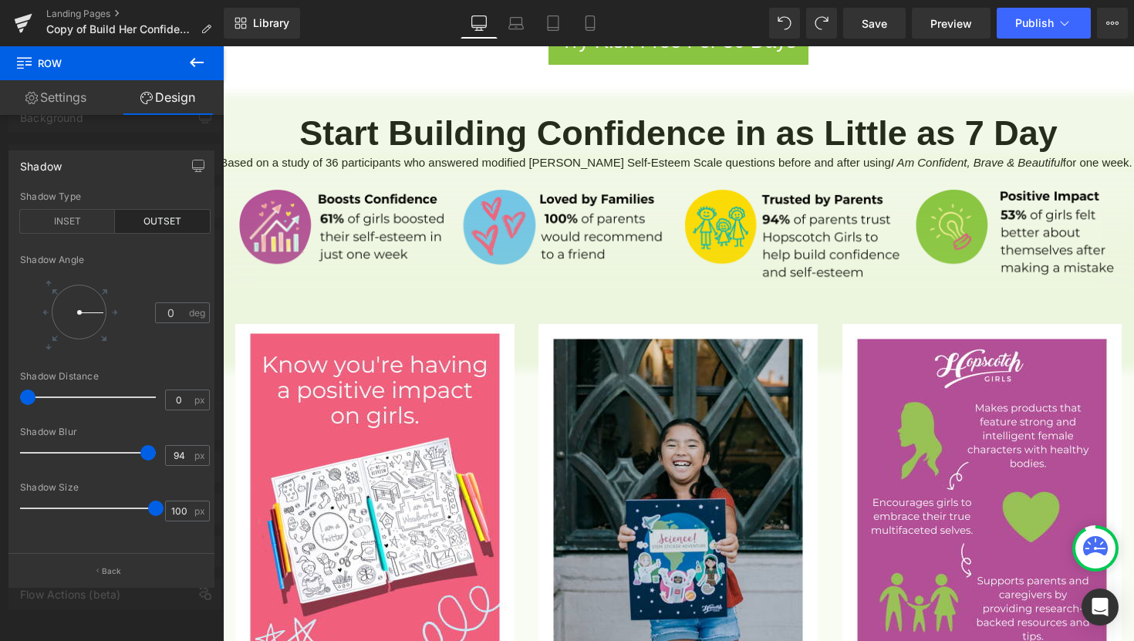
scroll to position [1276, 0]
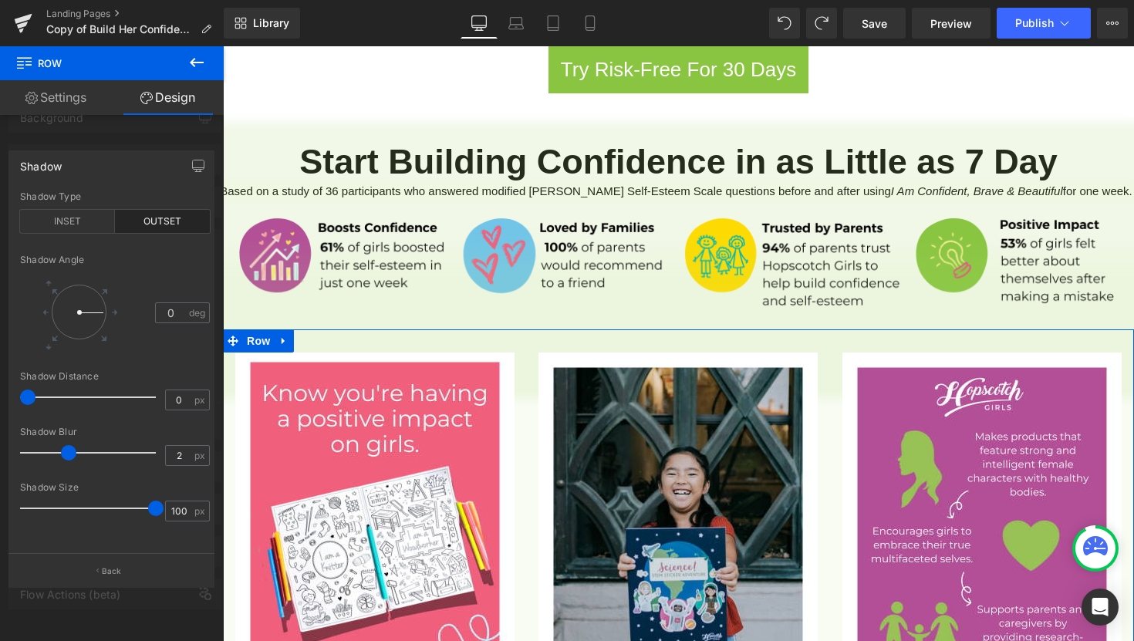
type input "0"
drag, startPoint x: 147, startPoint y: 456, endPoint x: 0, endPoint y: 452, distance: 147.4
click at [0, 452] on div "Shadow outset Shadow Type INSET OUTSET 0 Shadow Angle 0 deg 0px Shadow Distance…" at bounding box center [112, 362] width 224 height 447
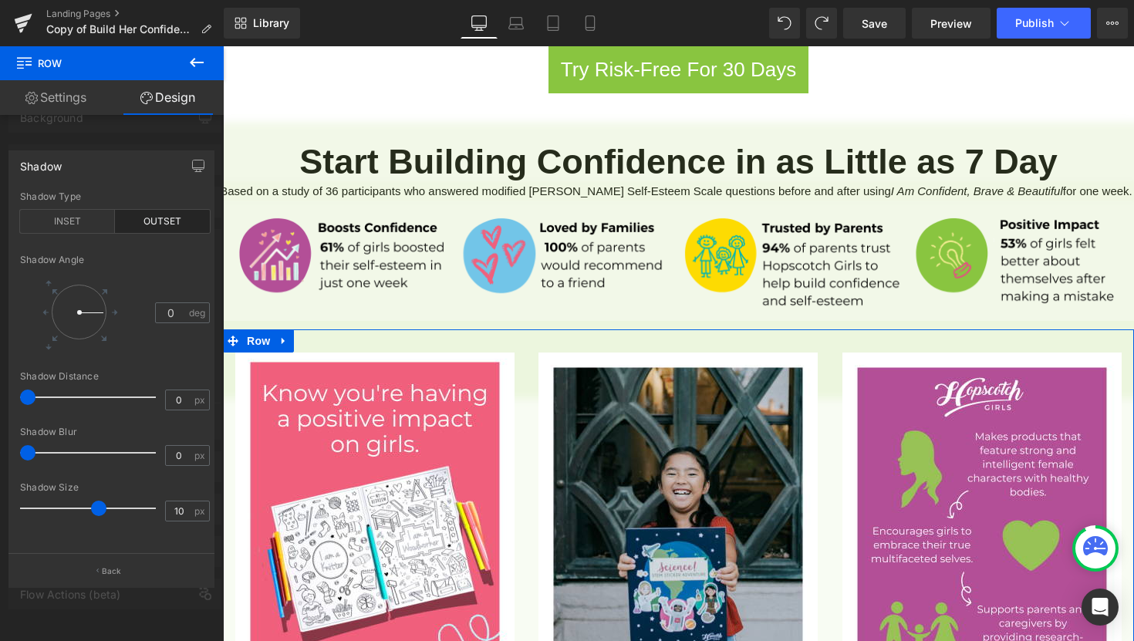
type input "11"
drag, startPoint x: 157, startPoint y: 512, endPoint x: 100, endPoint y: 514, distance: 56.3
click at [99, 513] on span at bounding box center [98, 508] width 15 height 15
type input "10"
type input "100"
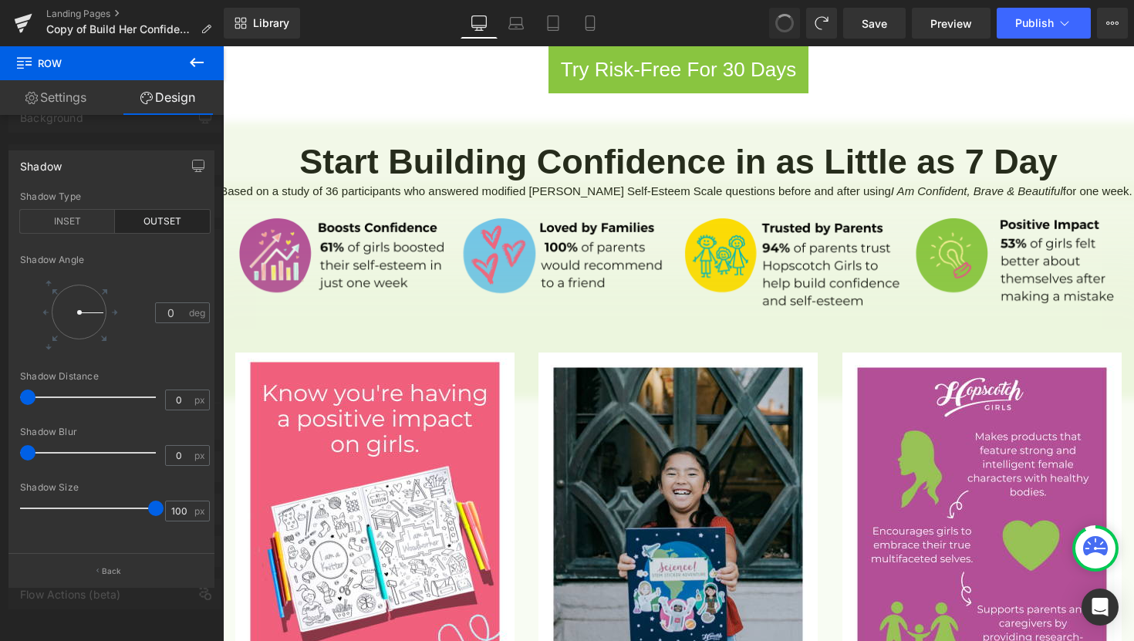
type input "10"
type input "94"
type input "10"
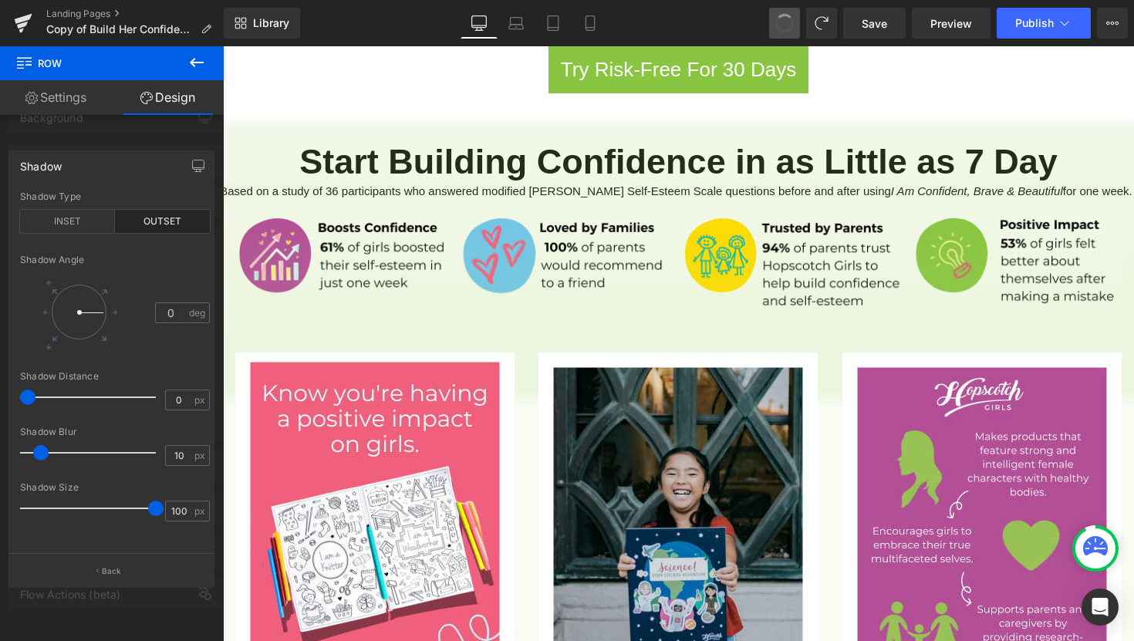
type input "39"
type input "100"
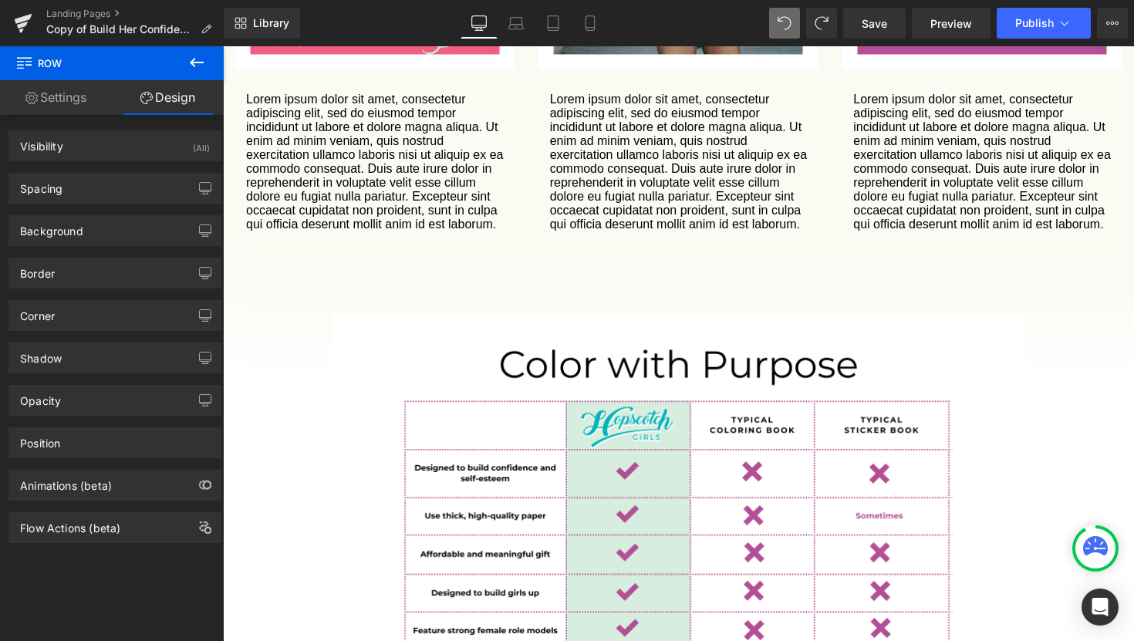
scroll to position [1910, 0]
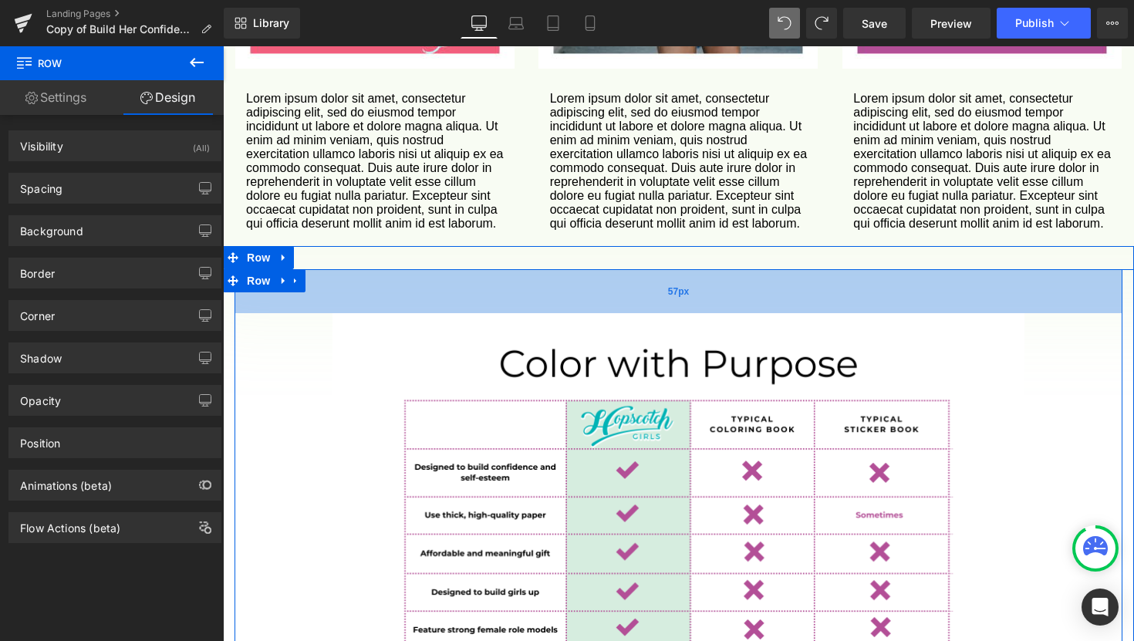
click at [958, 278] on div "57px" at bounding box center [678, 291] width 888 height 44
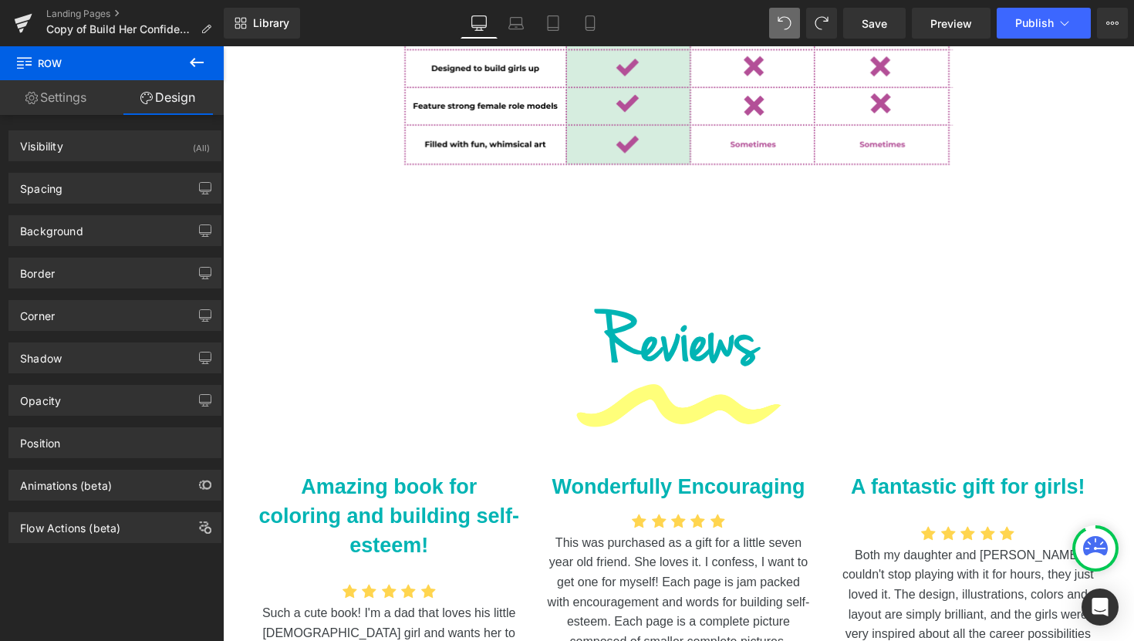
scroll to position [2431, 0]
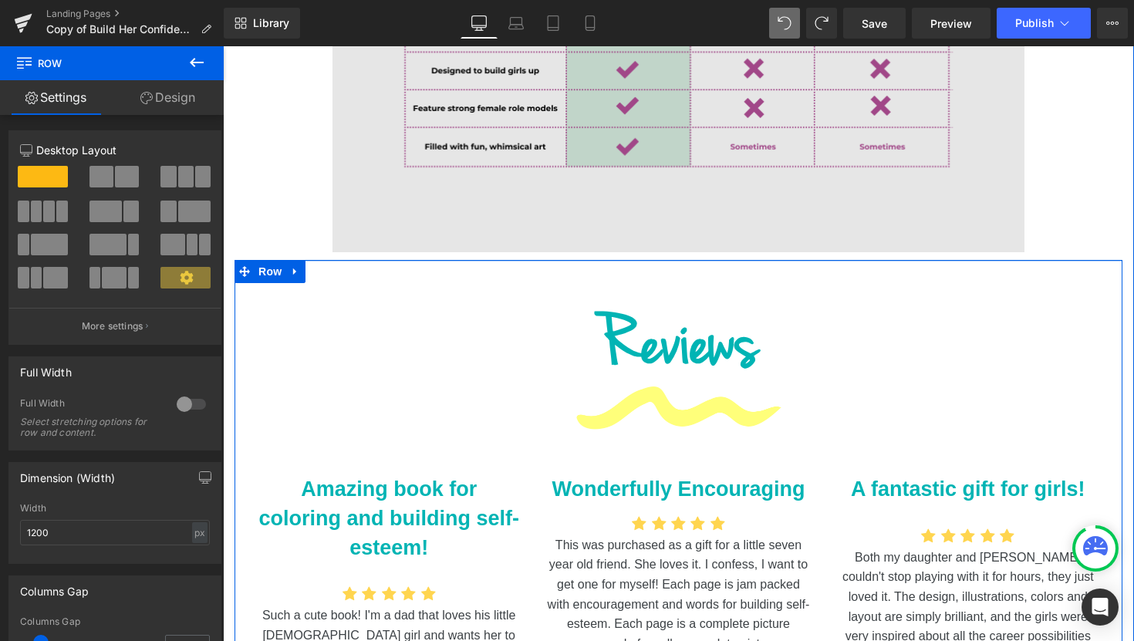
drag, startPoint x: 788, startPoint y: 247, endPoint x: 782, endPoint y: 218, distance: 29.2
click at [781, 217] on div "Image Row 57px Reviews Heading Image Amazing book for coloring and building sel…" at bounding box center [678, 293] width 911 height 1091
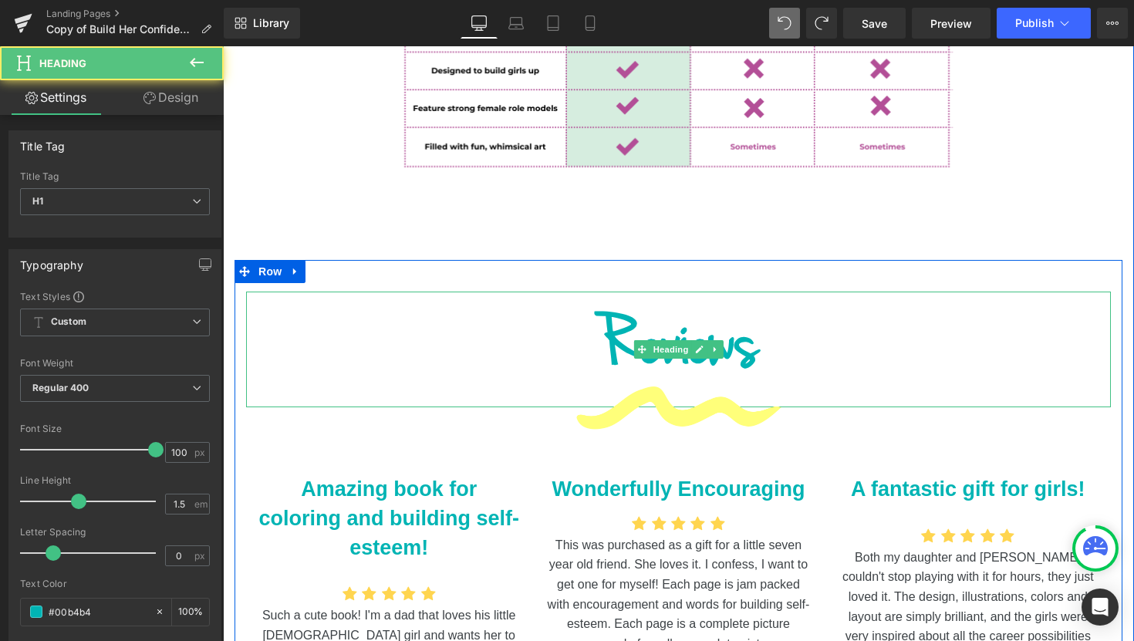
drag, startPoint x: 791, startPoint y: 271, endPoint x: 794, endPoint y: 292, distance: 21.7
click at [794, 292] on div "Reviews Heading" at bounding box center [678, 350] width 865 height 116
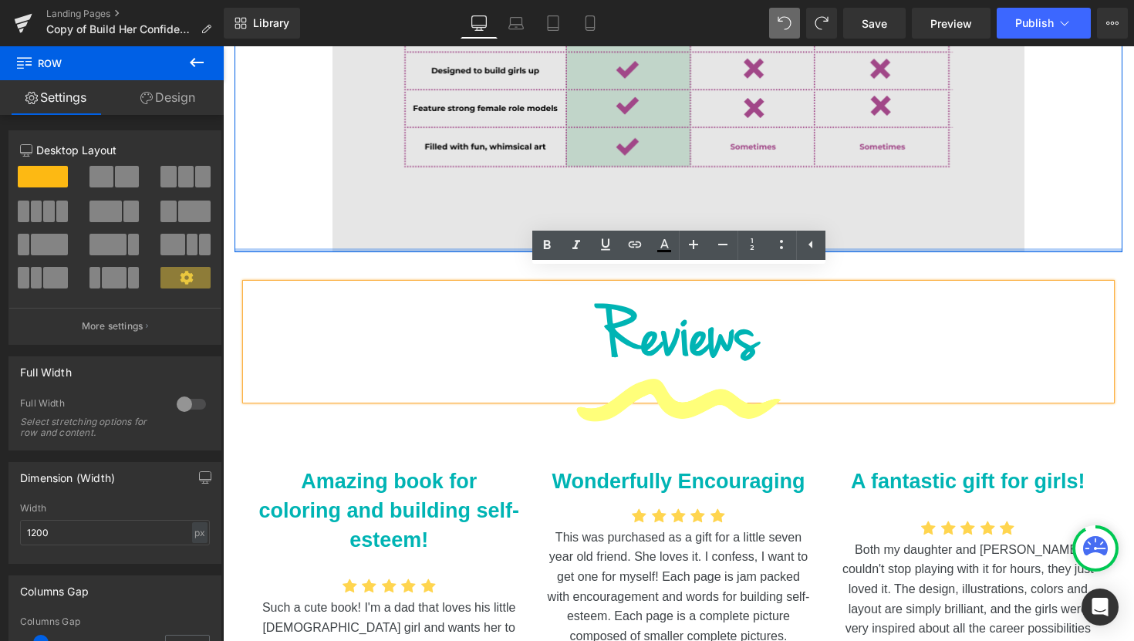
drag, startPoint x: 896, startPoint y: 232, endPoint x: 892, endPoint y: 212, distance: 20.4
click at [892, 212] on div "Image Row 57px" at bounding box center [678, 0] width 888 height 505
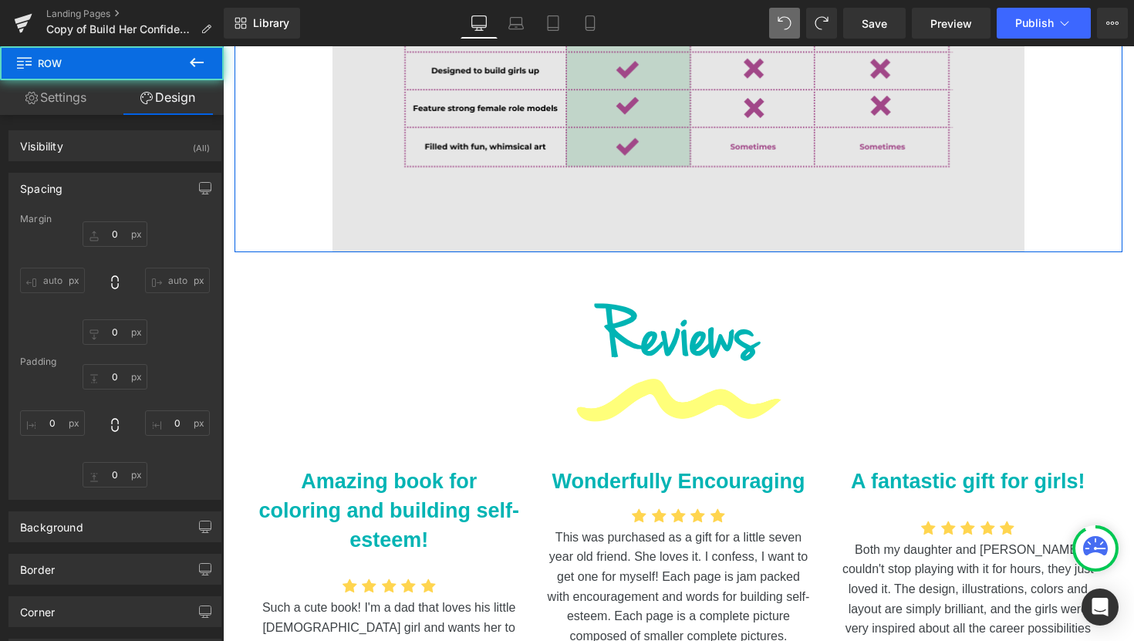
type input "0"
type input "57"
type input "0"
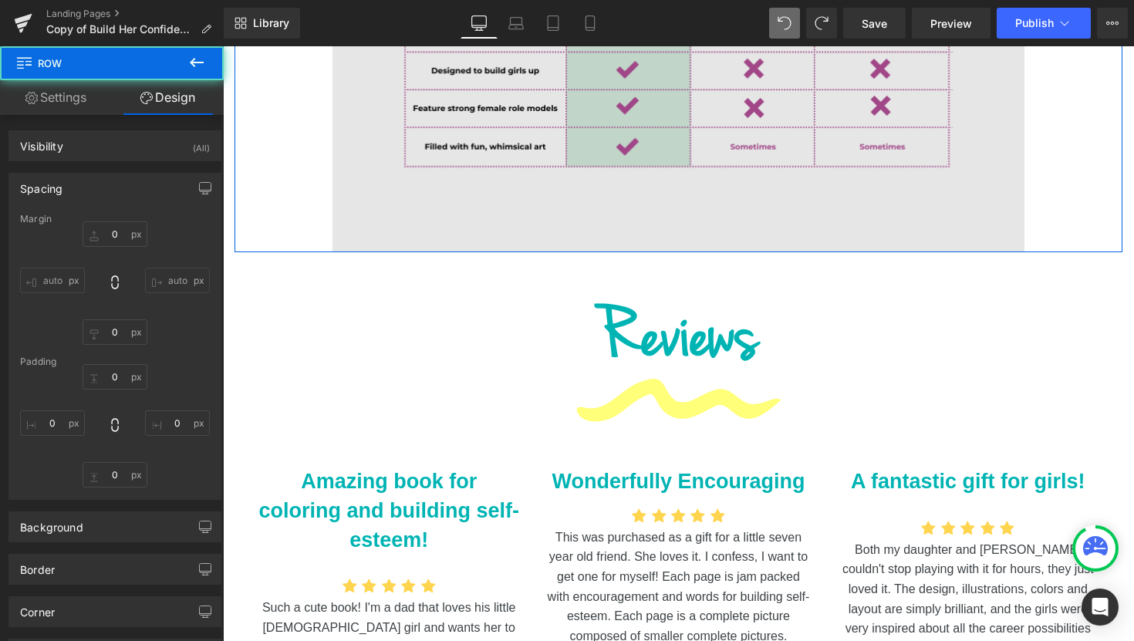
type input "0"
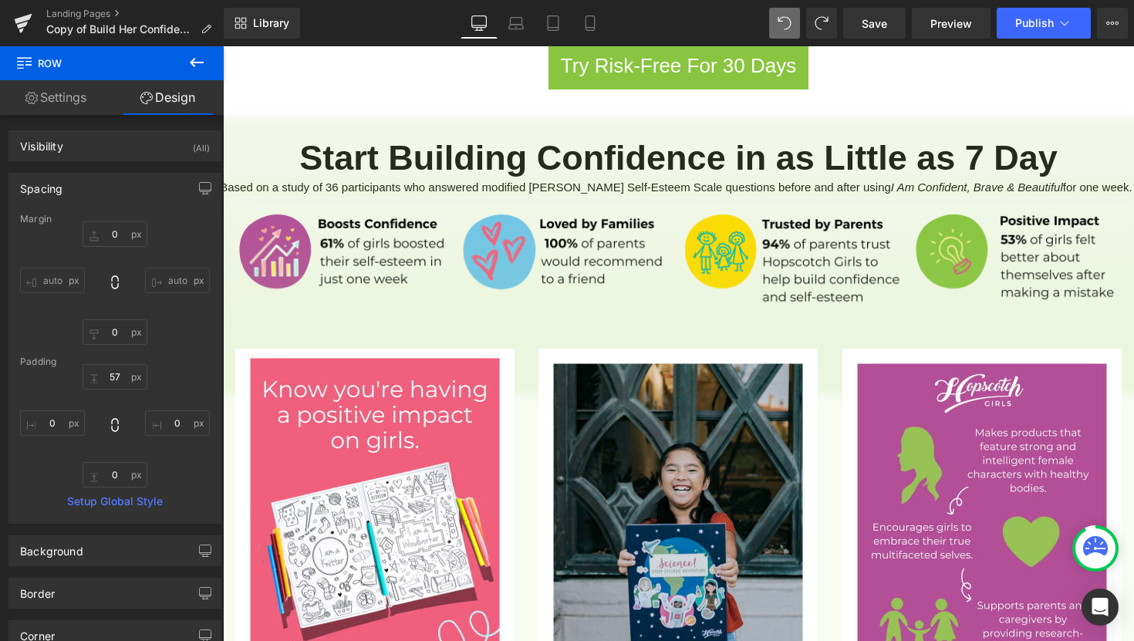
scroll to position [1279, 0]
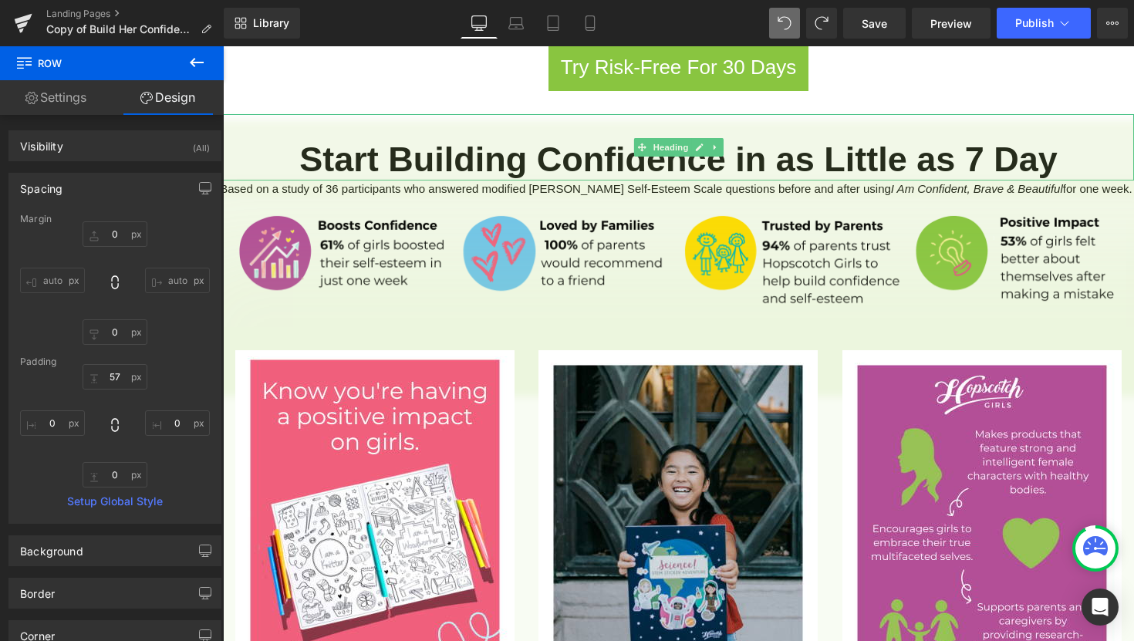
click at [888, 140] on strong "Start Building Confidence in as Little as 7 Day" at bounding box center [678, 159] width 758 height 39
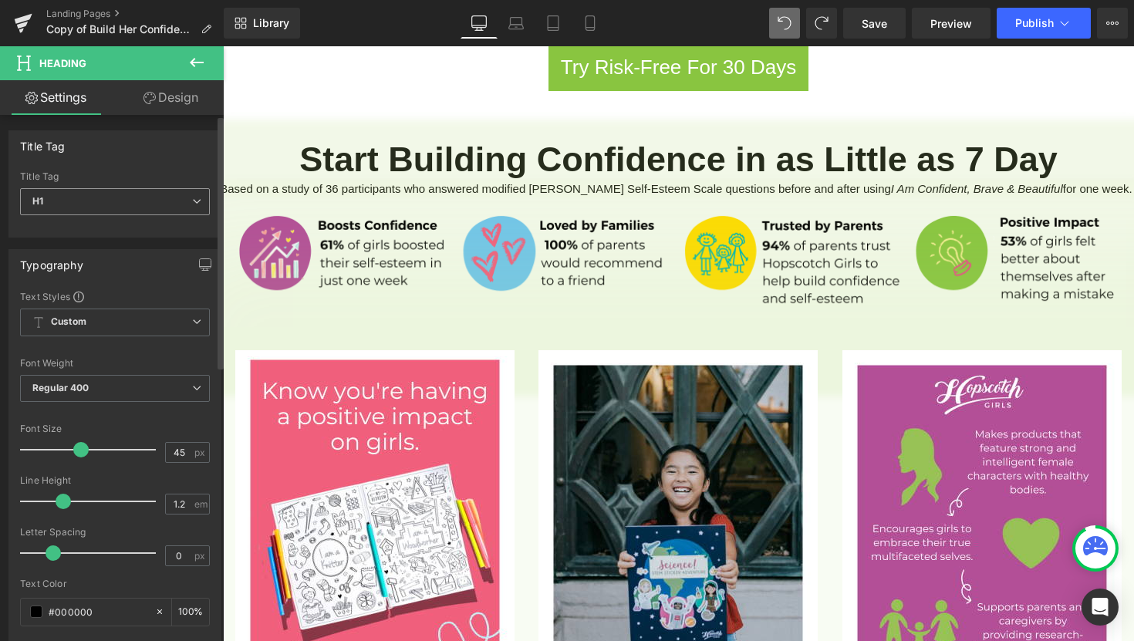
click at [177, 204] on span "H1" at bounding box center [115, 201] width 190 height 27
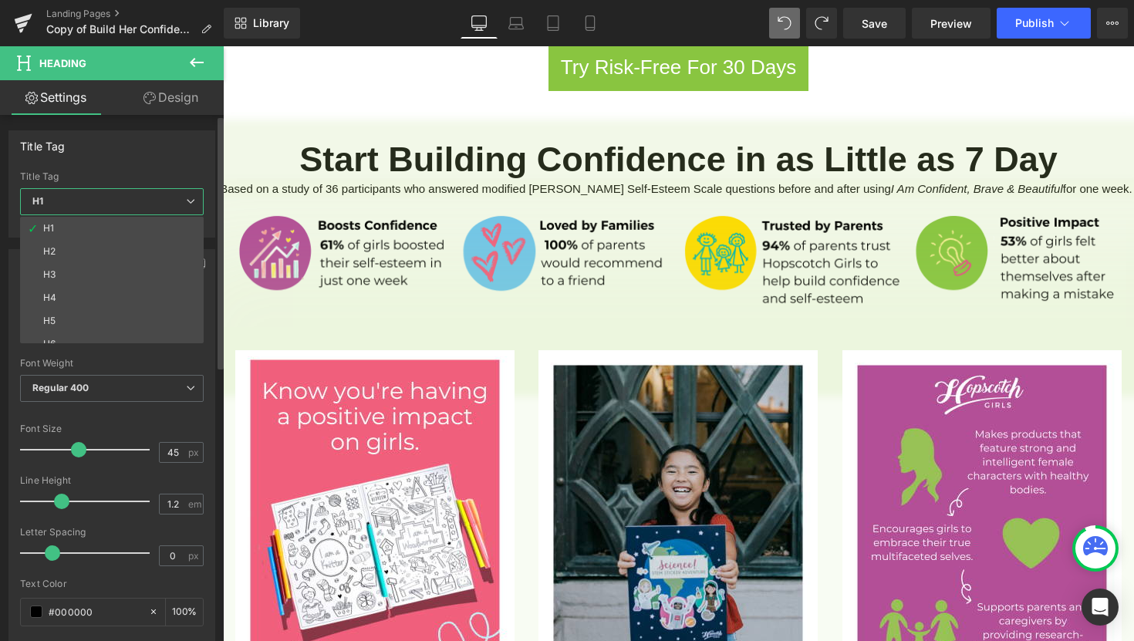
click at [190, 163] on div "Title Tag H1 H2 H3 H4 H5 H6 Title Tag H1 H1 H2 H3 H4 H5 H6" at bounding box center [111, 183] width 207 height 107
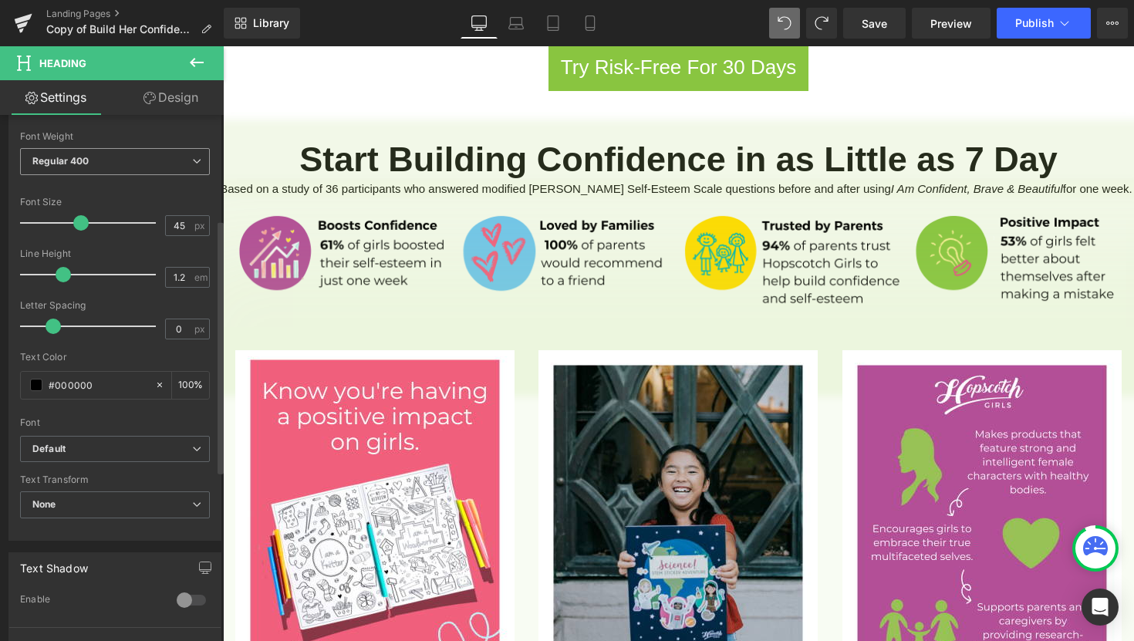
scroll to position [229, 0]
click at [117, 453] on b "Default" at bounding box center [112, 446] width 160 height 13
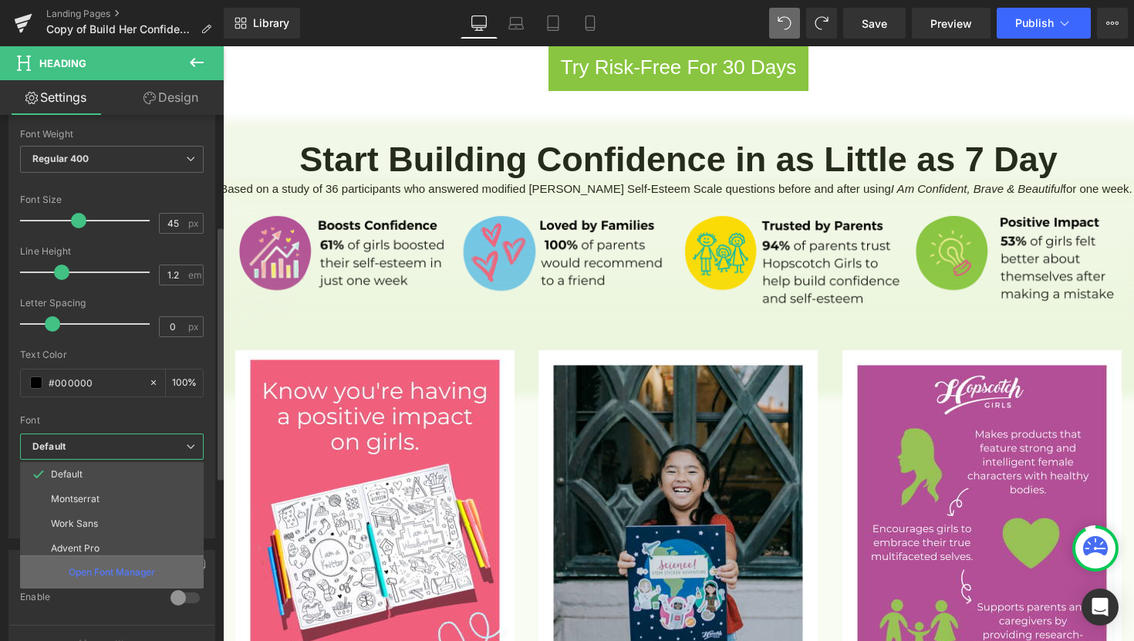
click at [87, 577] on p "Open Font Manager" at bounding box center [112, 572] width 86 height 14
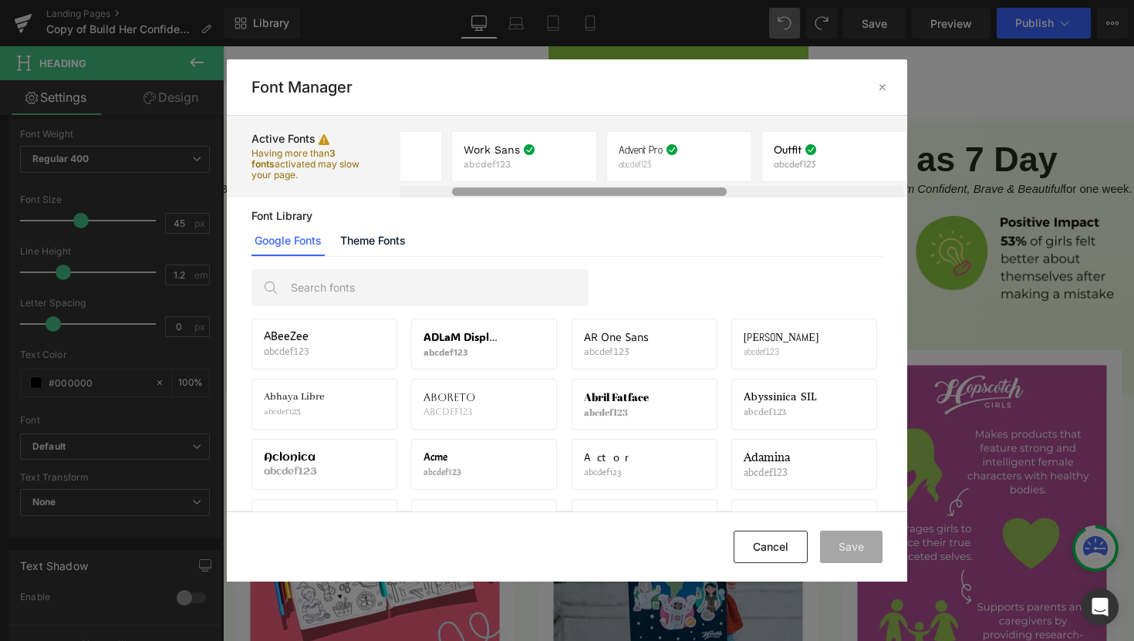
scroll to position [0, 98]
drag, startPoint x: 658, startPoint y: 193, endPoint x: 711, endPoint y: 192, distance: 53.2
click at [711, 192] on div at bounding box center [590, 191] width 275 height 8
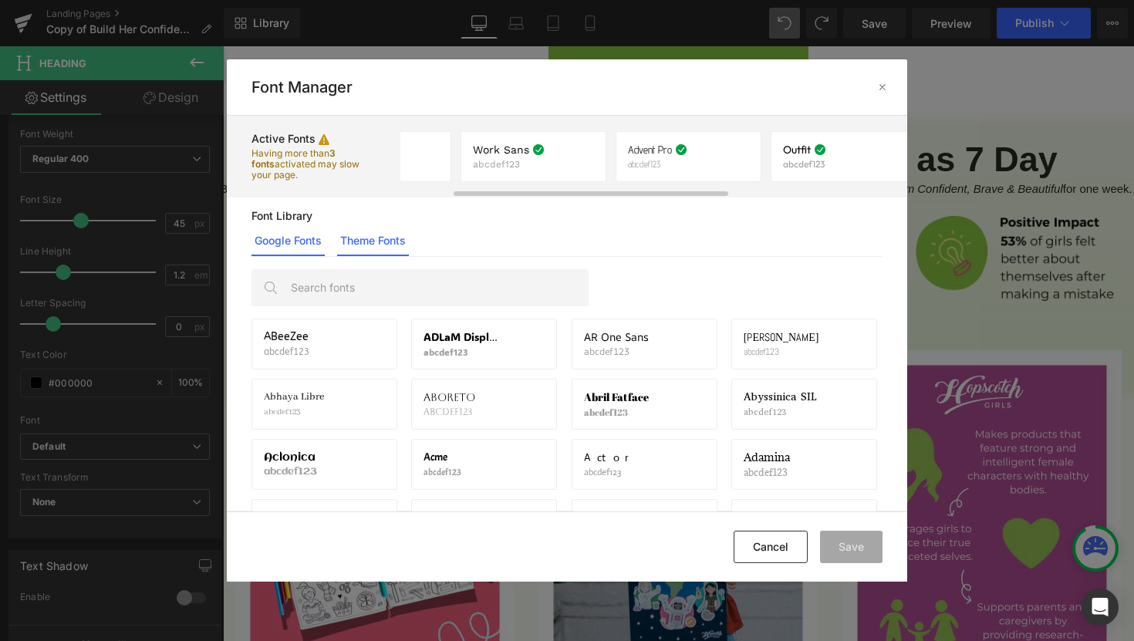
click at [352, 237] on link "Theme Fonts" at bounding box center [373, 240] width 72 height 31
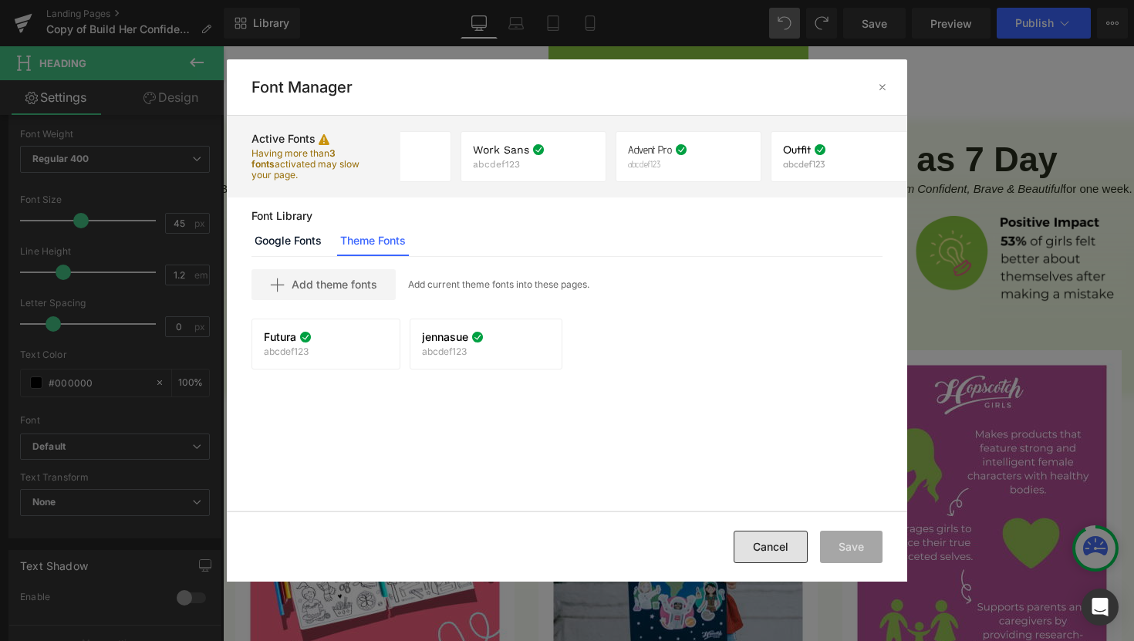
click at [787, 555] on button "Cancel" at bounding box center [770, 547] width 74 height 32
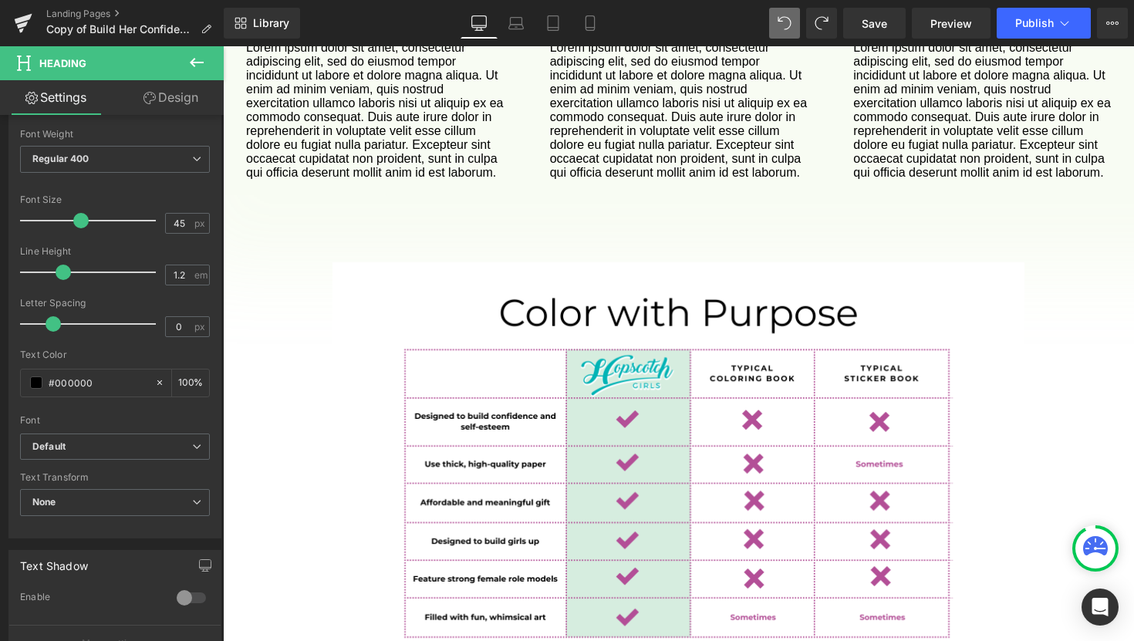
scroll to position [1962, 0]
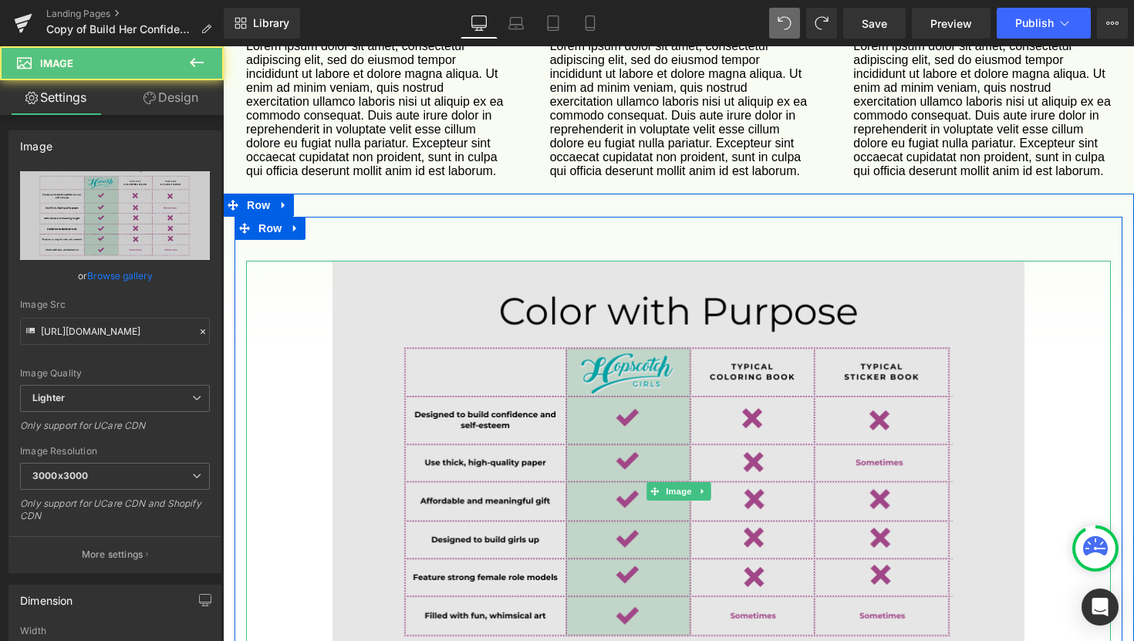
click at [696, 469] on div "Image" at bounding box center [678, 491] width 865 height 461
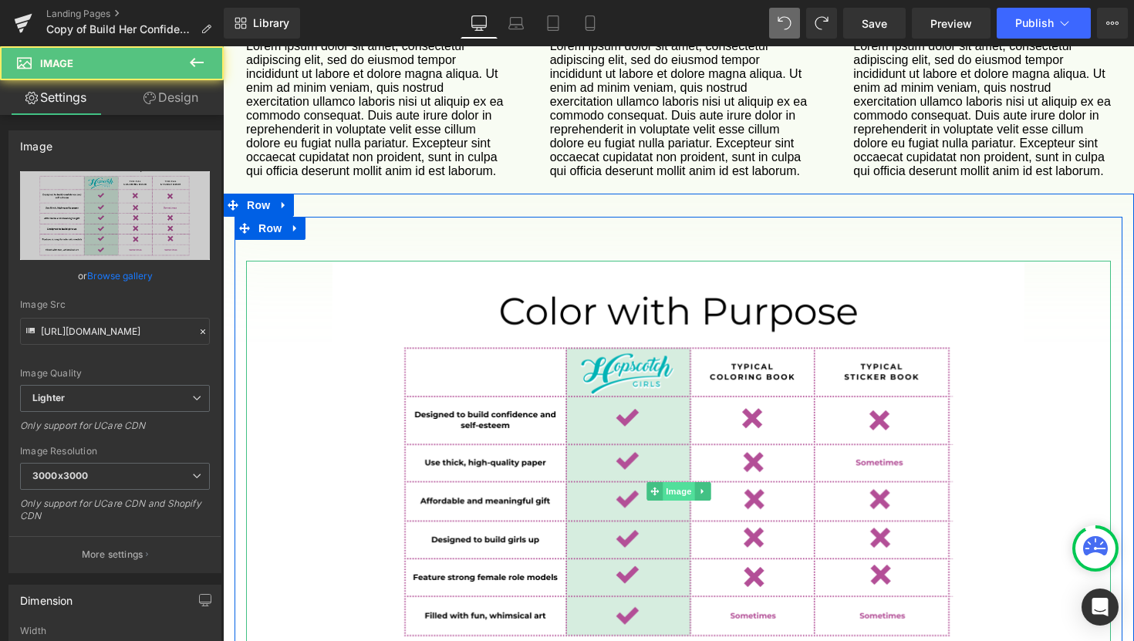
click at [682, 482] on span "Image" at bounding box center [678, 491] width 32 height 19
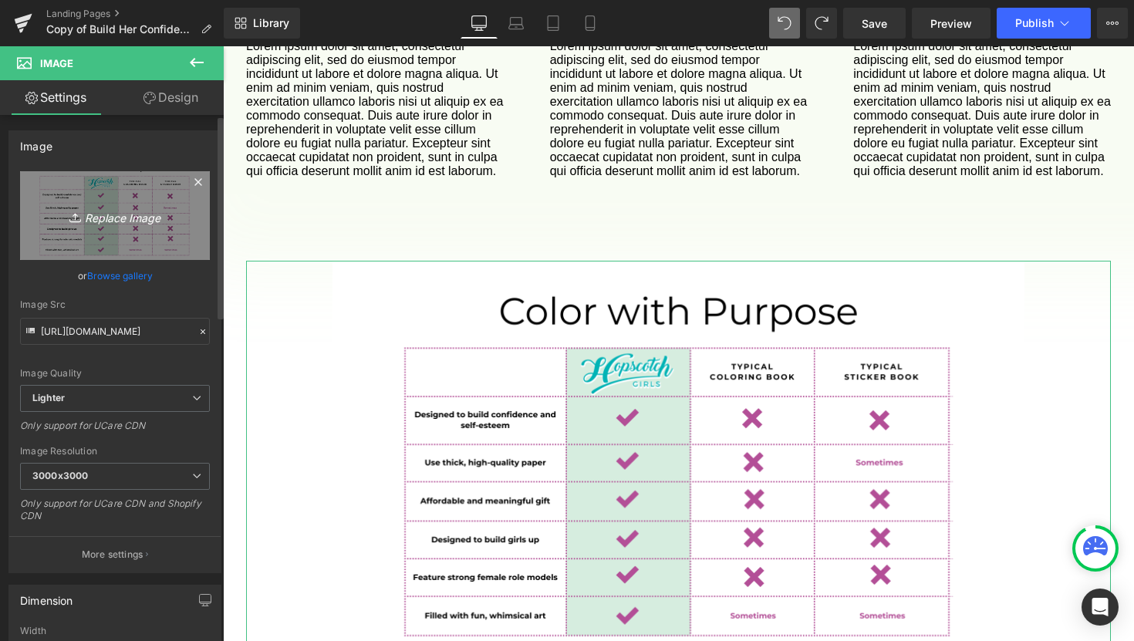
click at [118, 218] on icon "Replace Image" at bounding box center [114, 215] width 123 height 19
type input "C:\fakepath\Filled with fun, whimsical art (2).png"
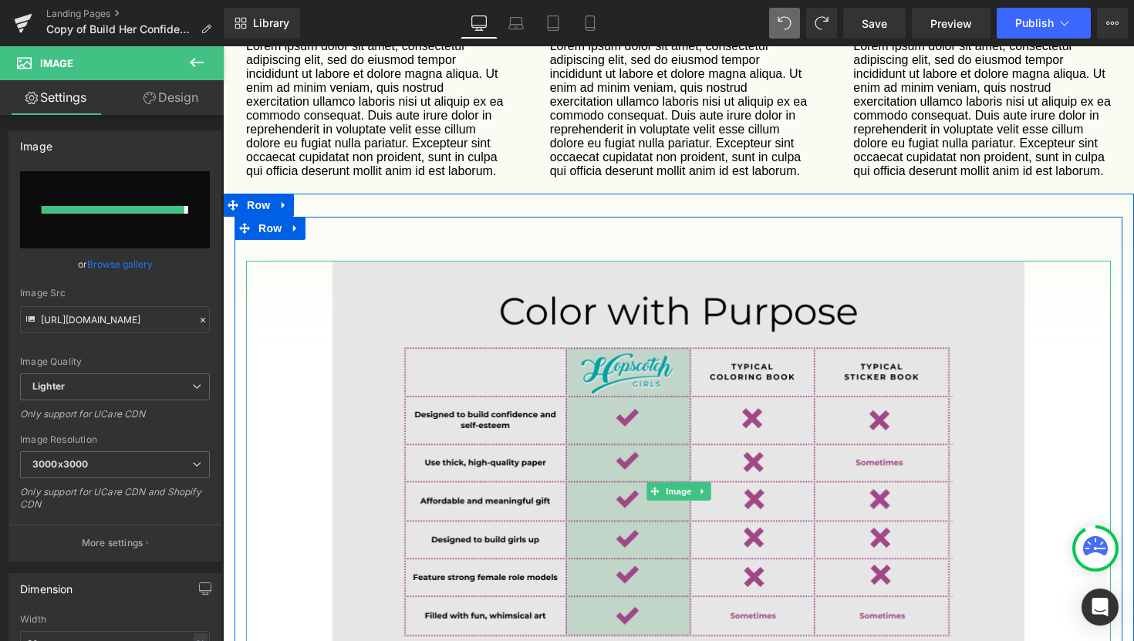
type input "https://ucarecdn.com/65d530e2-c964-4494-8970-c01af790fea9/-/format/auto/-/previ…"
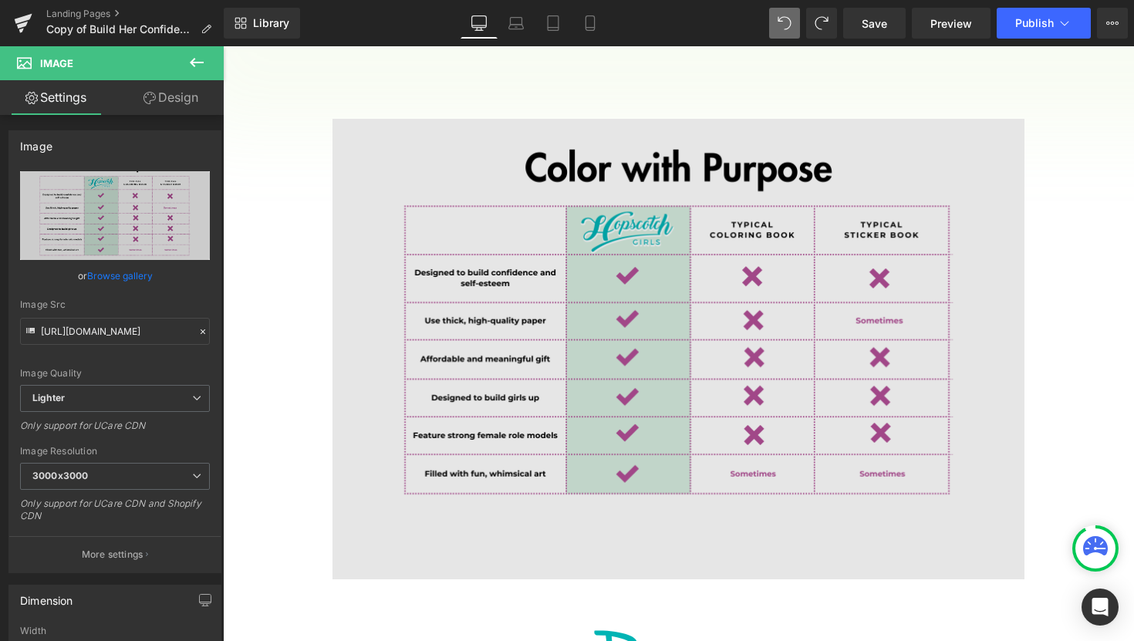
scroll to position [2105, 0]
click at [966, 541] on img at bounding box center [678, 348] width 692 height 461
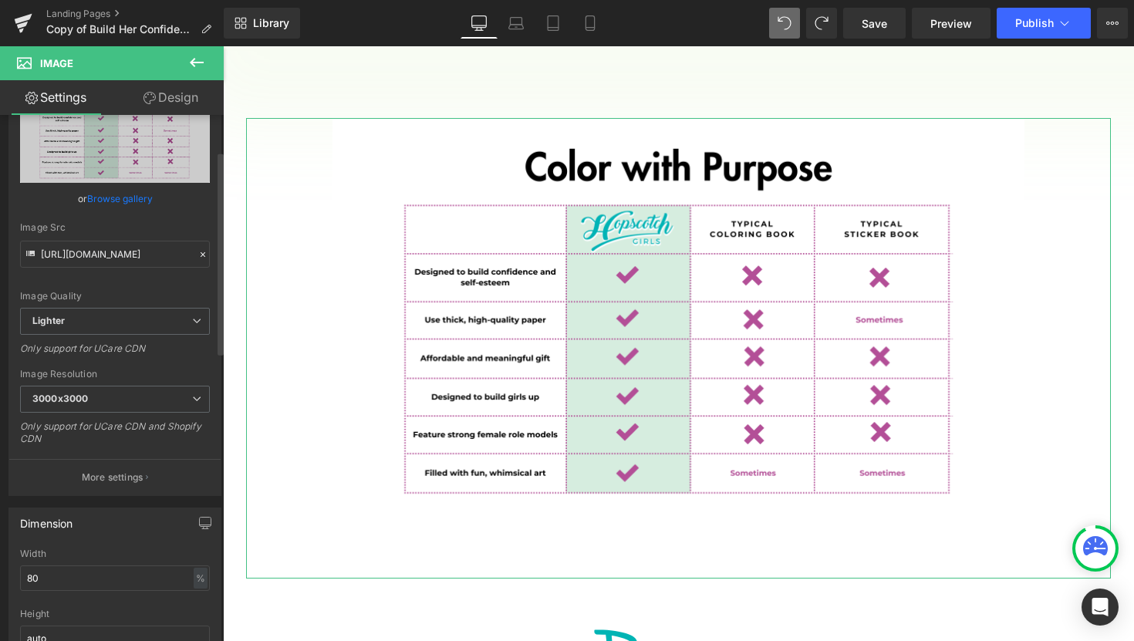
scroll to position [103, 0]
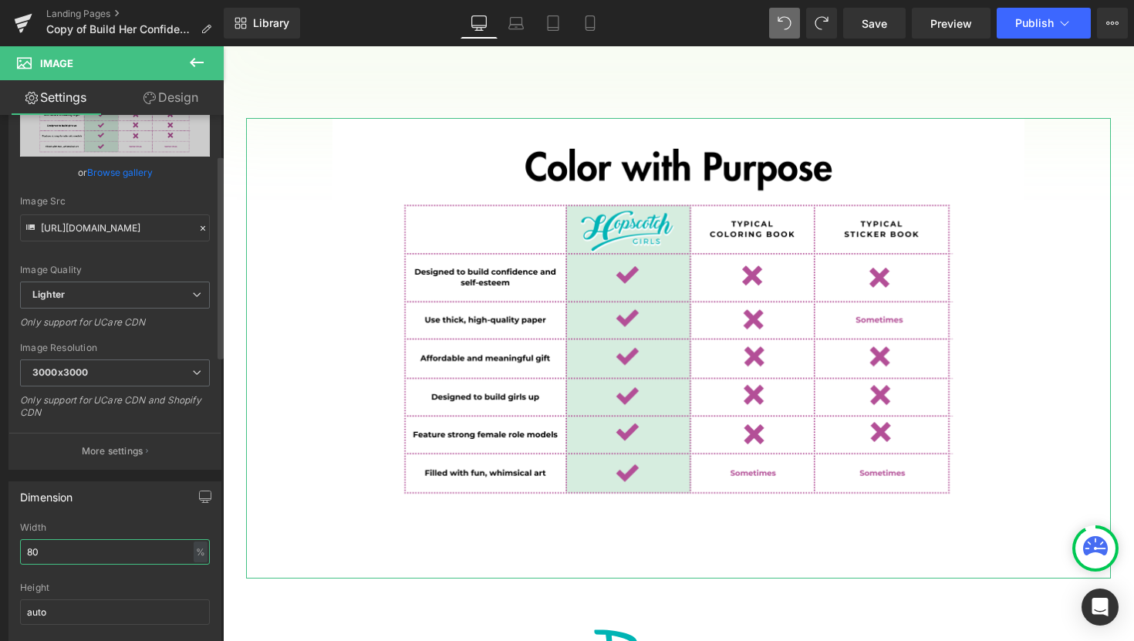
click at [90, 553] on input "80" at bounding box center [115, 551] width 190 height 25
type input "8"
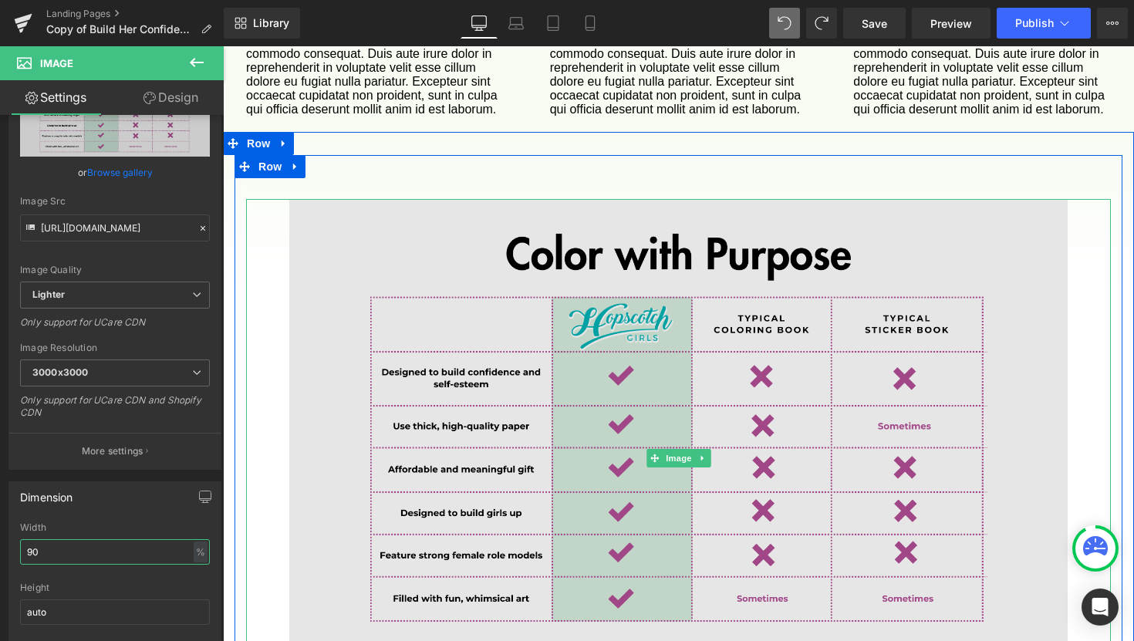
scroll to position [2021, 0]
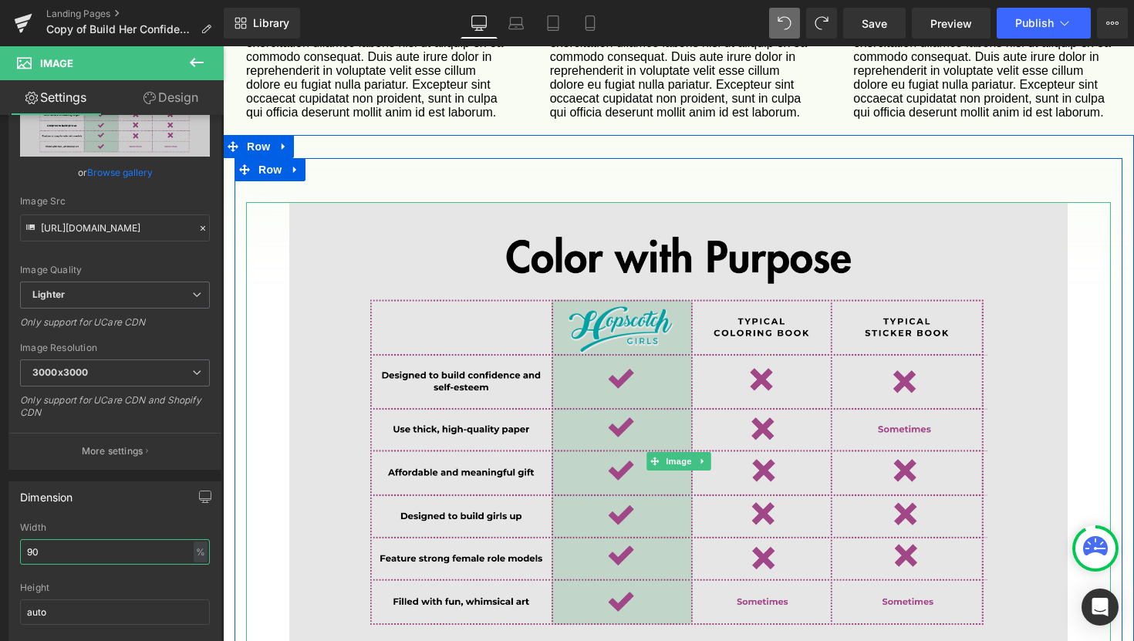
type input "90"
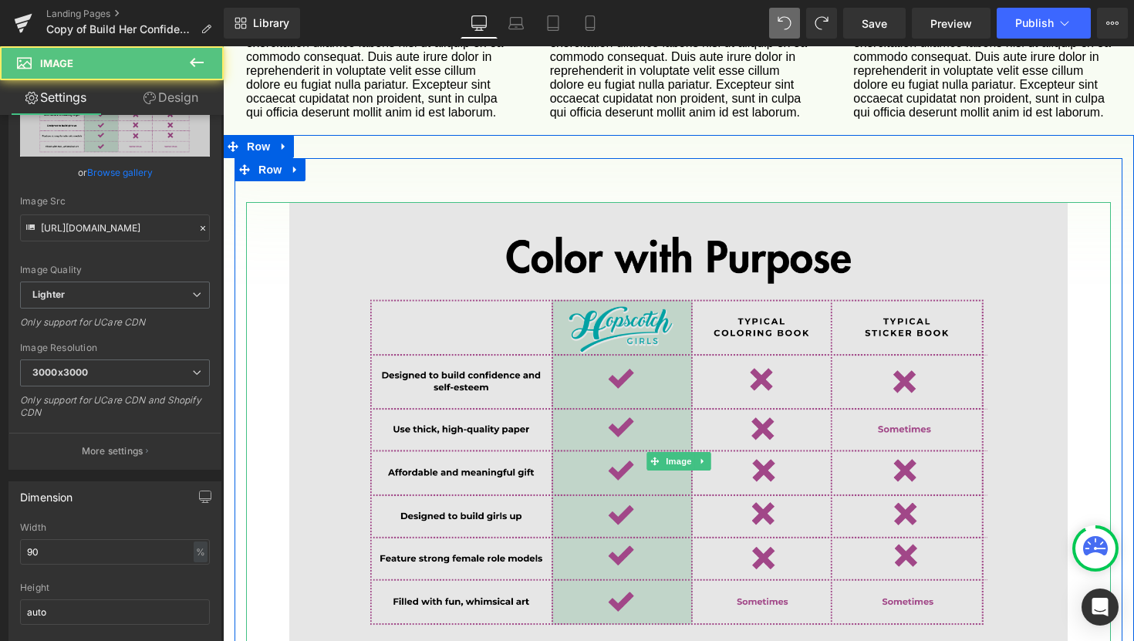
click at [1013, 296] on img at bounding box center [678, 461] width 778 height 519
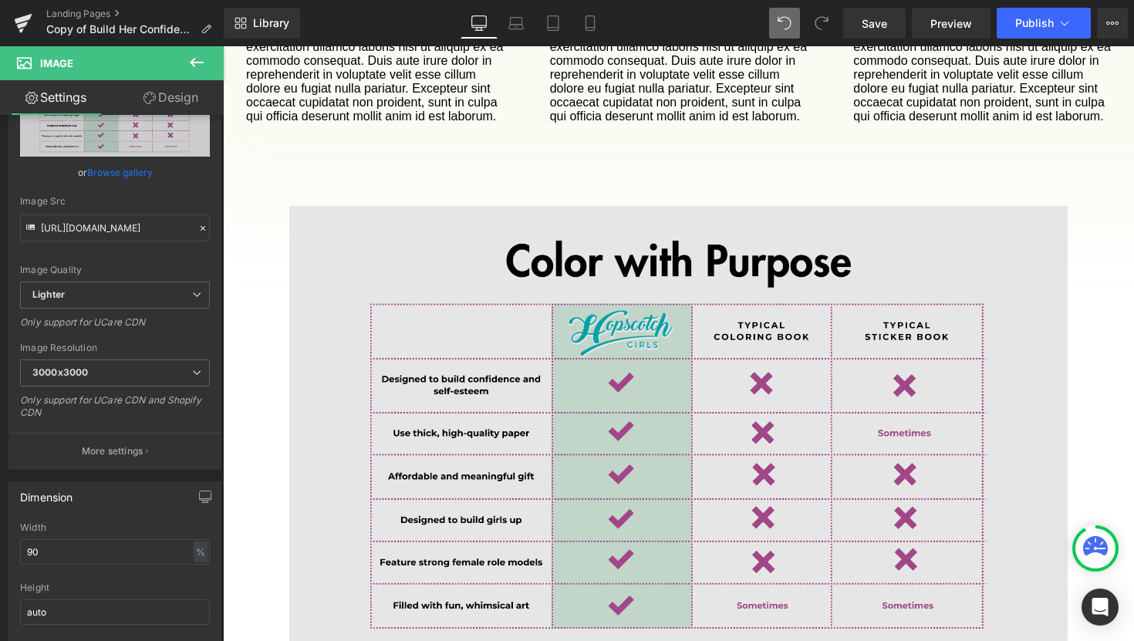
scroll to position [2019, 0]
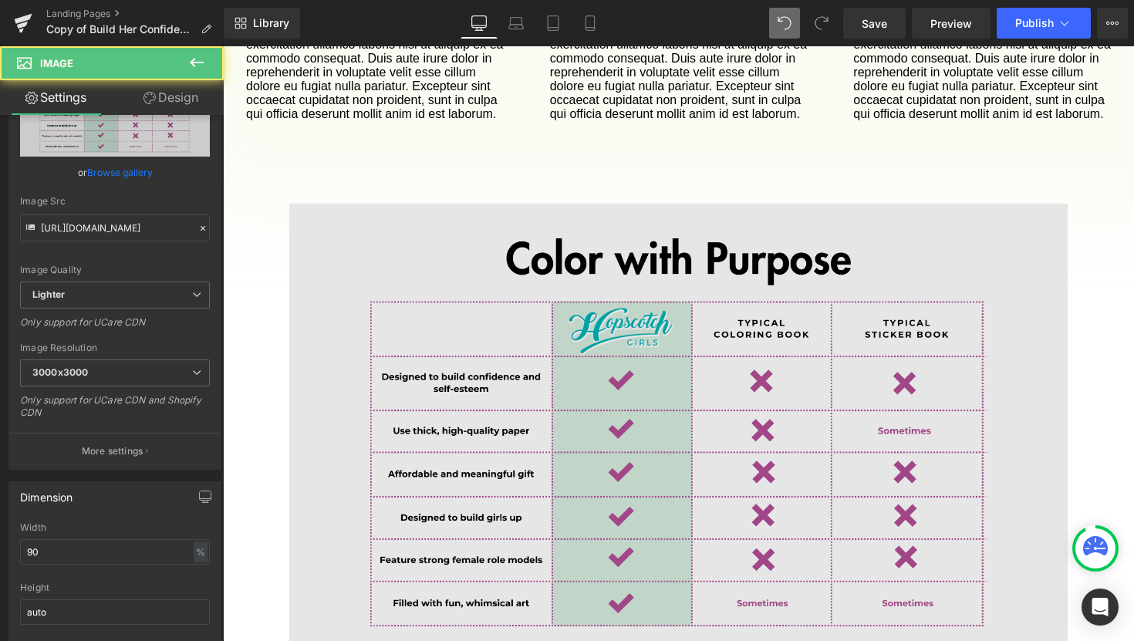
click at [1013, 296] on img at bounding box center [678, 463] width 778 height 519
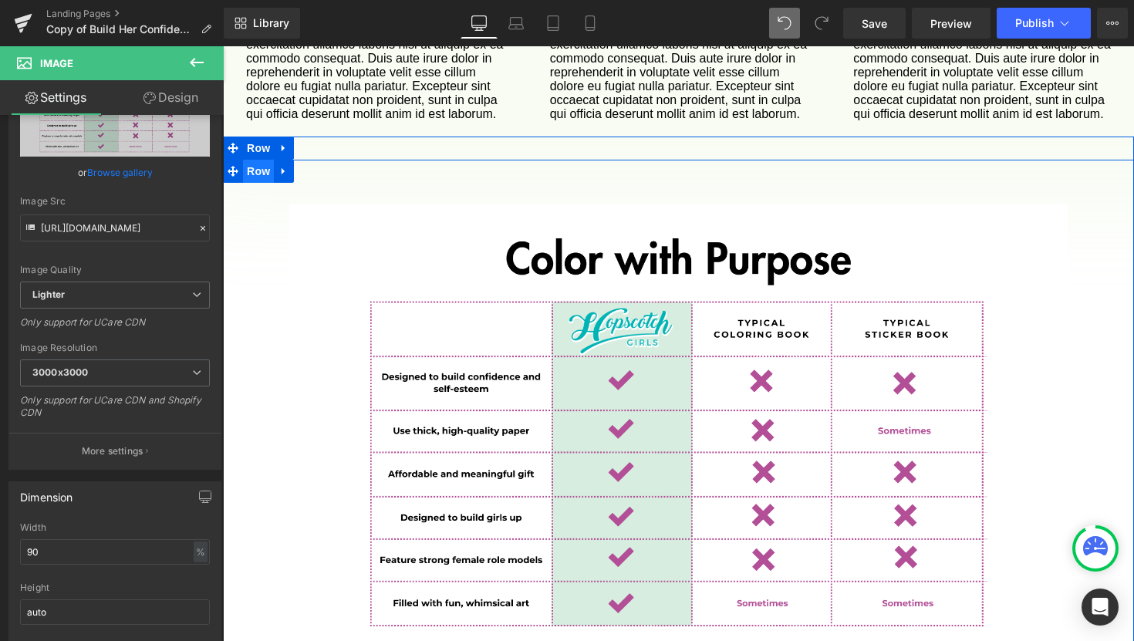
click at [258, 160] on span "Row" at bounding box center [258, 171] width 31 height 23
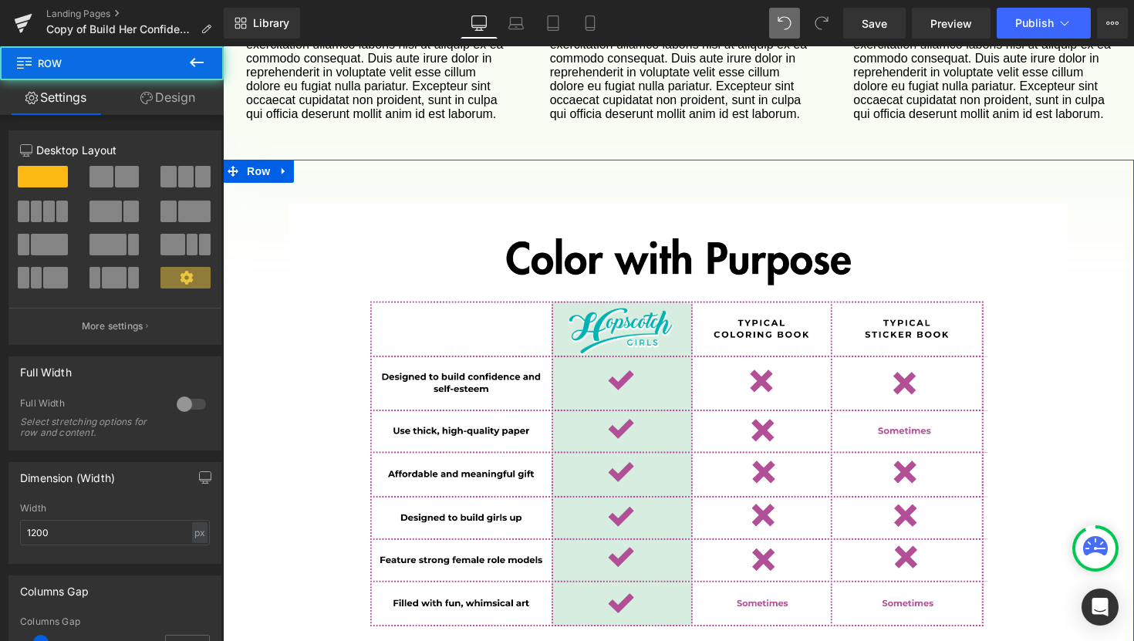
click at [175, 99] on link "Design" at bounding box center [168, 97] width 112 height 35
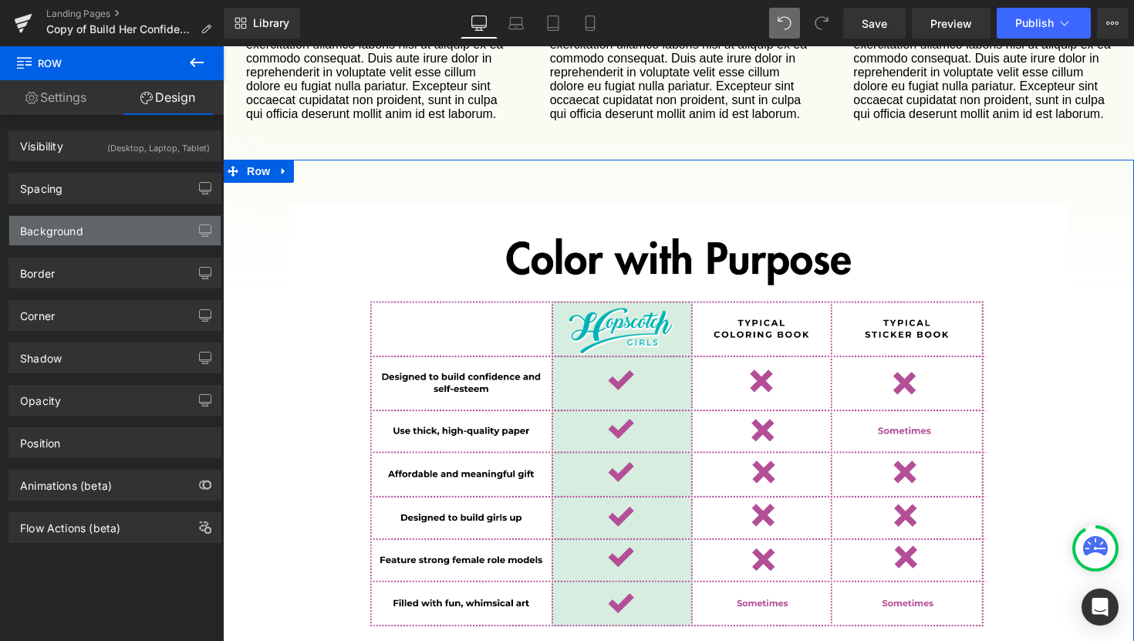
click at [108, 241] on div "Background" at bounding box center [114, 230] width 211 height 29
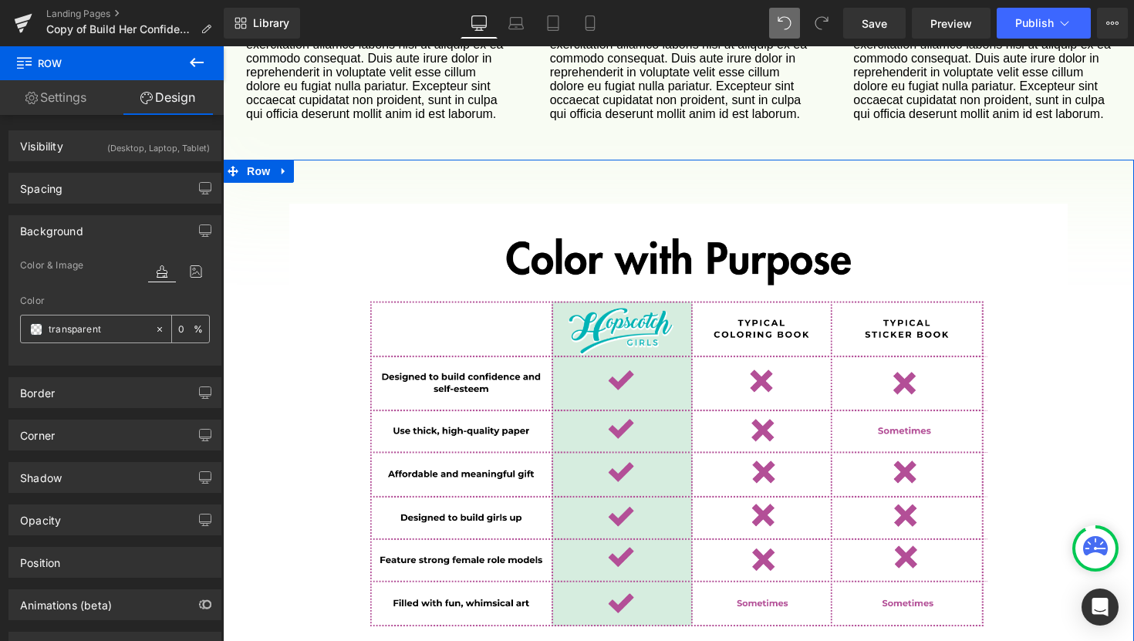
click at [76, 332] on input "transparent" at bounding box center [98, 329] width 99 height 17
type input "00b"
type input "100"
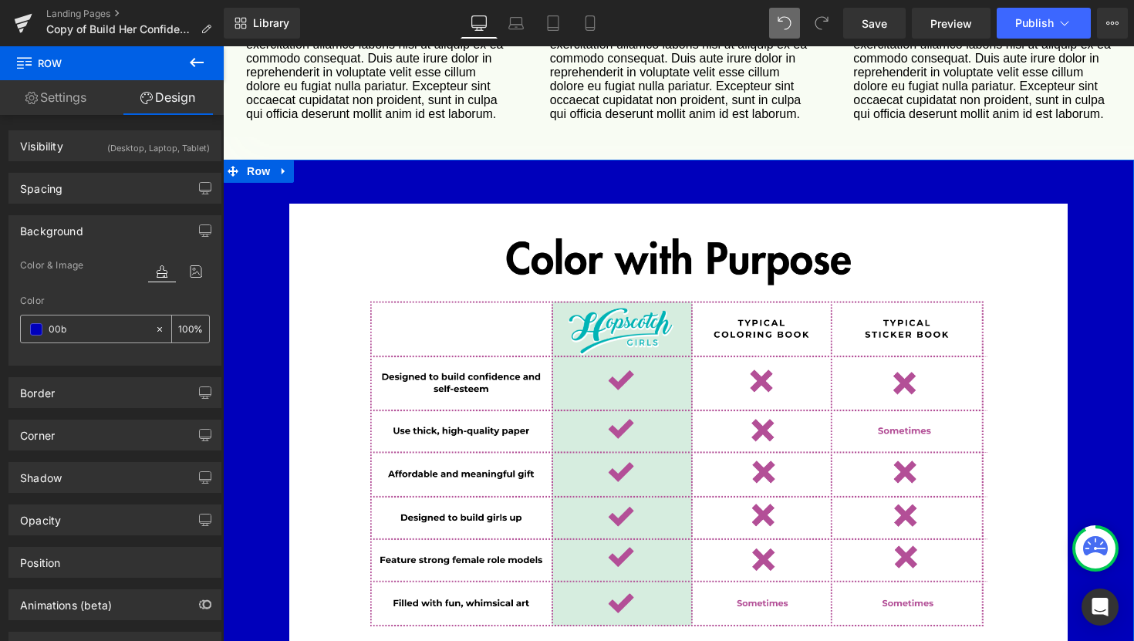
type input "00b4"
type input "27"
type input "00b4b"
type input "0"
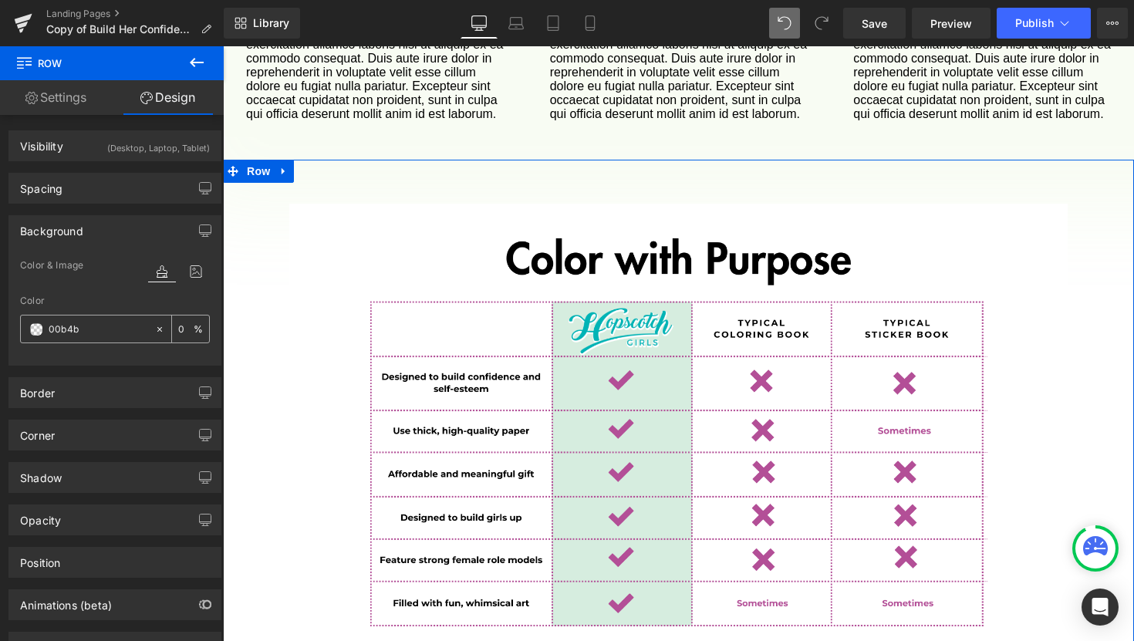
type input "00b4b4"
type input "100"
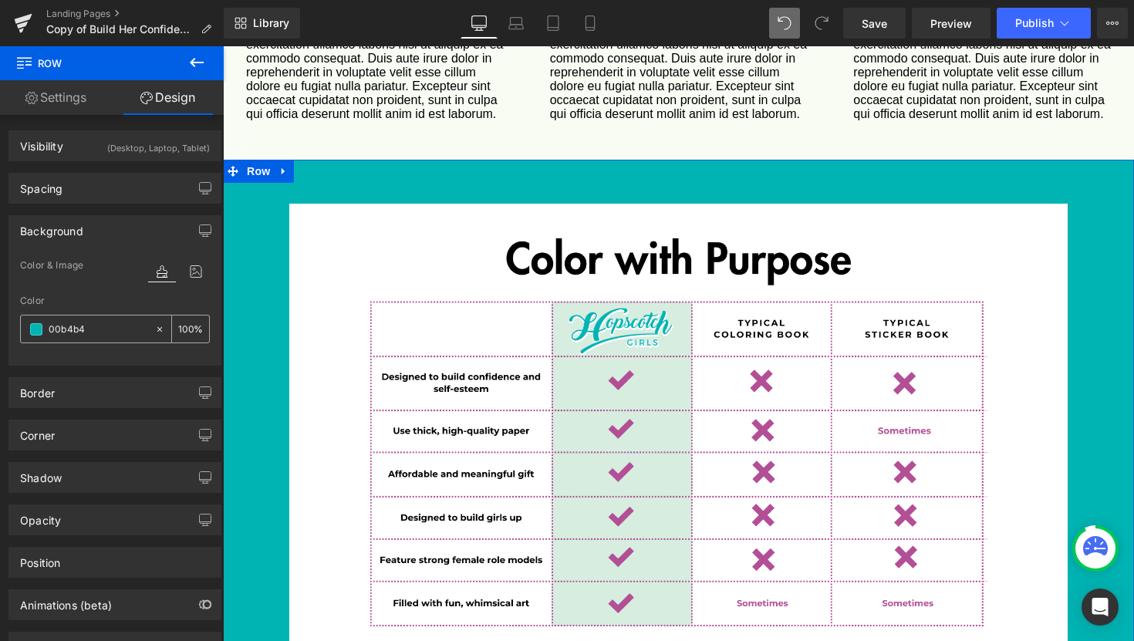
type input "#00b4b4"
click at [180, 323] on input "100" at bounding box center [185, 328] width 15 height 17
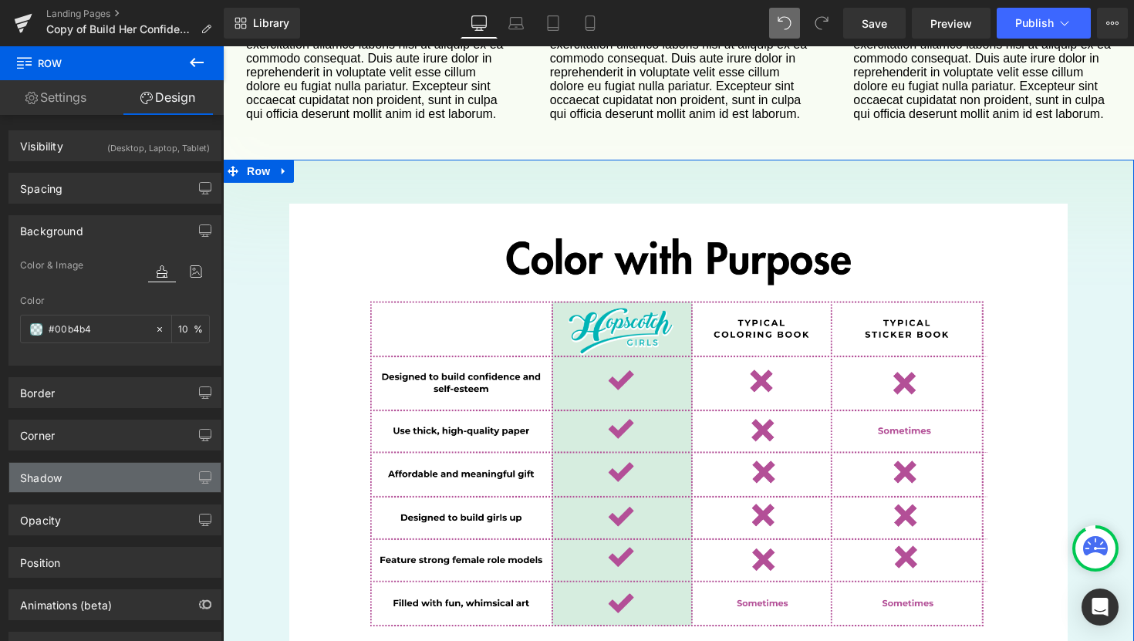
type input "10"
click at [116, 481] on div "Shadow" at bounding box center [114, 477] width 211 height 29
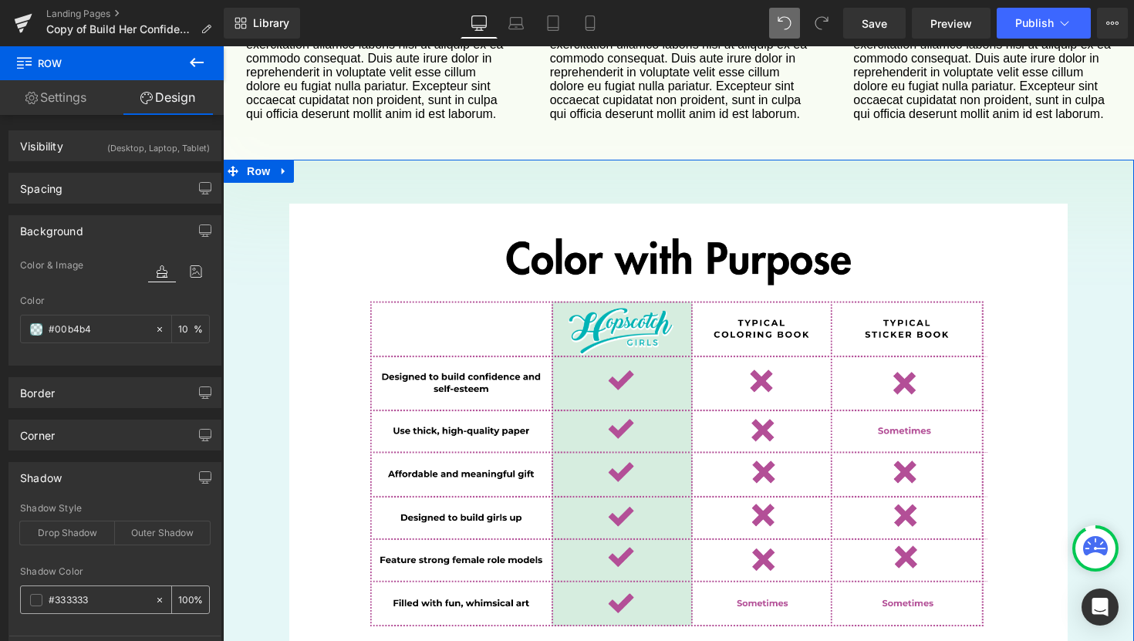
click at [100, 602] on input "#333333" at bounding box center [98, 600] width 99 height 17
type input "0"
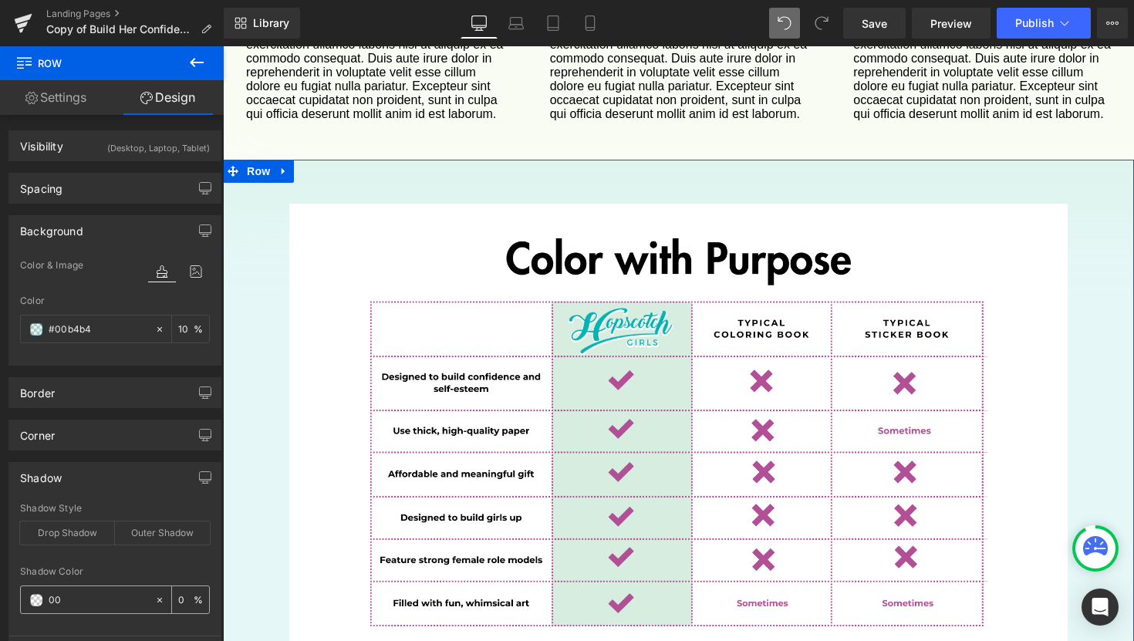
type input "00b"
type input "100"
type input "00b4b"
type input "0"
type input "00b4b4"
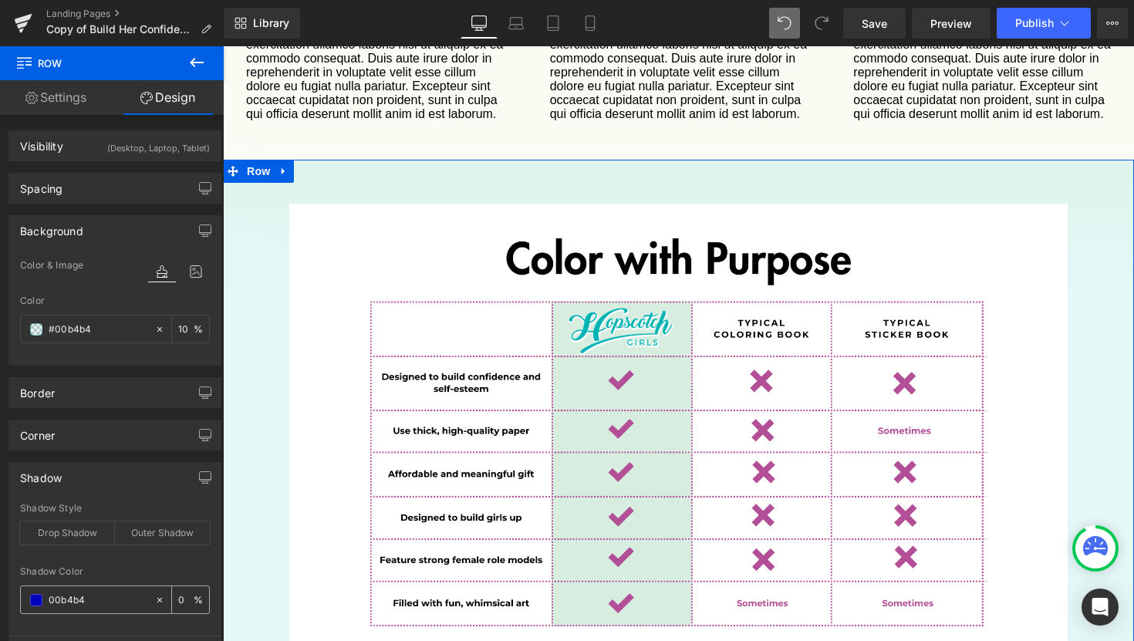
type input "100"
type input "#00b4b4"
click at [182, 599] on input "100" at bounding box center [185, 599] width 15 height 17
type input "10"
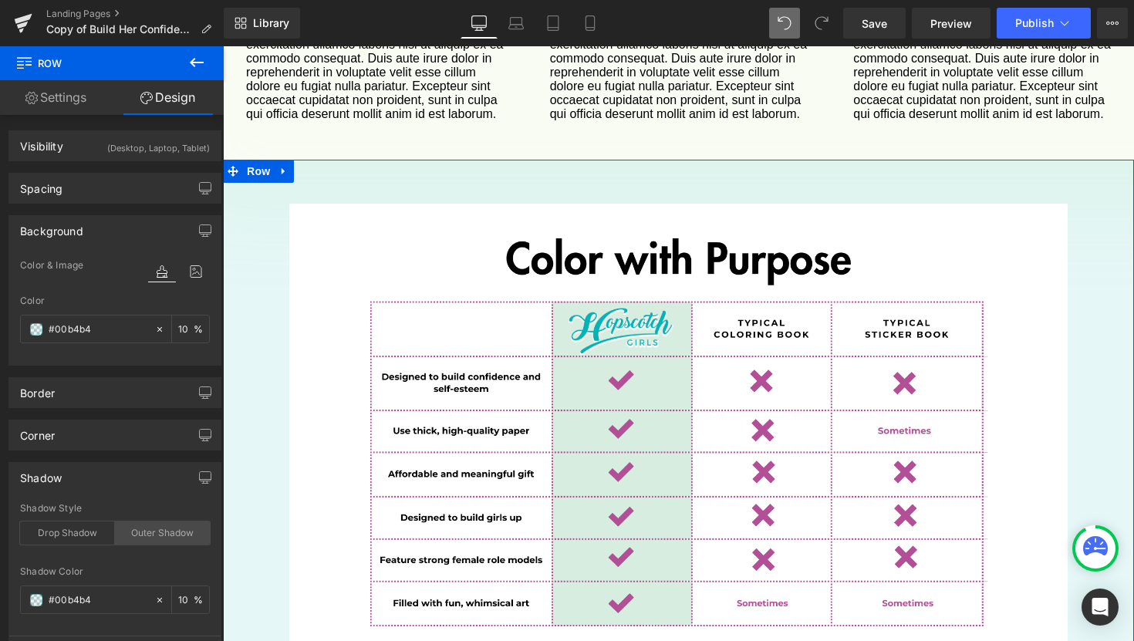
click at [163, 535] on div "Outer Shadow" at bounding box center [162, 532] width 95 height 23
type input "10"
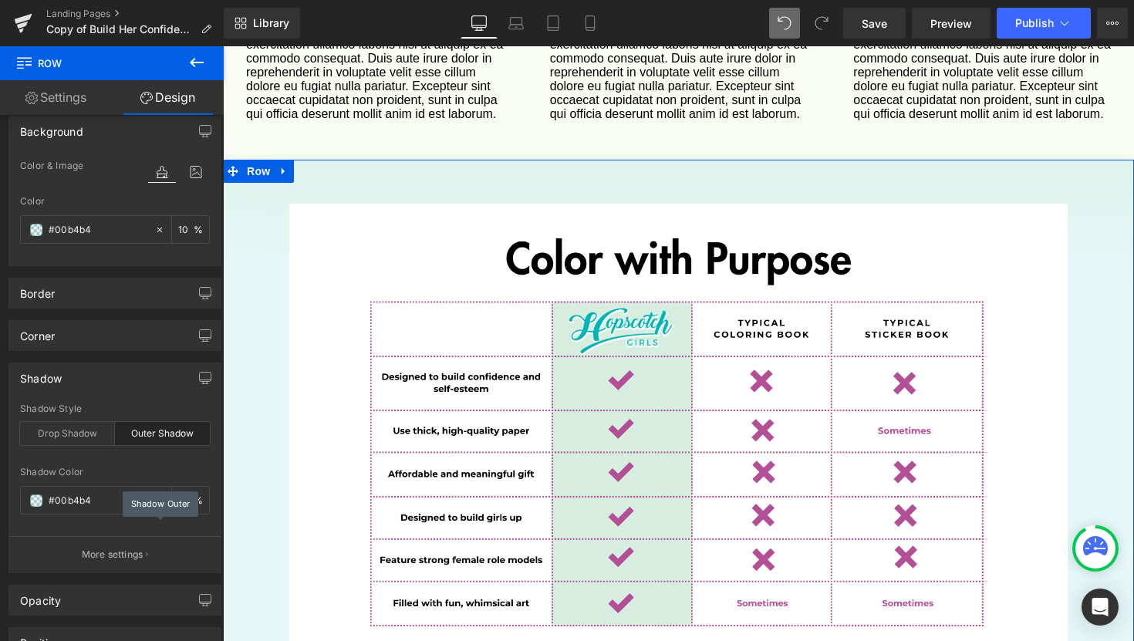
scroll to position [100, 0]
click at [130, 552] on p "More settings" at bounding box center [113, 554] width 62 height 14
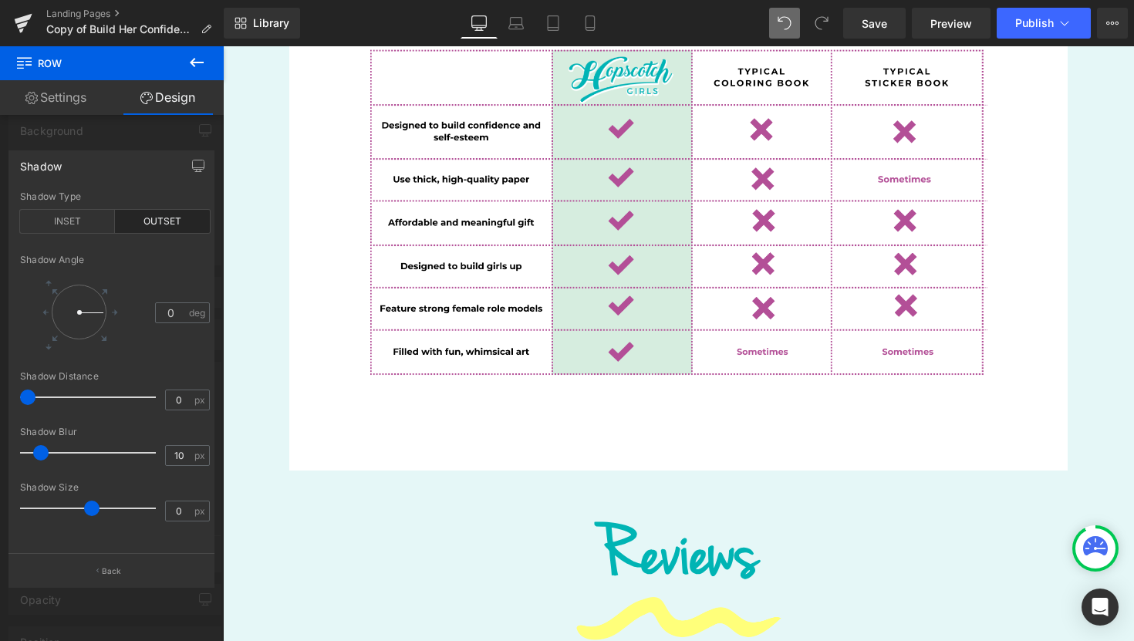
scroll to position [2268, 0]
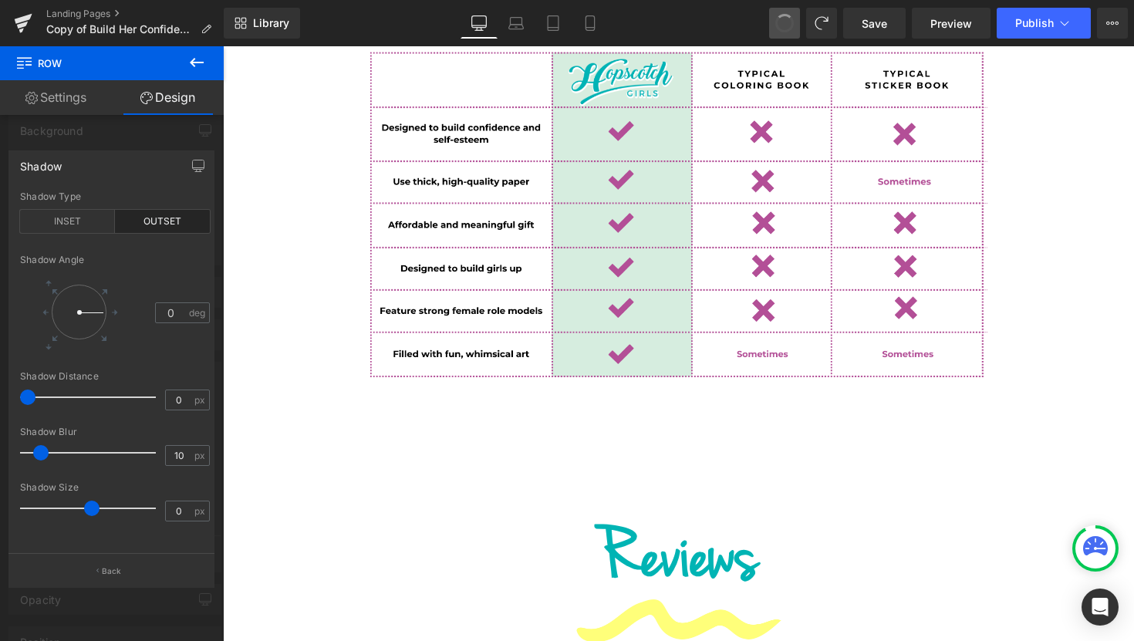
type input "transparent"
type input "0"
type input "#333333"
type input "100"
type input "0"
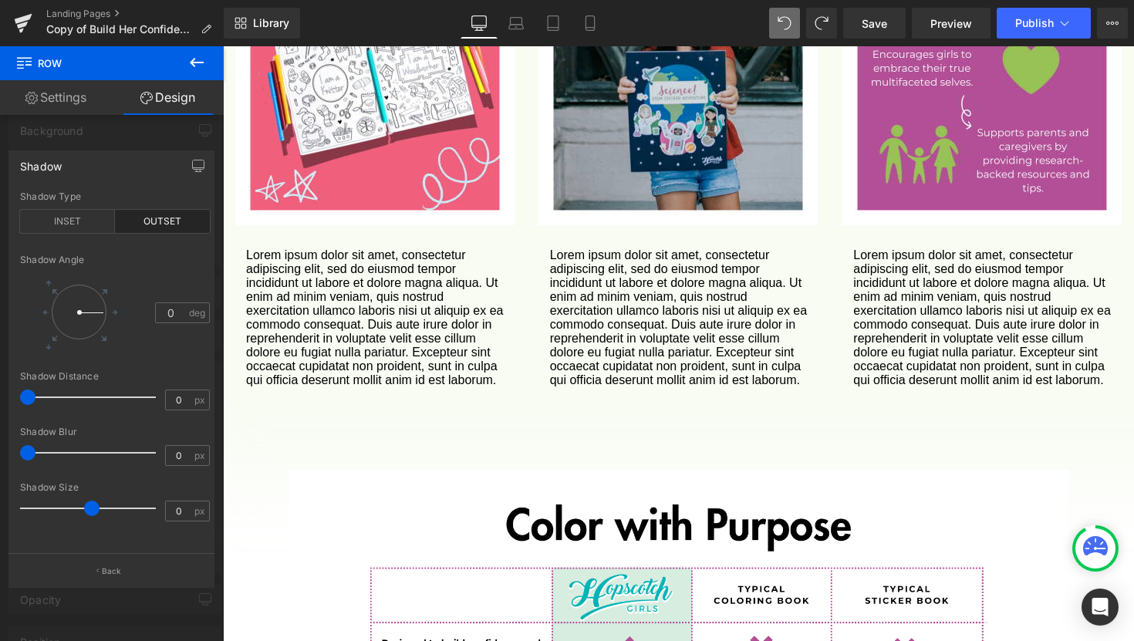
scroll to position [1677, 0]
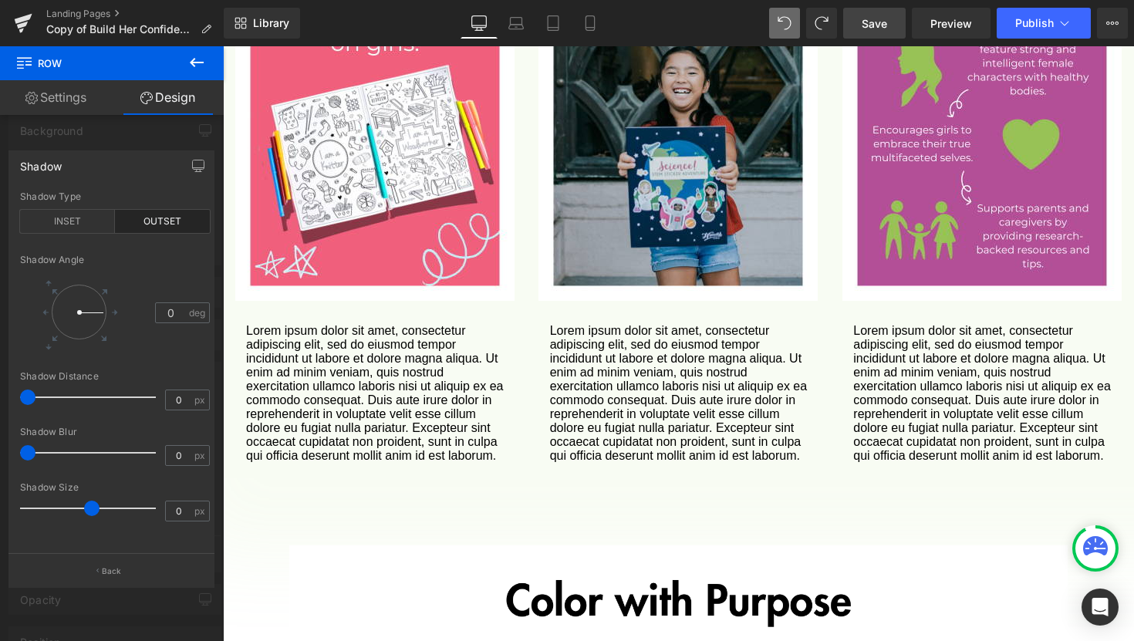
click at [887, 29] on span "Save" at bounding box center [873, 23] width 25 height 16
